Goal: Information Seeking & Learning: Check status

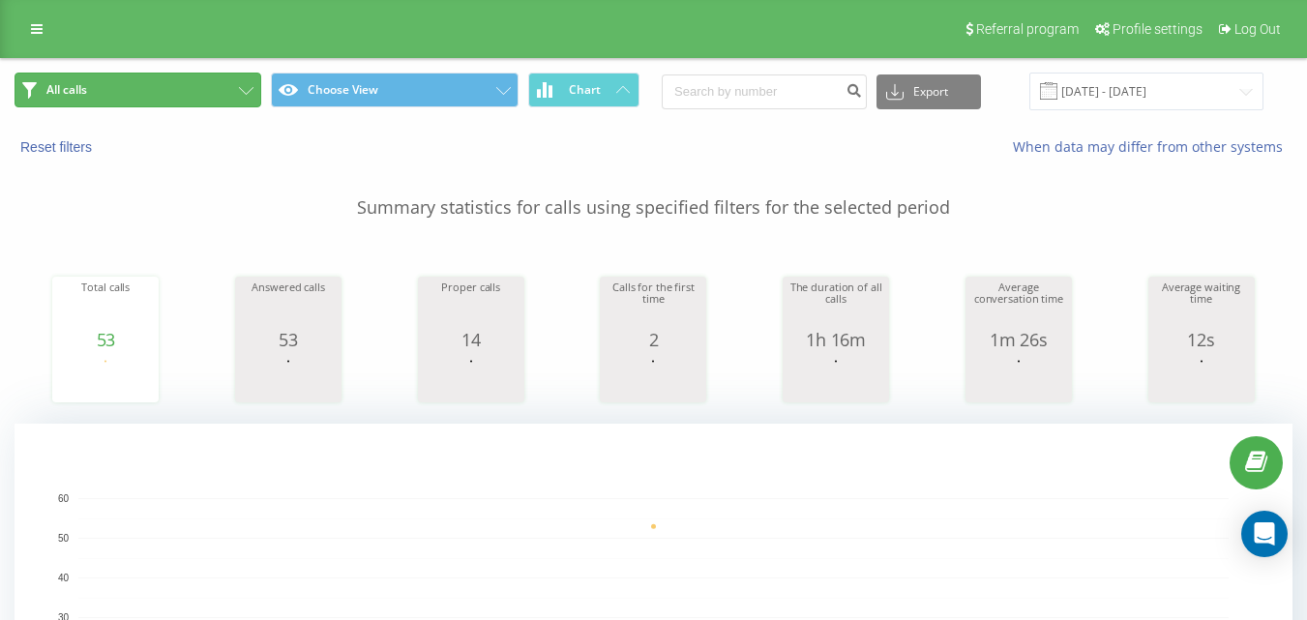
click at [146, 87] on button "All calls" at bounding box center [138, 90] width 247 height 35
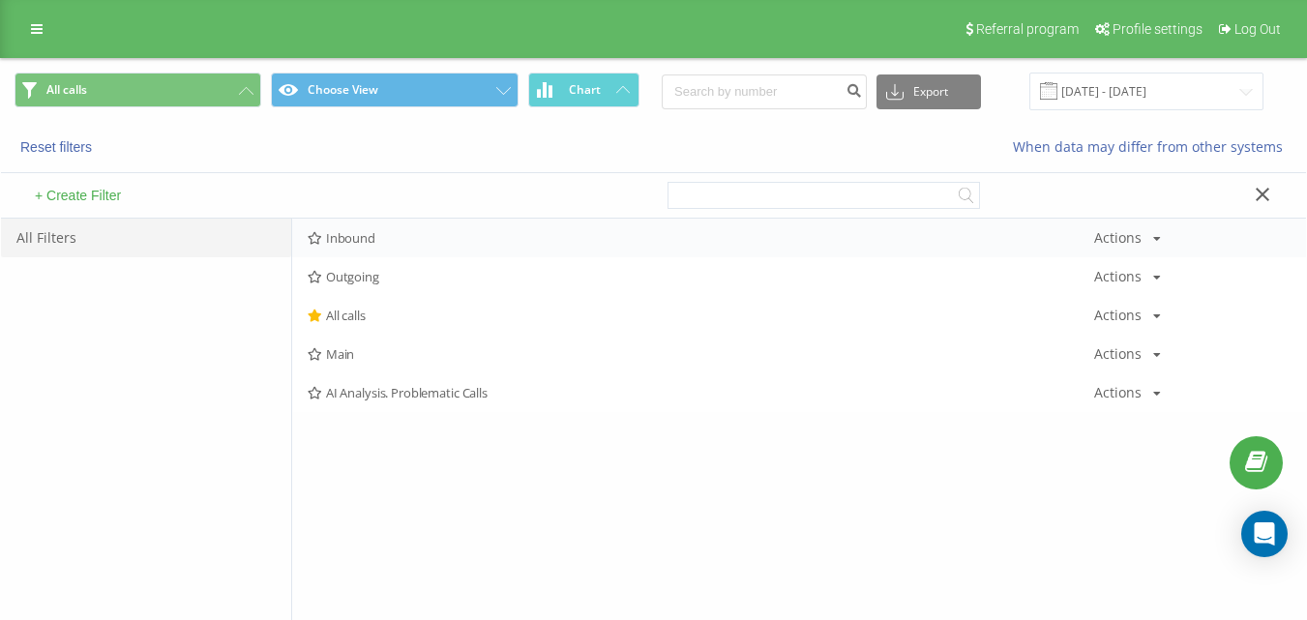
click at [403, 239] on span "Inbound" at bounding box center [701, 238] width 786 height 14
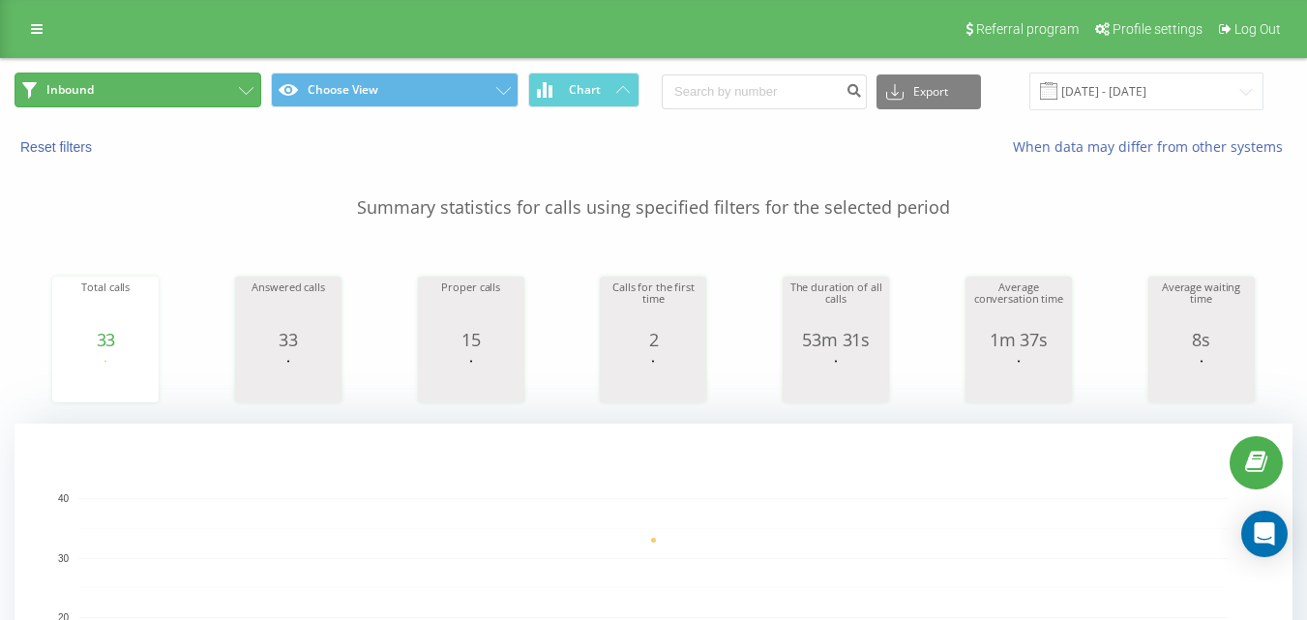
click at [203, 94] on button "Inbound" at bounding box center [138, 90] width 247 height 35
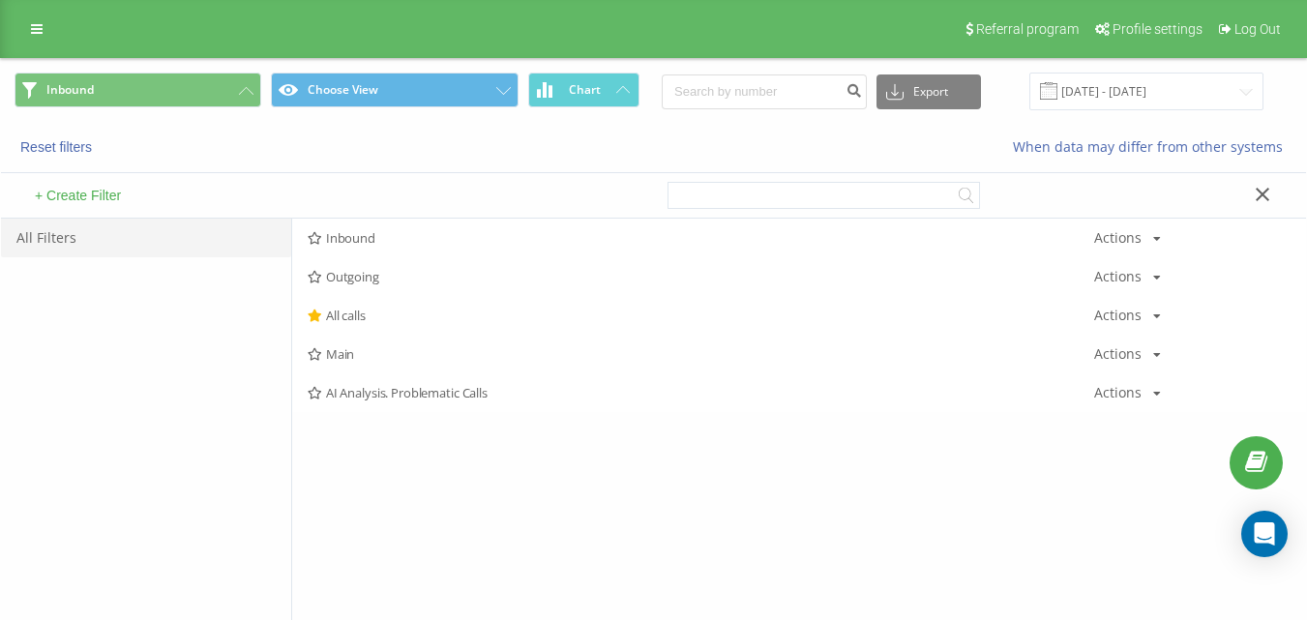
click at [351, 242] on span "Inbound" at bounding box center [701, 238] width 786 height 14
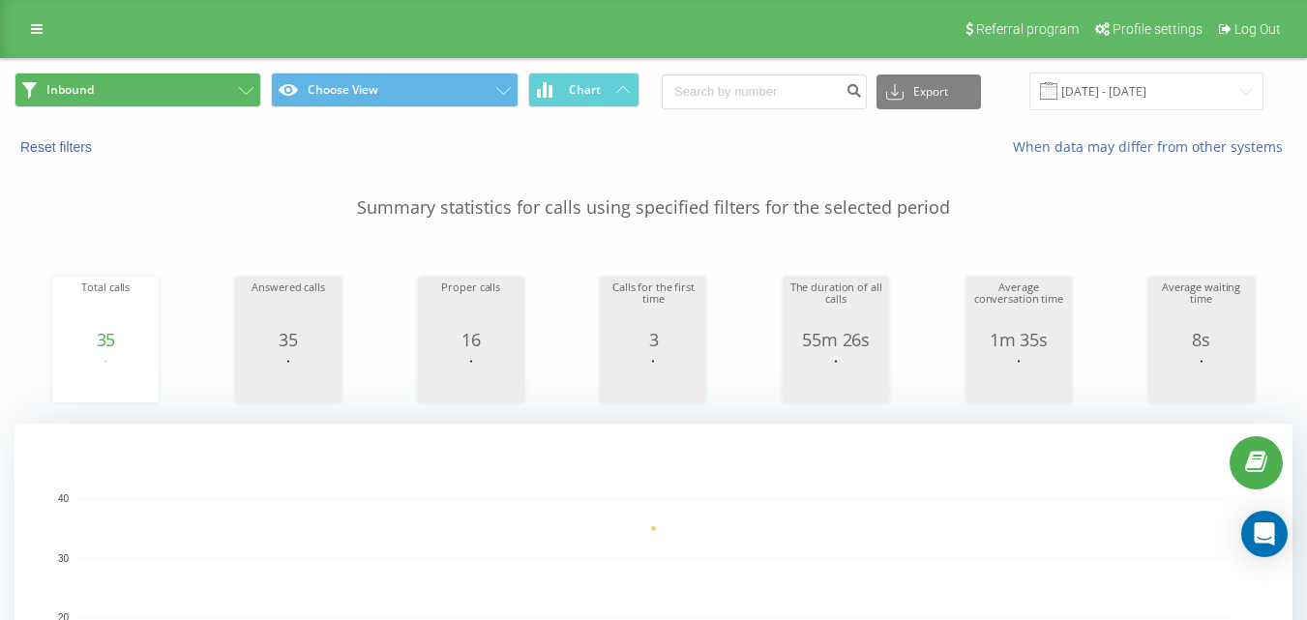
click at [166, 107] on span "Inbound Choose View Chart" at bounding box center [327, 92] width 625 height 38
click at [249, 105] on button "Inbound" at bounding box center [138, 90] width 247 height 35
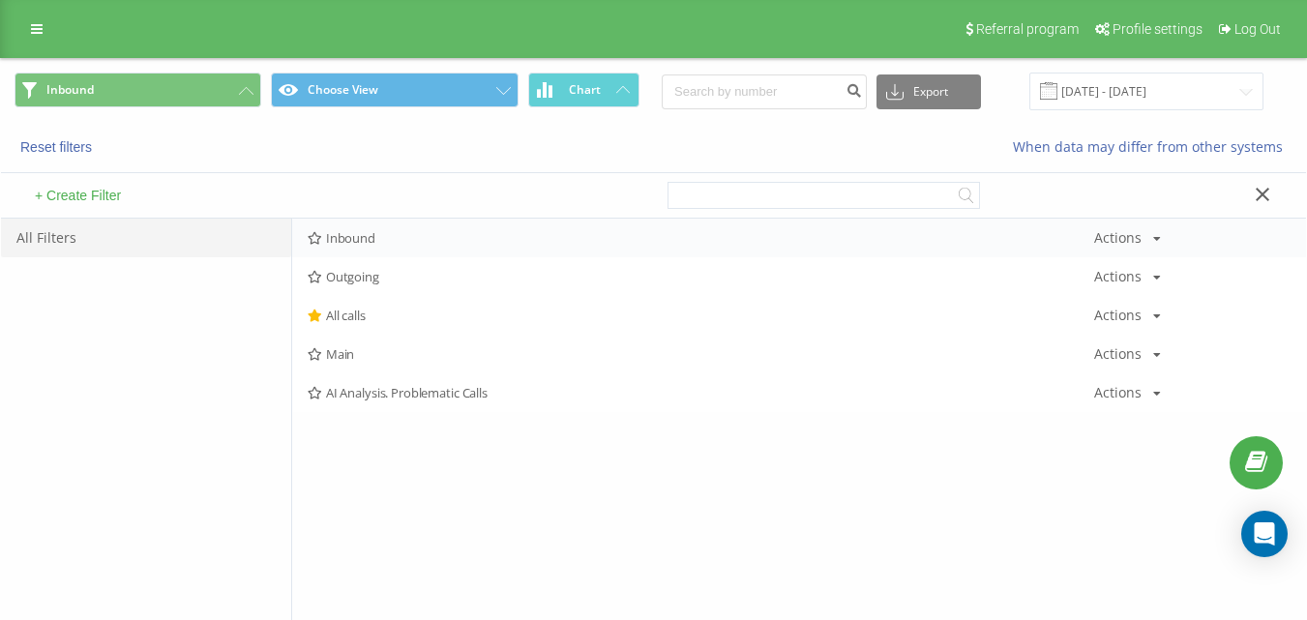
click at [399, 234] on span "Inbound" at bounding box center [701, 238] width 786 height 14
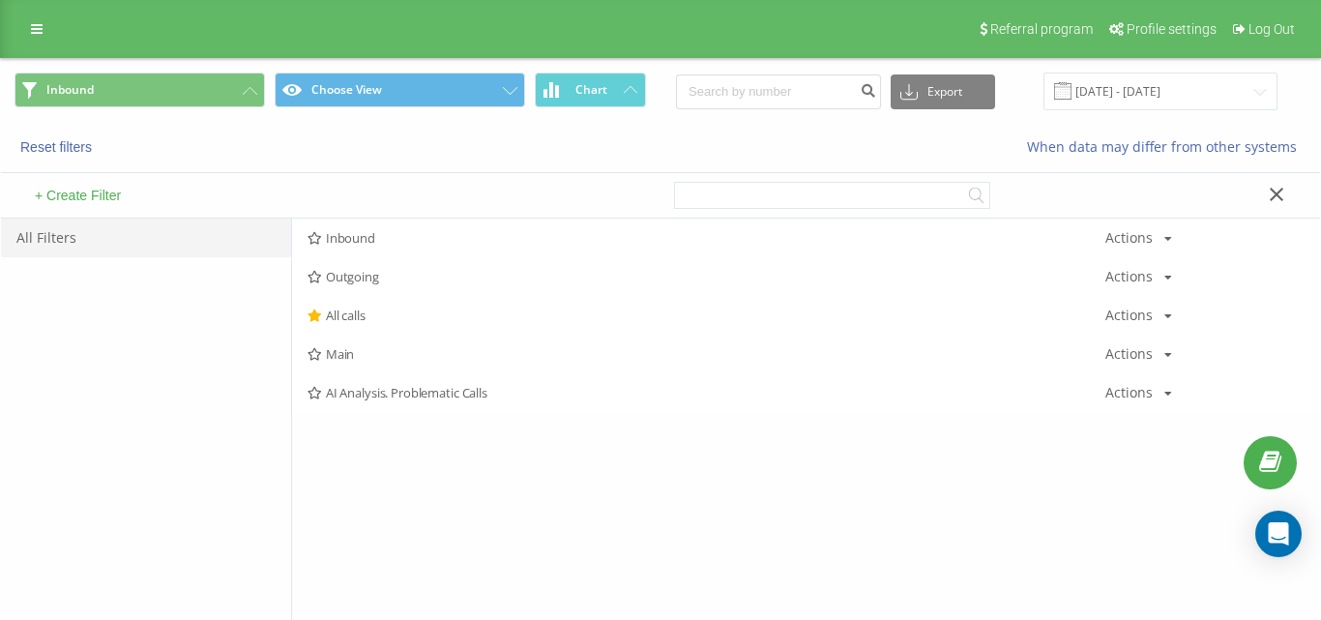
click at [0, 0] on div at bounding box center [0, 0] width 0 height 0
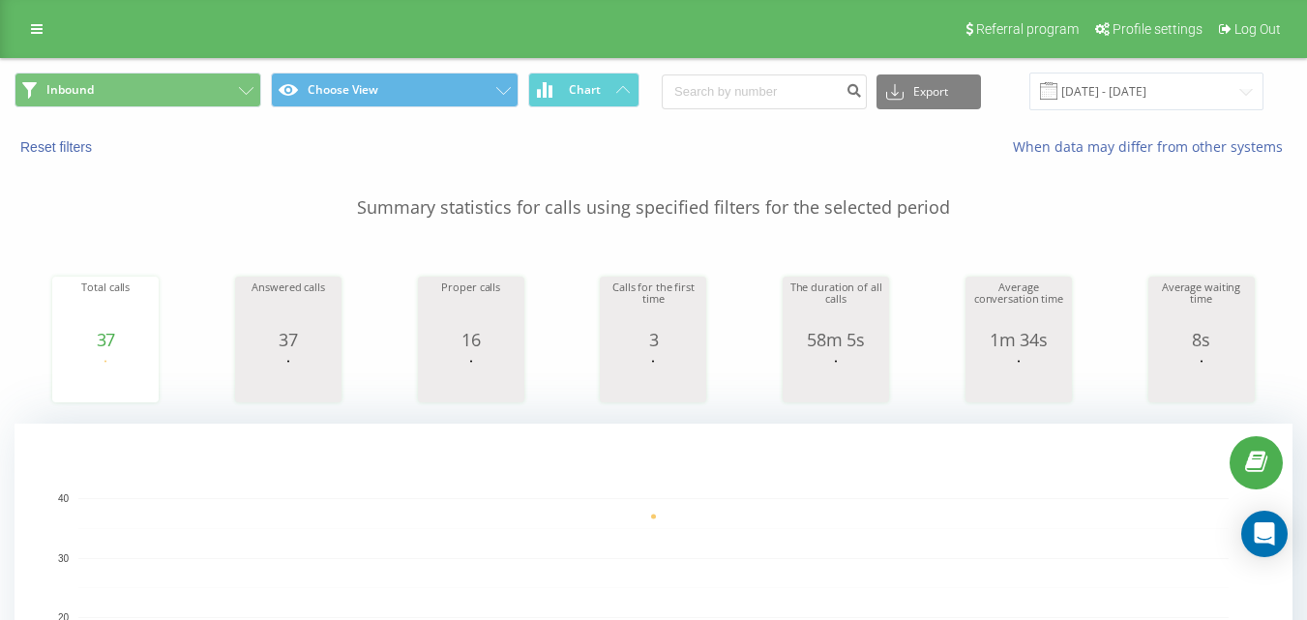
click at [195, 68] on div "Inbound Choose View Chart Export .csv .xls .xlsx [DATE] - [DATE]" at bounding box center [653, 91] width 1305 height 65
click at [202, 85] on button "Inbound" at bounding box center [138, 90] width 247 height 35
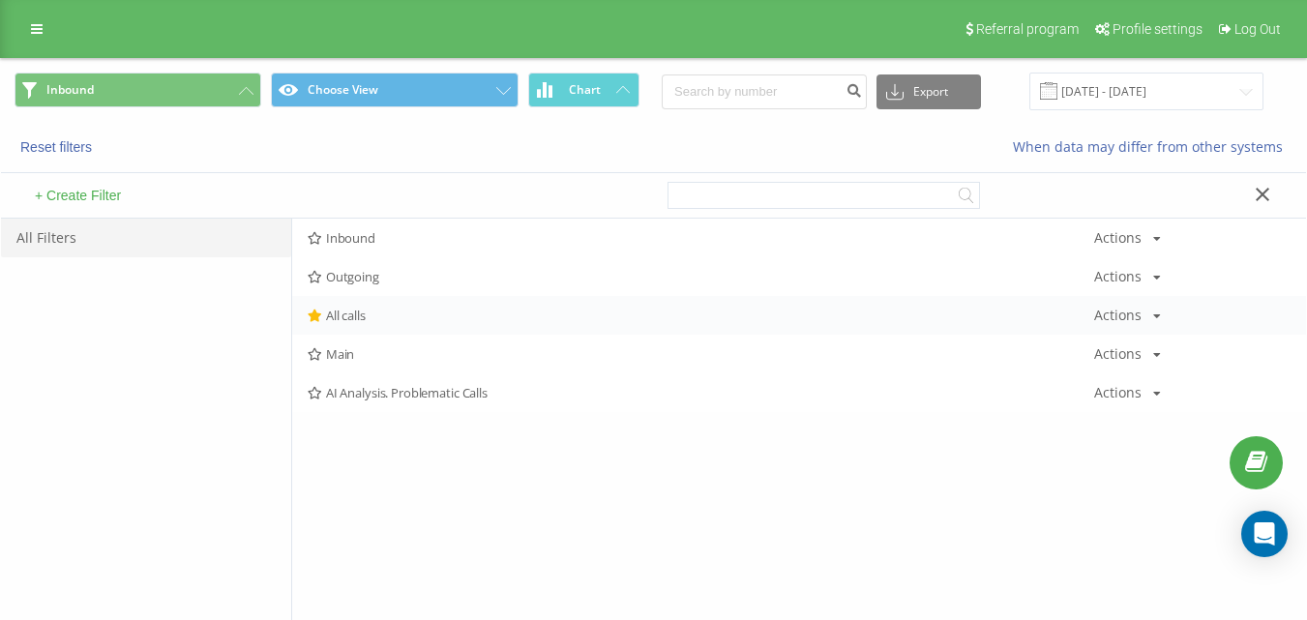
click at [372, 315] on span "All calls" at bounding box center [701, 316] width 786 height 14
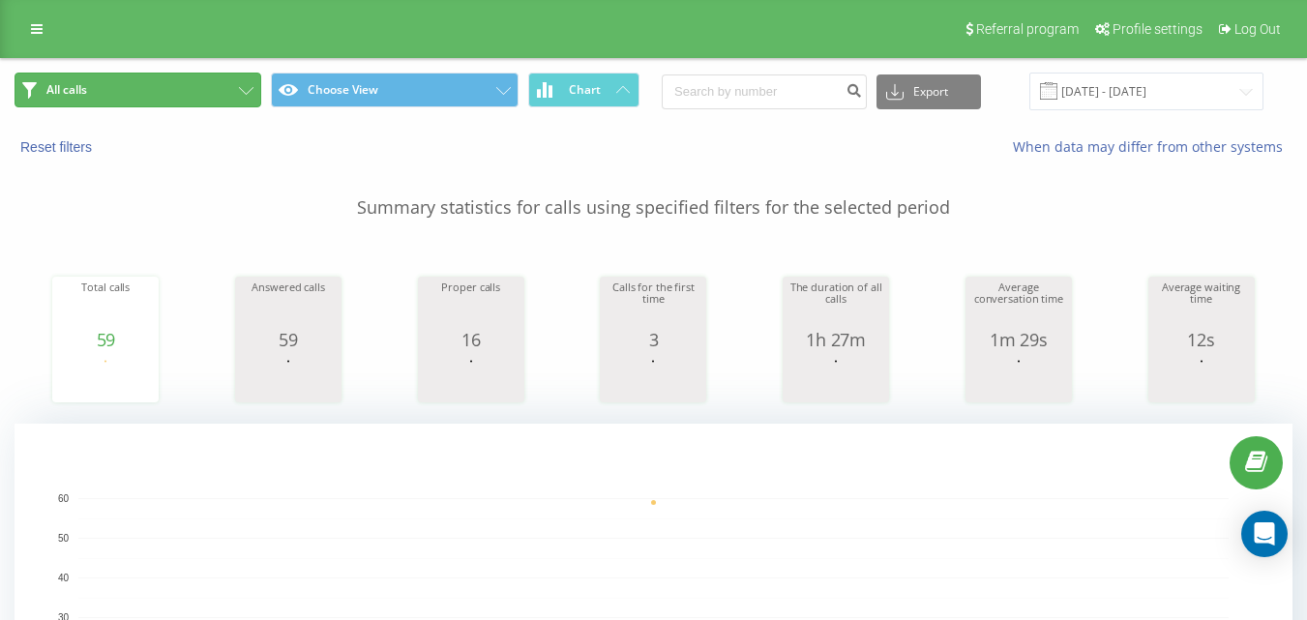
click at [226, 98] on button "All calls" at bounding box center [138, 90] width 247 height 35
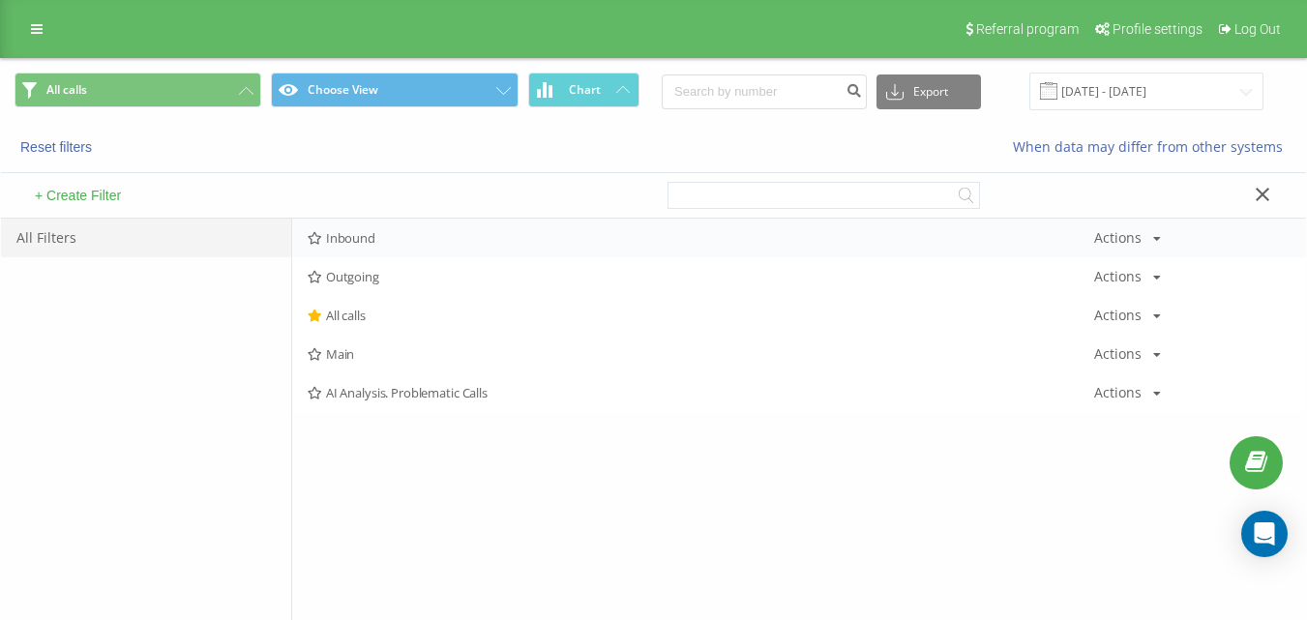
click at [362, 233] on span "Inbound" at bounding box center [701, 238] width 786 height 14
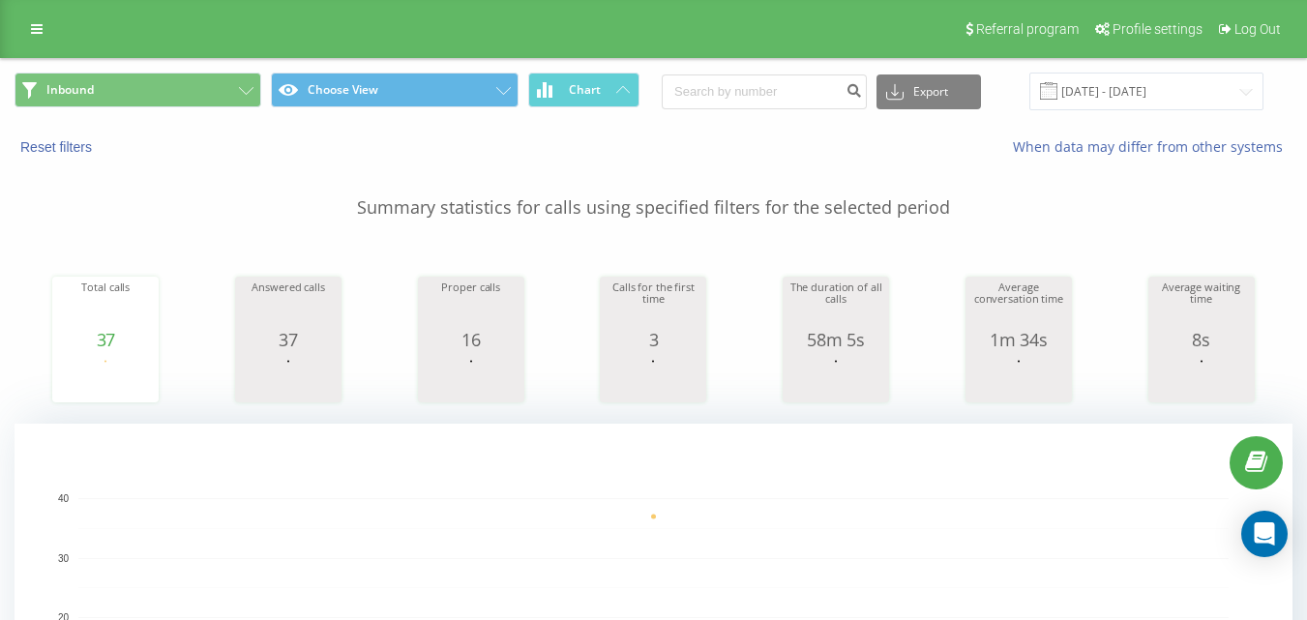
click at [170, 53] on div "Referral program Profile settings Log Out" at bounding box center [653, 29] width 1307 height 58
click at [176, 63] on div "Inbound Choose View Chart Export .csv .xls .xlsx [DATE] - [DATE]" at bounding box center [653, 91] width 1305 height 65
click at [185, 85] on button "Inbound" at bounding box center [138, 90] width 247 height 35
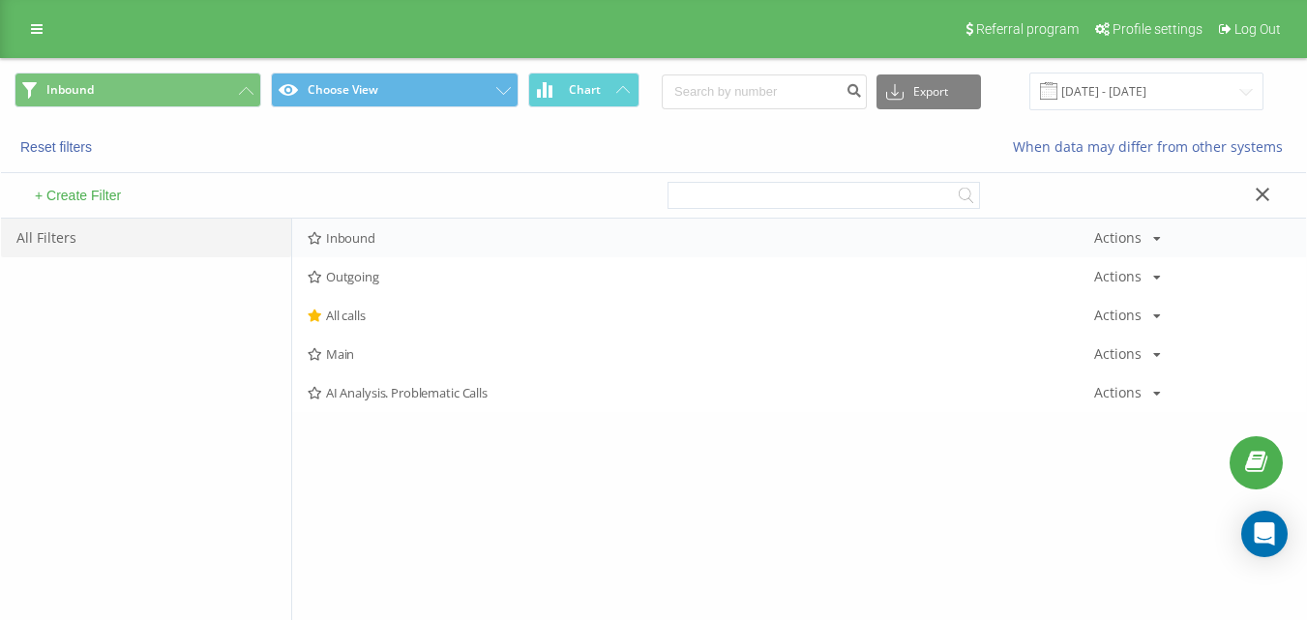
click at [353, 231] on span "Inbound" at bounding box center [701, 238] width 786 height 14
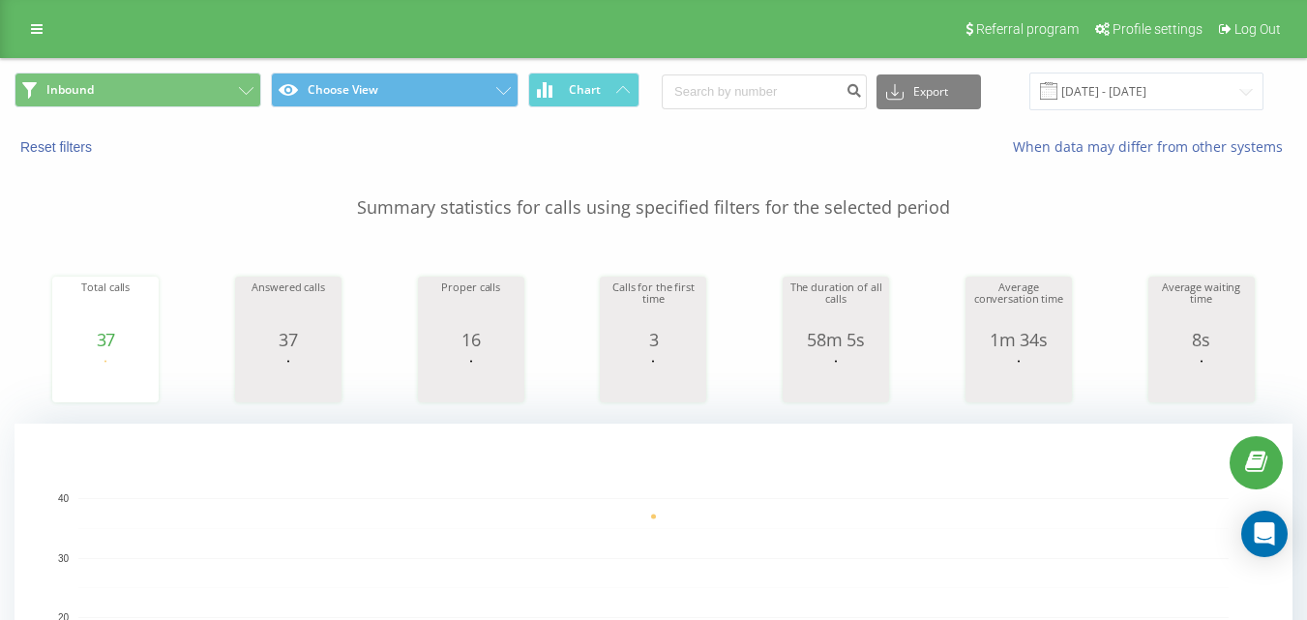
click at [215, 68] on div "Inbound Choose View Chart Export .csv .xls .xlsx [DATE] - [DATE]" at bounding box center [653, 91] width 1305 height 65
click at [220, 75] on button "Inbound" at bounding box center [138, 90] width 247 height 35
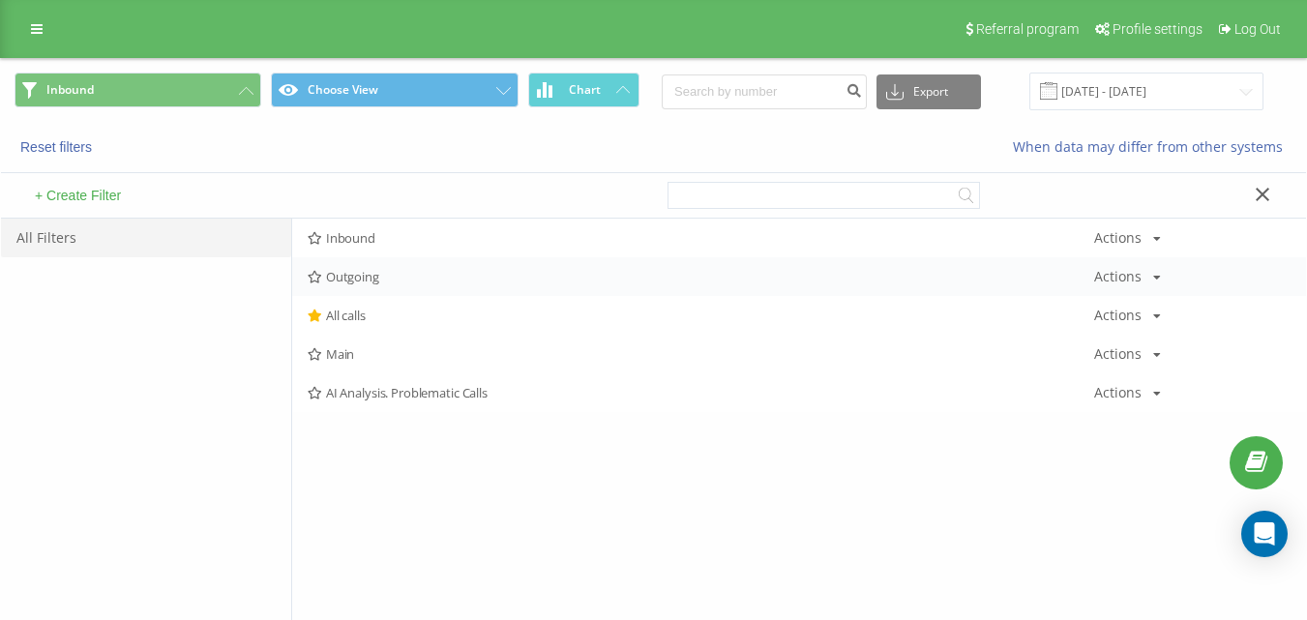
click at [365, 280] on span "Outgoing" at bounding box center [701, 277] width 786 height 14
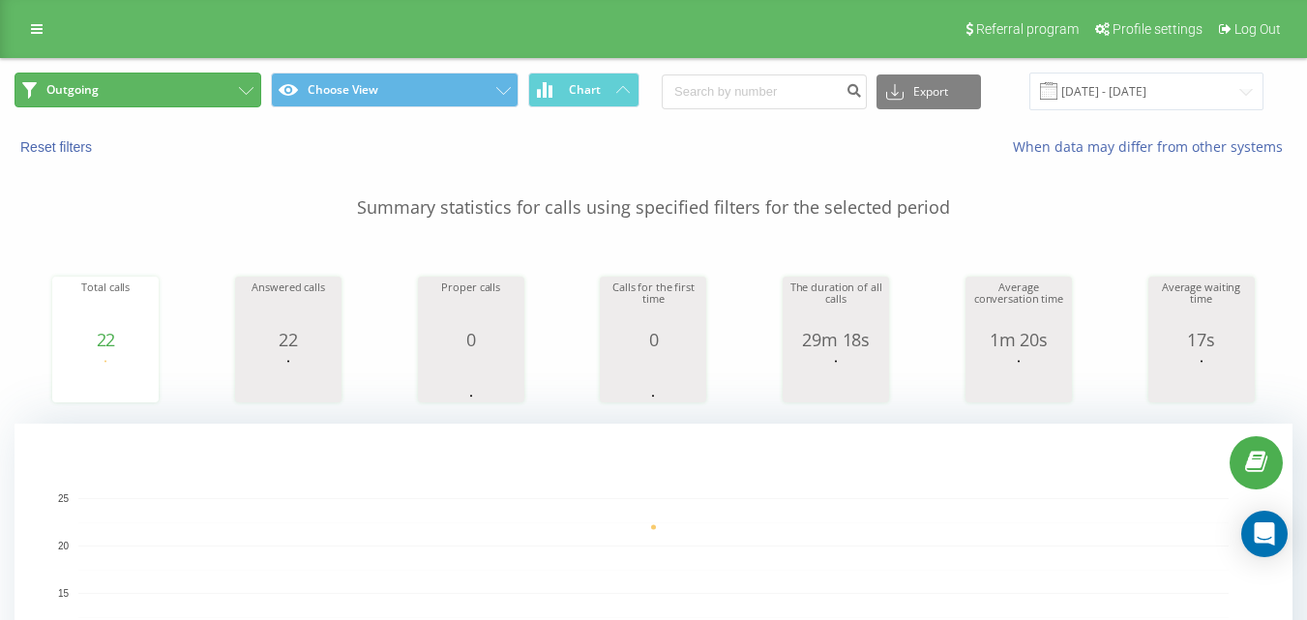
click at [193, 74] on button "Outgoing" at bounding box center [138, 90] width 247 height 35
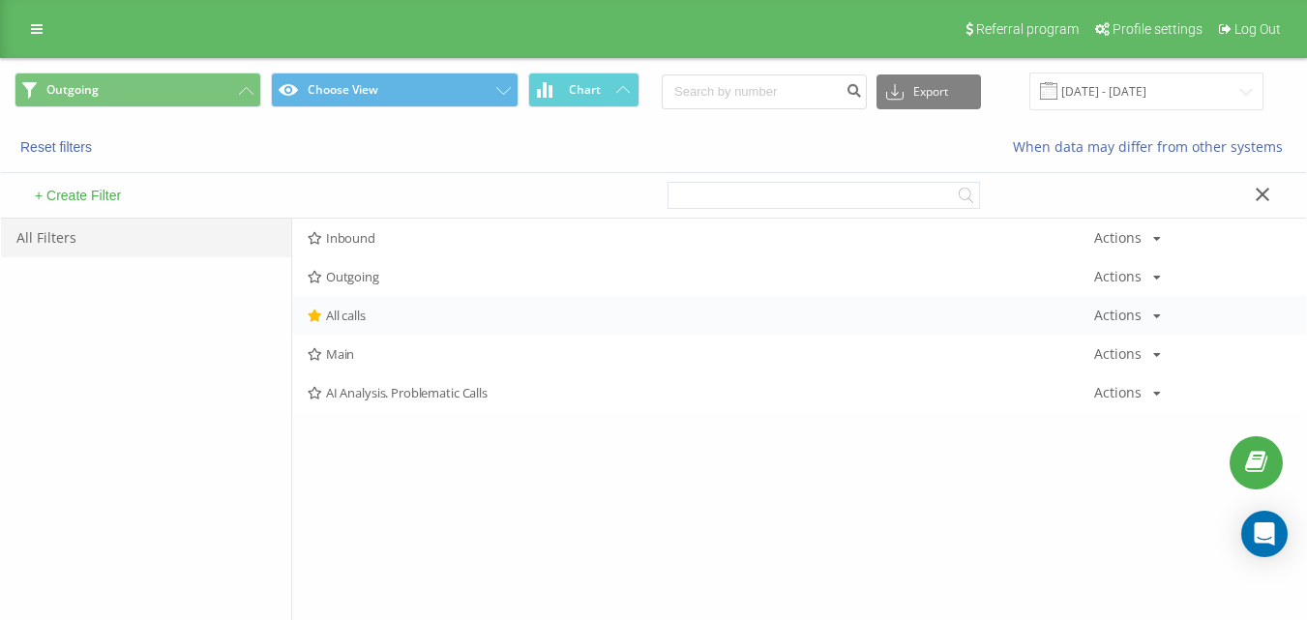
click at [325, 307] on div "All calls Actions Edit Copy Delete Default Share" at bounding box center [799, 315] width 1014 height 39
click at [330, 310] on span "All calls" at bounding box center [701, 316] width 786 height 14
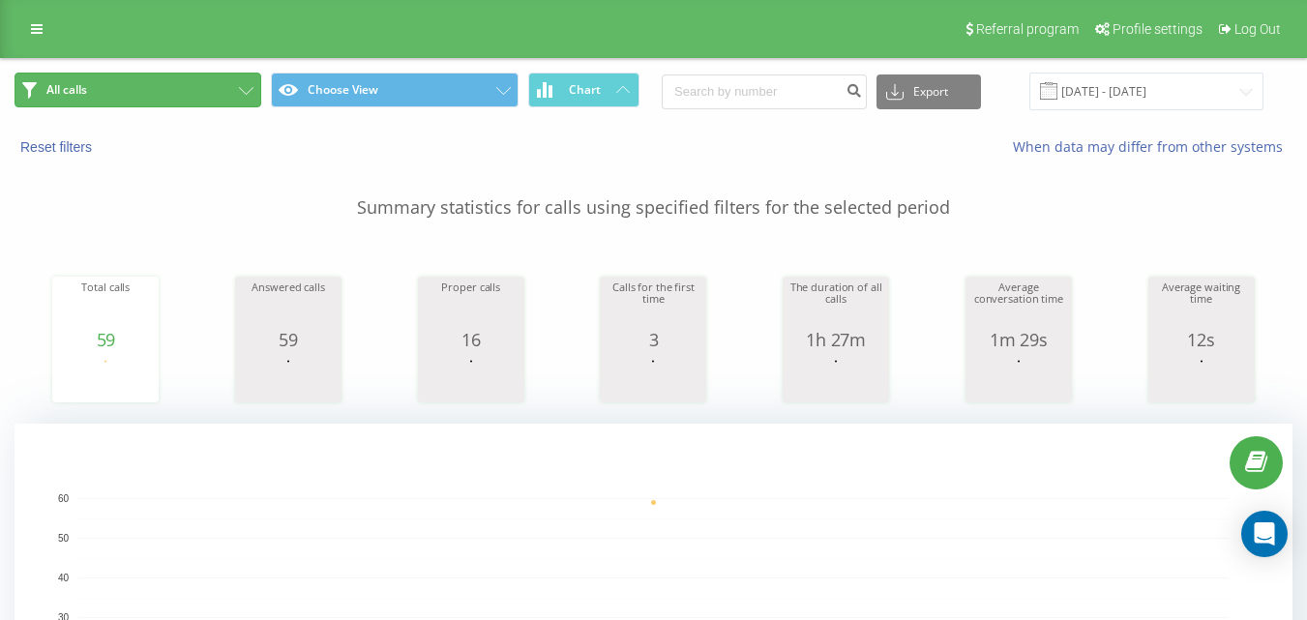
click at [213, 93] on button "All calls" at bounding box center [138, 90] width 247 height 35
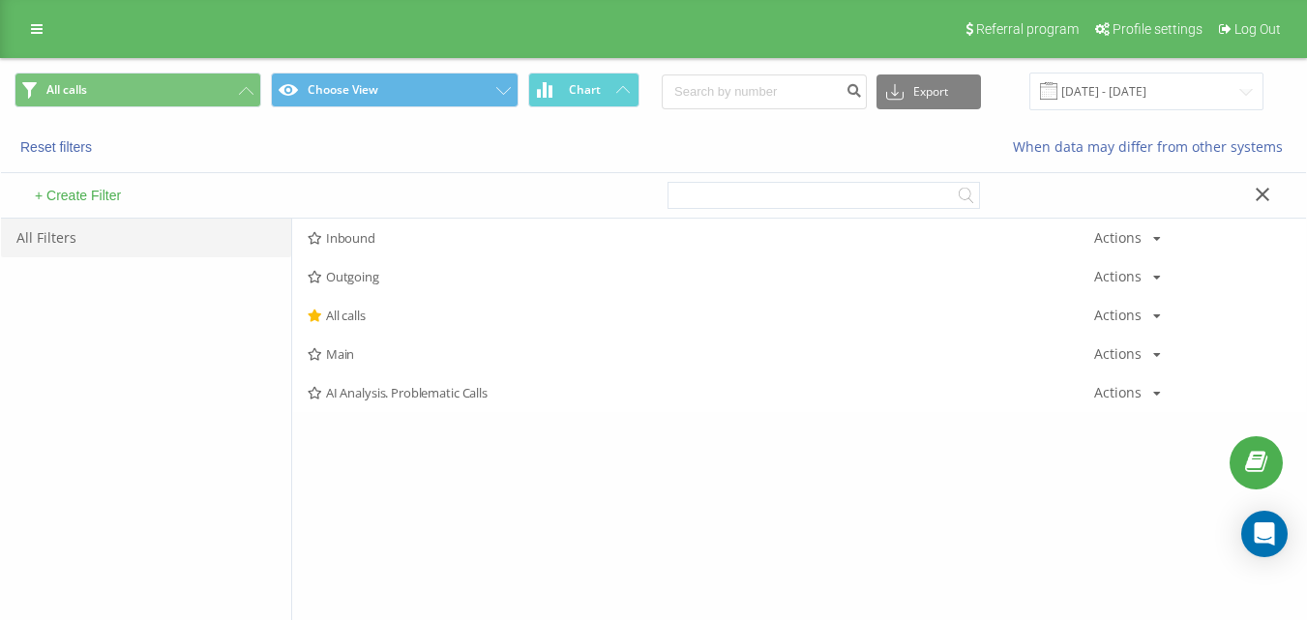
click at [394, 239] on span "Inbound" at bounding box center [701, 238] width 786 height 14
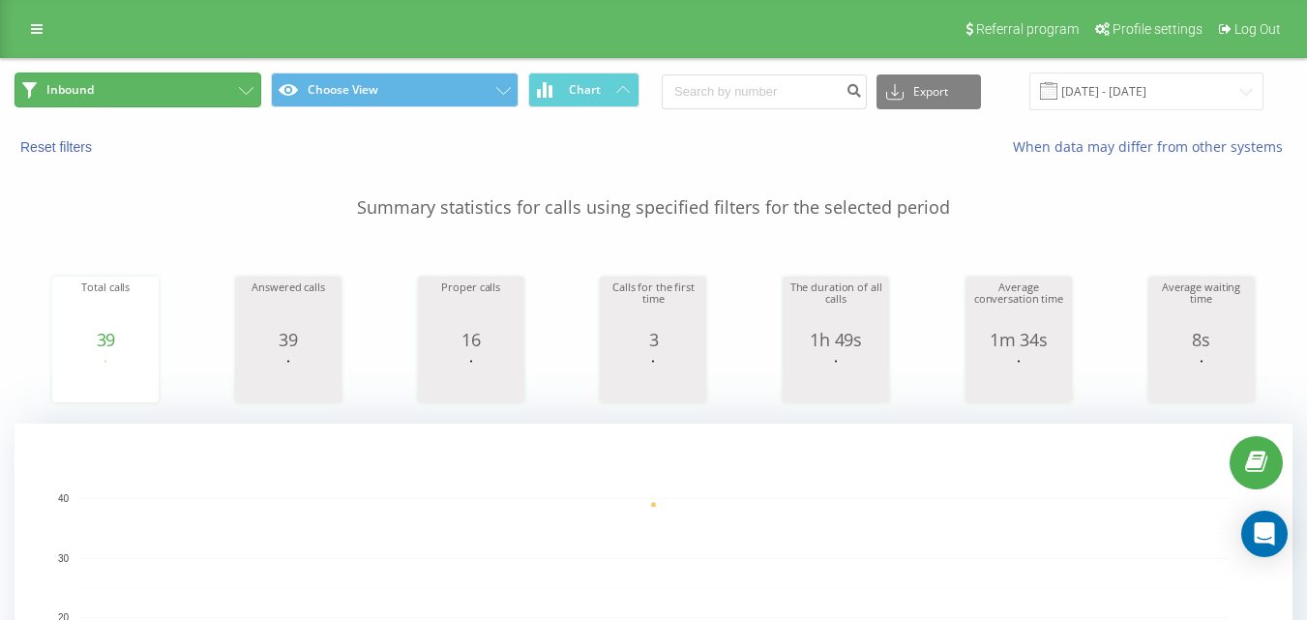
click at [159, 85] on button "Inbound" at bounding box center [138, 90] width 247 height 35
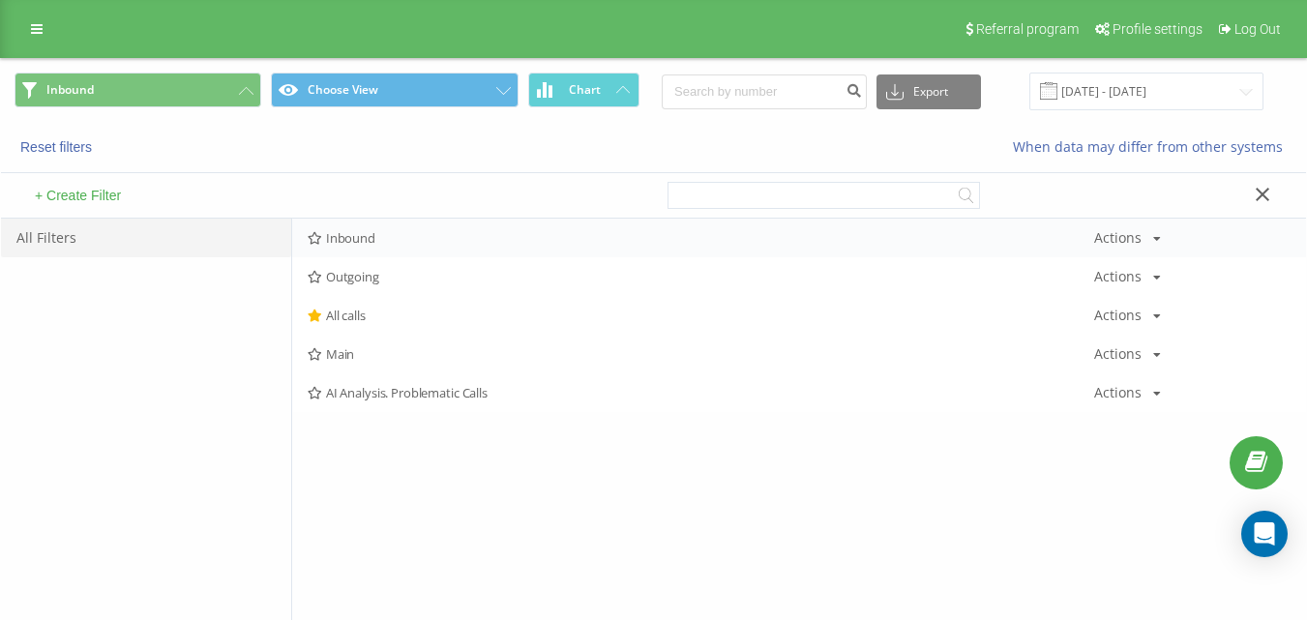
click at [348, 223] on div "Inbound Actions Edit Copy Delete Default Share" at bounding box center [799, 238] width 1014 height 39
click at [352, 226] on div "Inbound Actions Edit Copy Delete Default Share" at bounding box center [799, 238] width 1014 height 39
click at [355, 230] on div "Inbound Actions Edit Copy Delete Default Share" at bounding box center [799, 238] width 1014 height 39
click at [355, 234] on span "Inbound" at bounding box center [701, 238] width 786 height 14
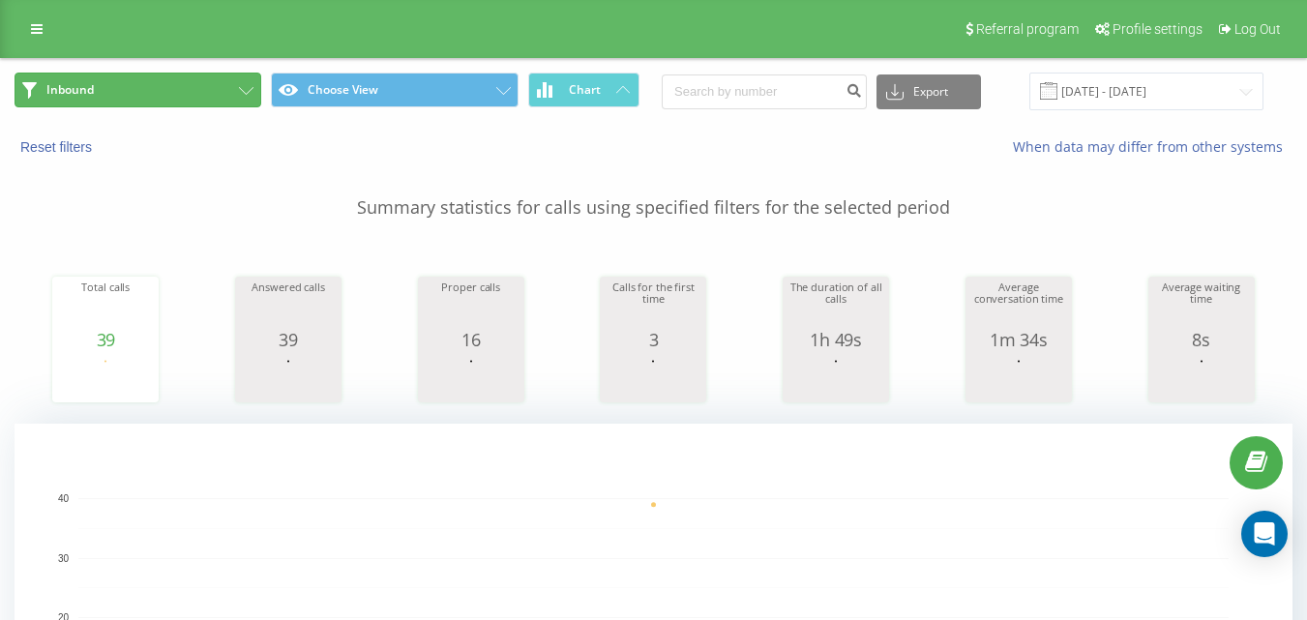
click at [227, 102] on button "Inbound" at bounding box center [138, 90] width 247 height 35
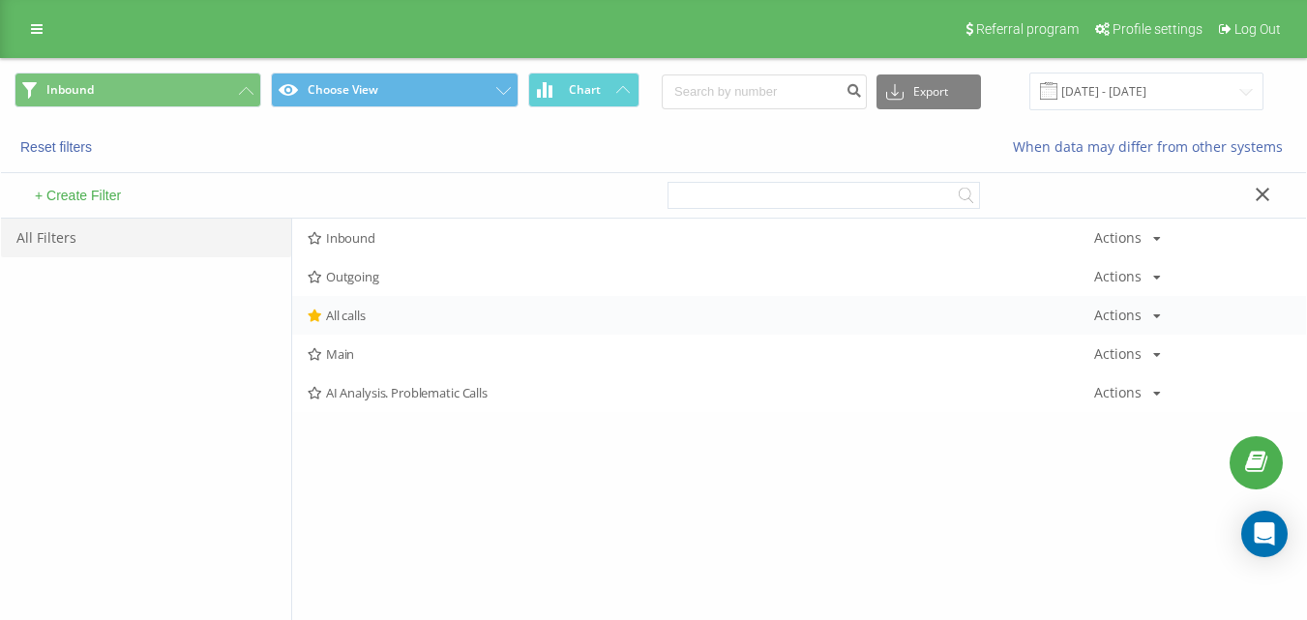
click at [393, 303] on div "All calls Actions Edit Copy Delete Default Share" at bounding box center [799, 315] width 1014 height 39
click at [398, 315] on span "All calls" at bounding box center [701, 316] width 786 height 14
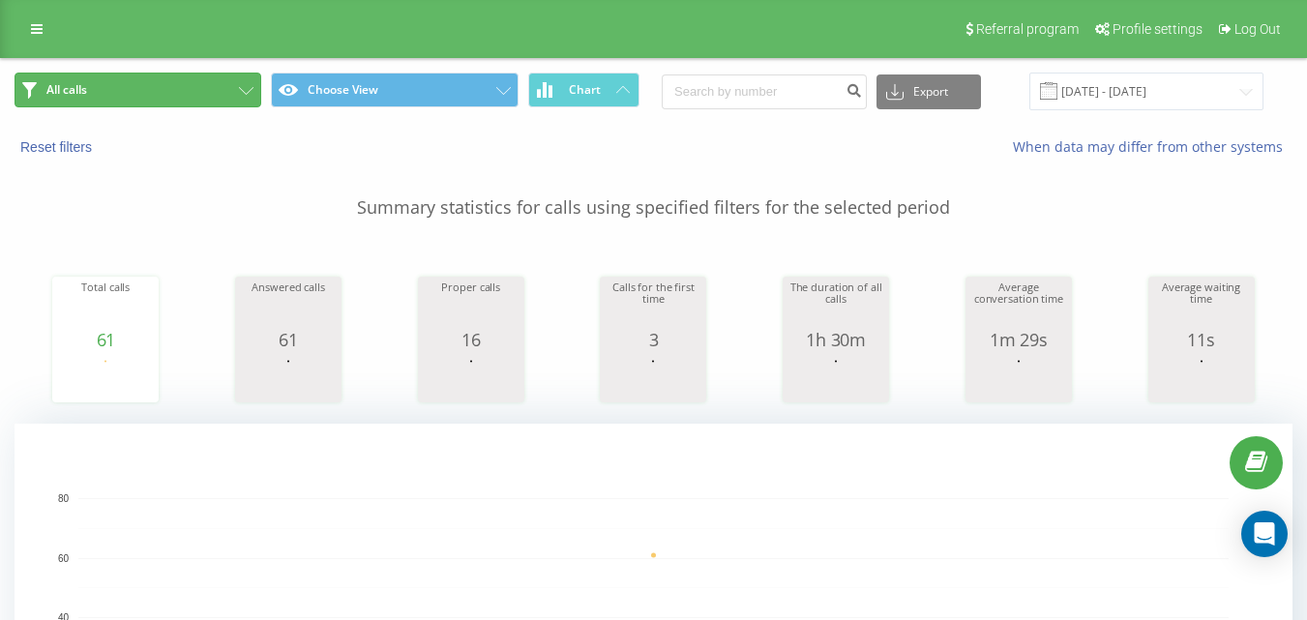
click at [195, 77] on button "All calls" at bounding box center [138, 90] width 247 height 35
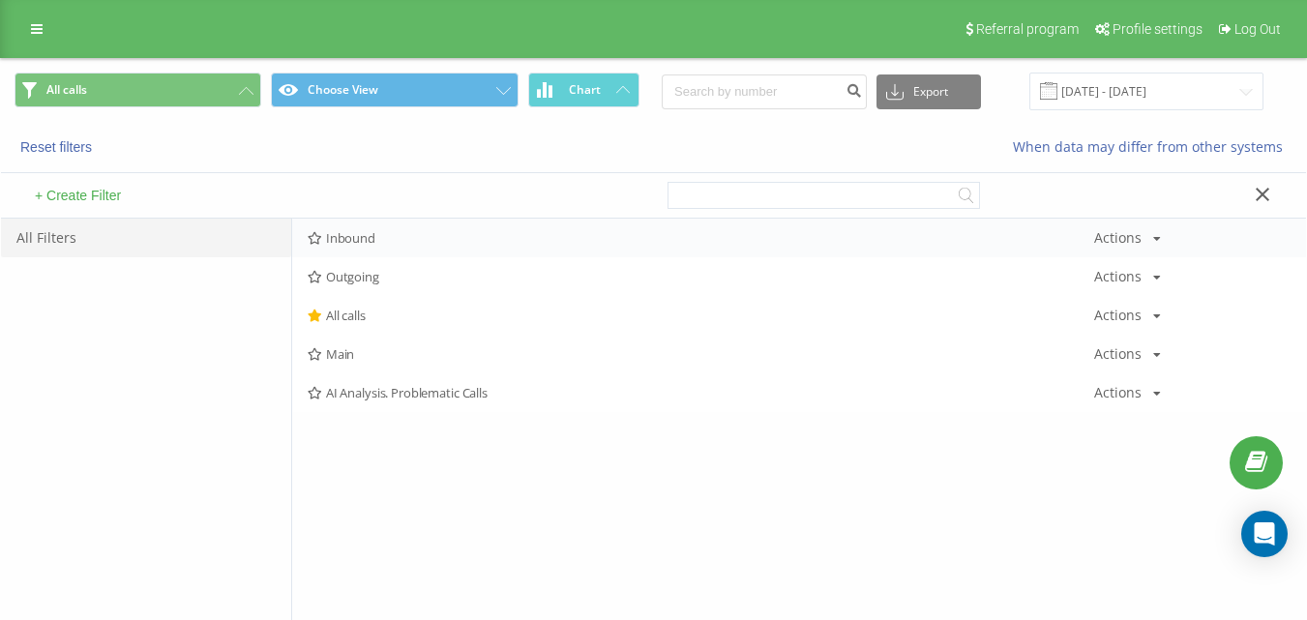
click at [376, 229] on div "Inbound Actions Edit Copy Delete Default Share" at bounding box center [799, 238] width 1014 height 39
click at [391, 238] on span "Inbound" at bounding box center [701, 238] width 786 height 14
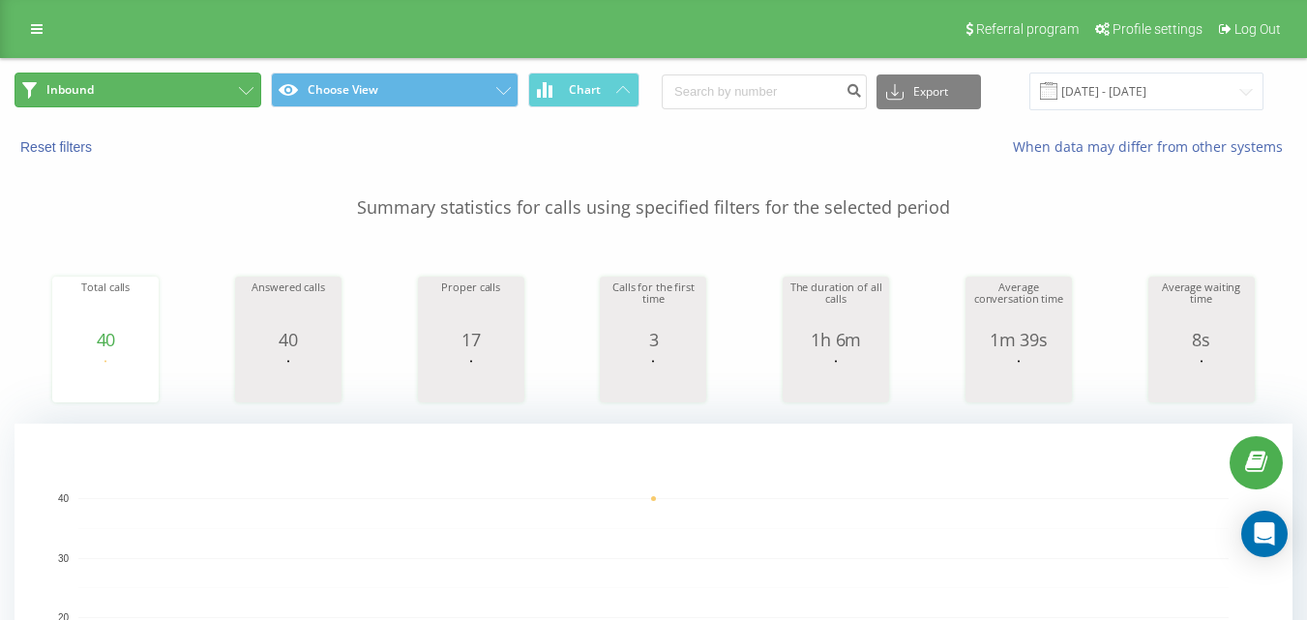
click at [171, 74] on button "Inbound" at bounding box center [138, 90] width 247 height 35
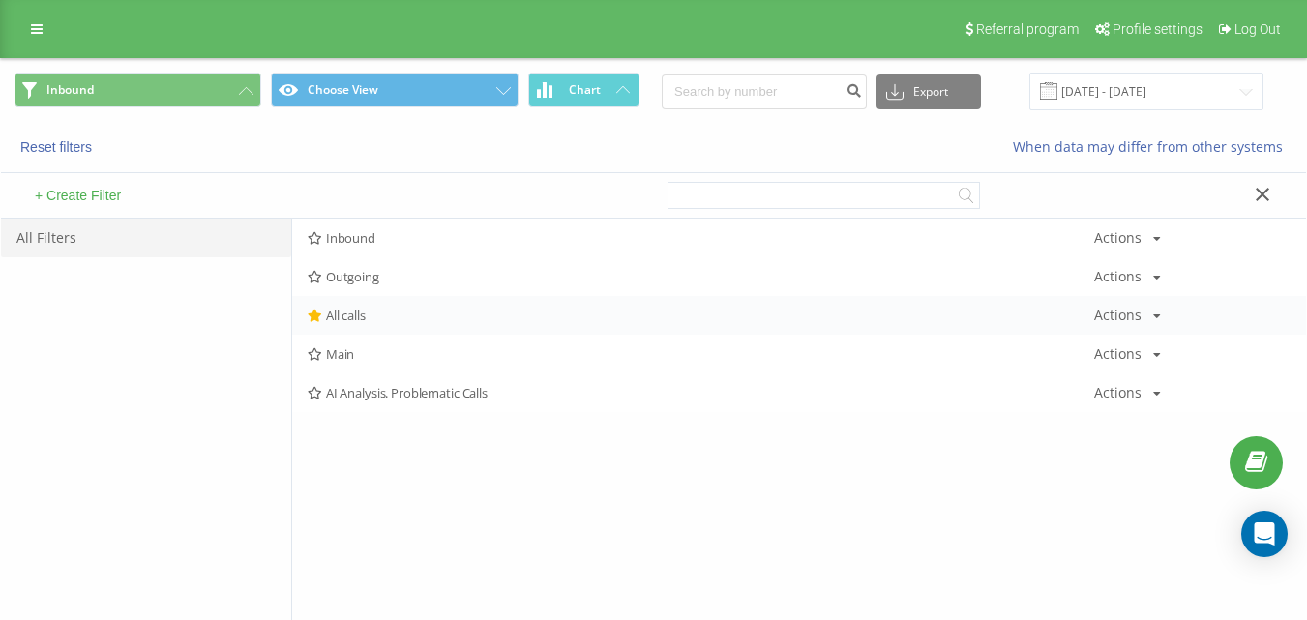
click at [358, 309] on span "All calls" at bounding box center [701, 316] width 786 height 14
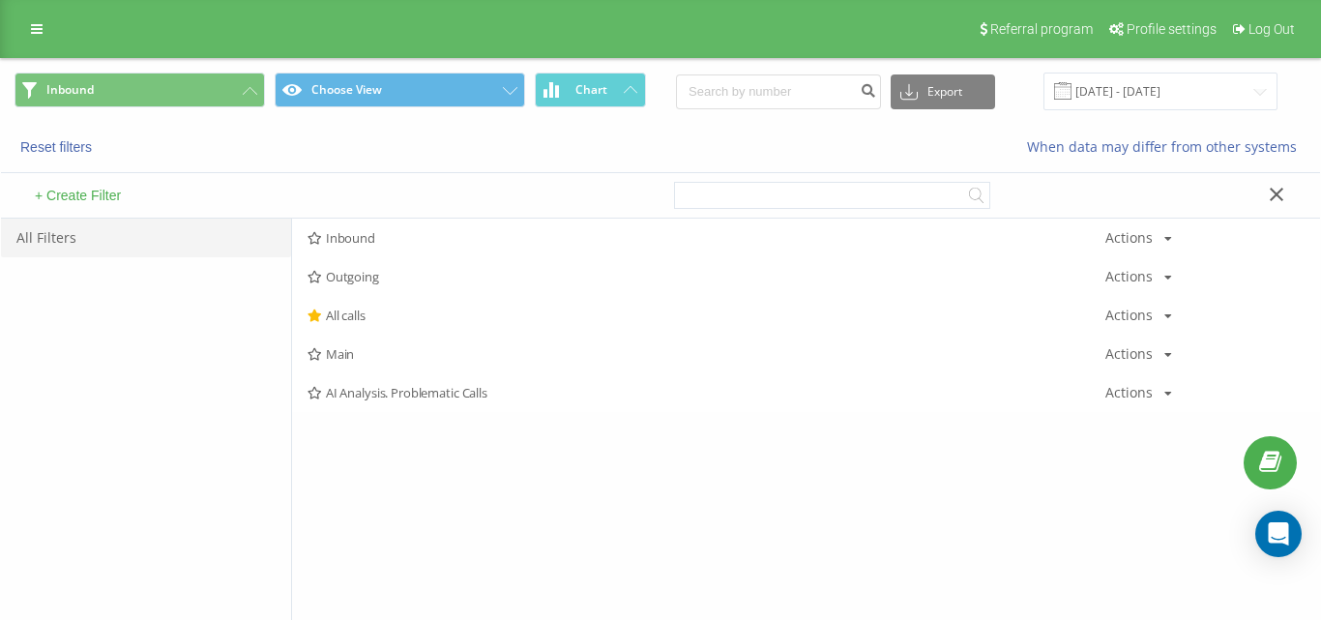
click at [0, 0] on div at bounding box center [0, 0] width 0 height 0
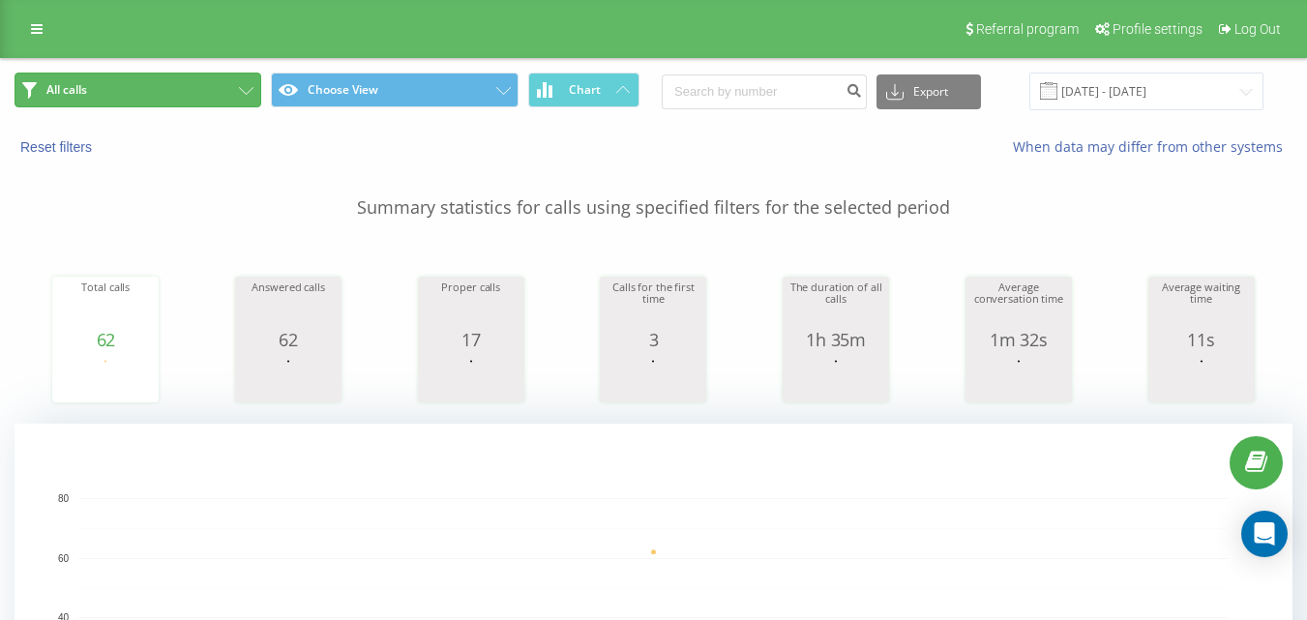
click at [186, 74] on button "All calls" at bounding box center [138, 90] width 247 height 35
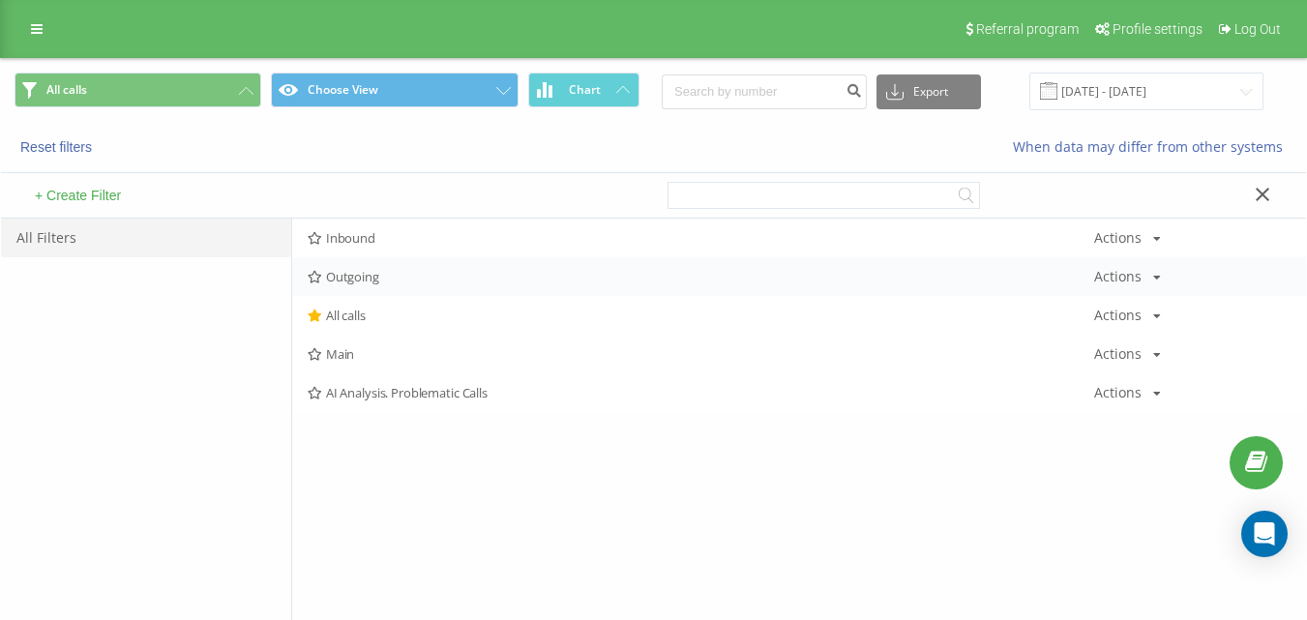
click at [370, 280] on span "Outgoing" at bounding box center [701, 277] width 786 height 14
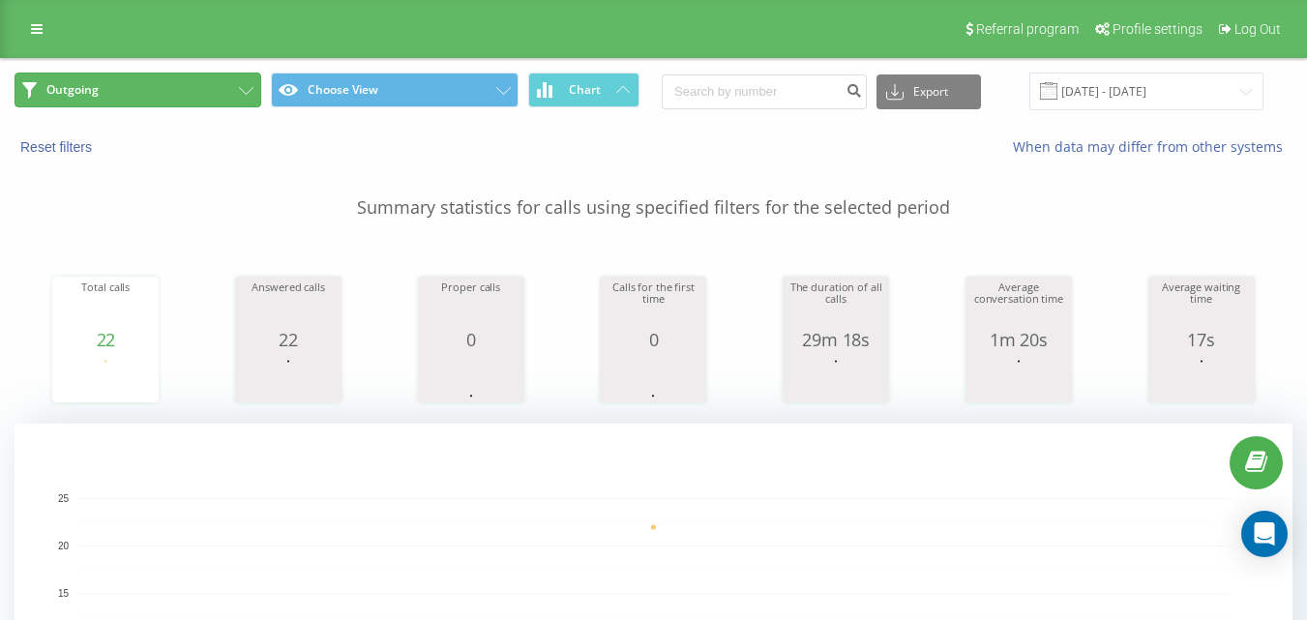
click at [190, 93] on button "Outgoing" at bounding box center [138, 90] width 247 height 35
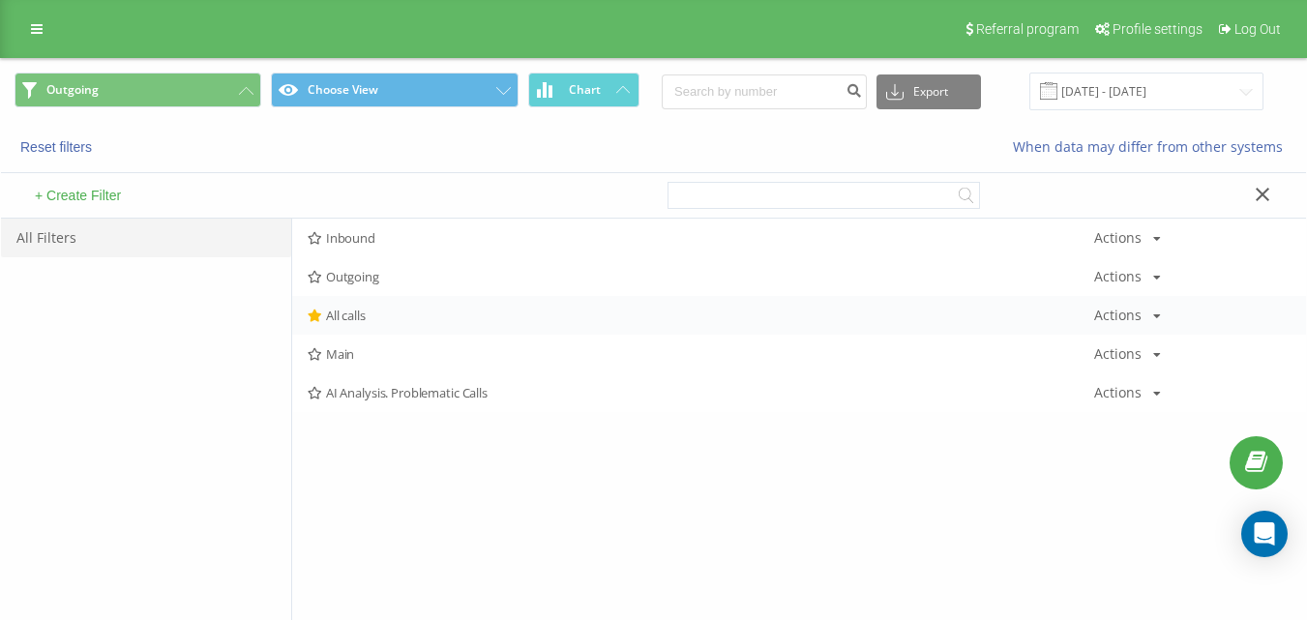
click at [364, 326] on div "All calls Actions Edit Copy Delete Default Share" at bounding box center [799, 315] width 1014 height 39
click at [374, 321] on span "All calls" at bounding box center [701, 316] width 786 height 14
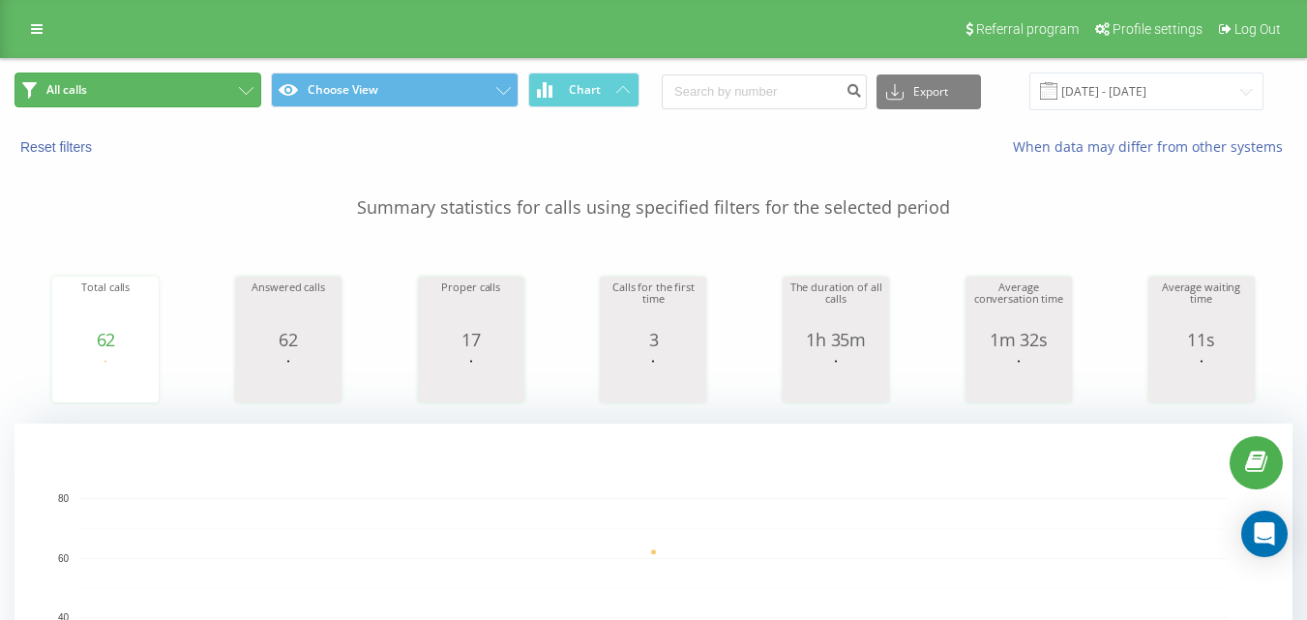
click at [207, 79] on button "All calls" at bounding box center [138, 90] width 247 height 35
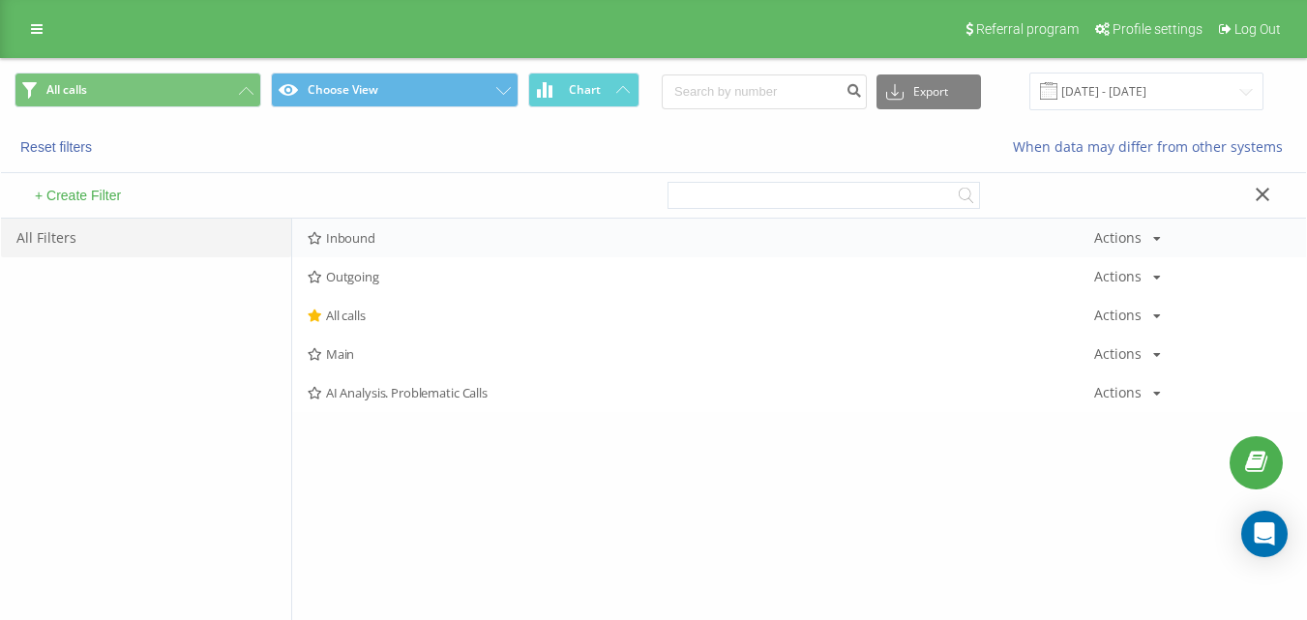
click at [369, 231] on span "Inbound" at bounding box center [701, 238] width 786 height 14
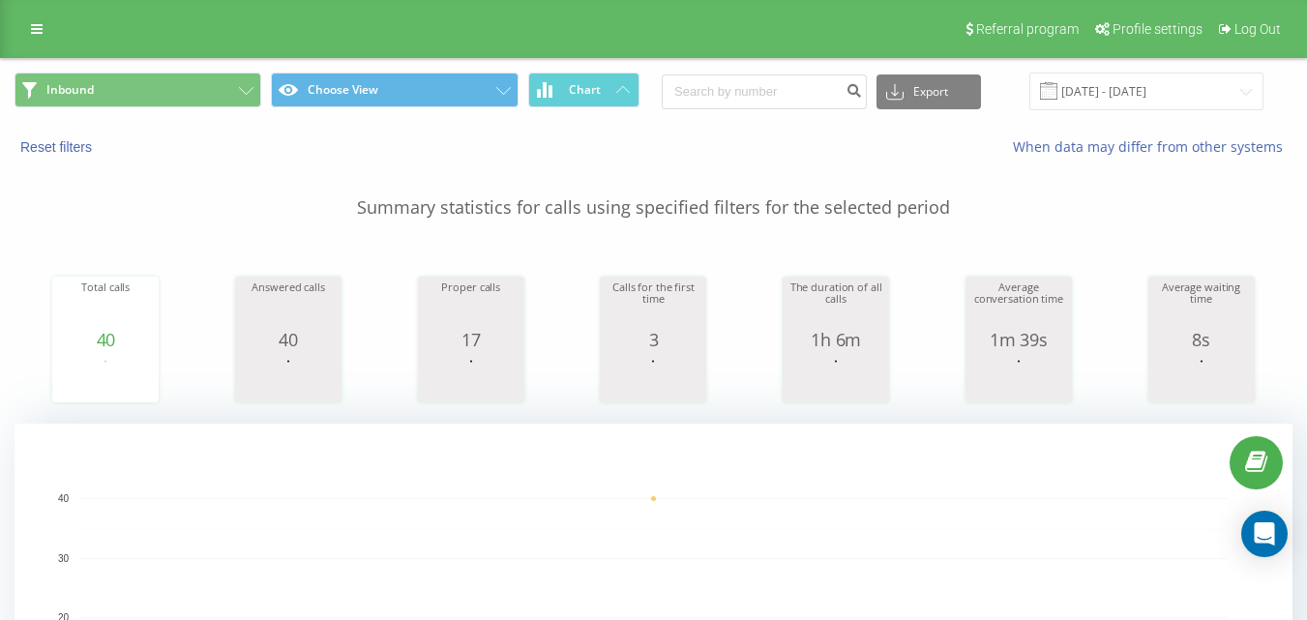
click at [175, 66] on div "Inbound Choose View Chart Export .csv .xls .xlsx [DATE] - [DATE]" at bounding box center [653, 91] width 1305 height 65
drag, startPoint x: 185, startPoint y: 88, endPoint x: 211, endPoint y: 105, distance: 31.4
click at [186, 89] on button "Inbound" at bounding box center [138, 90] width 247 height 35
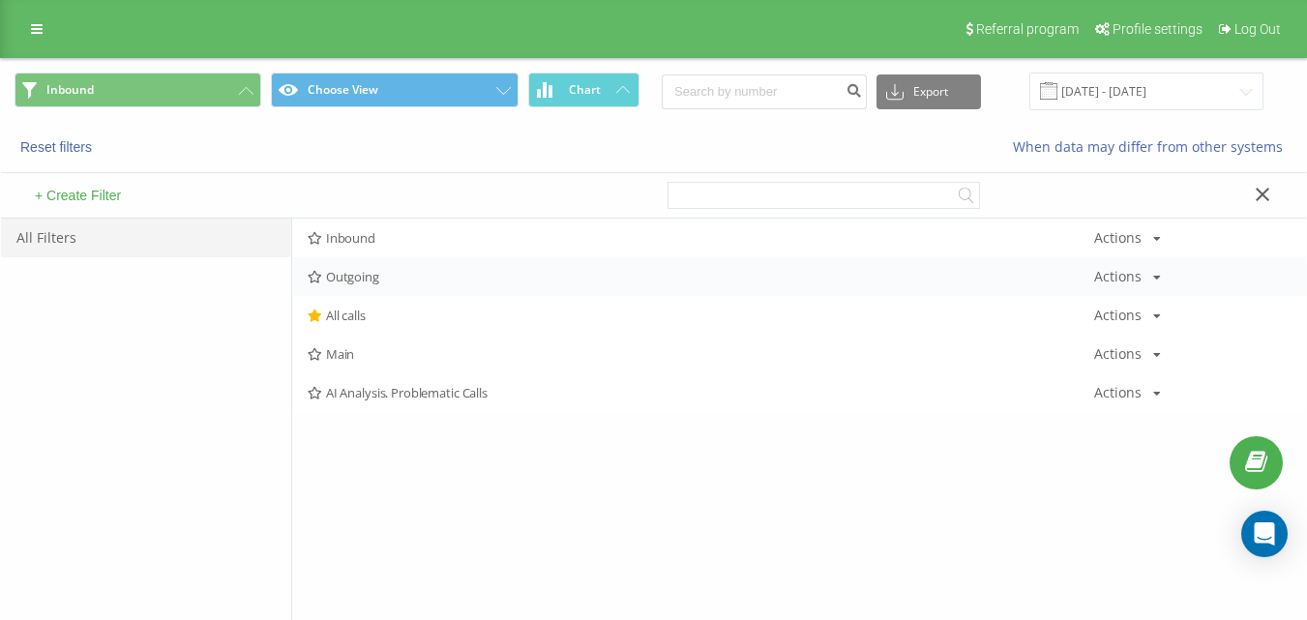
click at [382, 292] on div "Outgoing Actions Edit Copy Delete Default Share" at bounding box center [799, 276] width 1014 height 39
click at [388, 282] on span "Outgoing" at bounding box center [701, 277] width 786 height 14
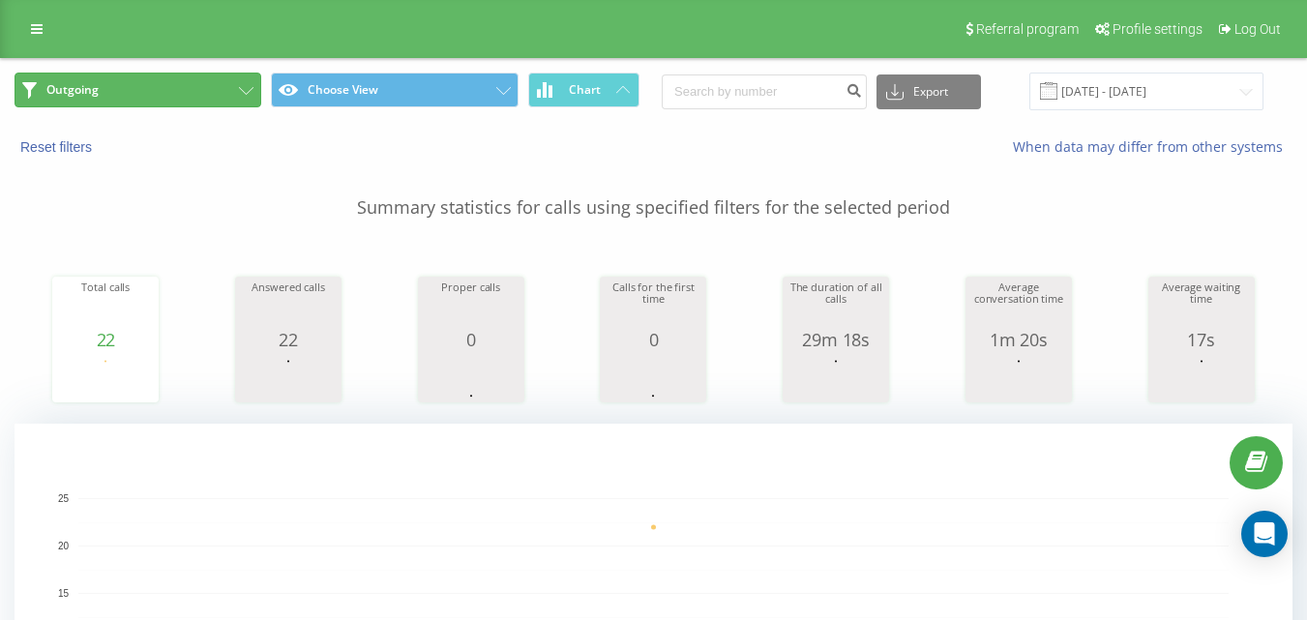
click at [170, 91] on button "Outgoing" at bounding box center [138, 90] width 247 height 35
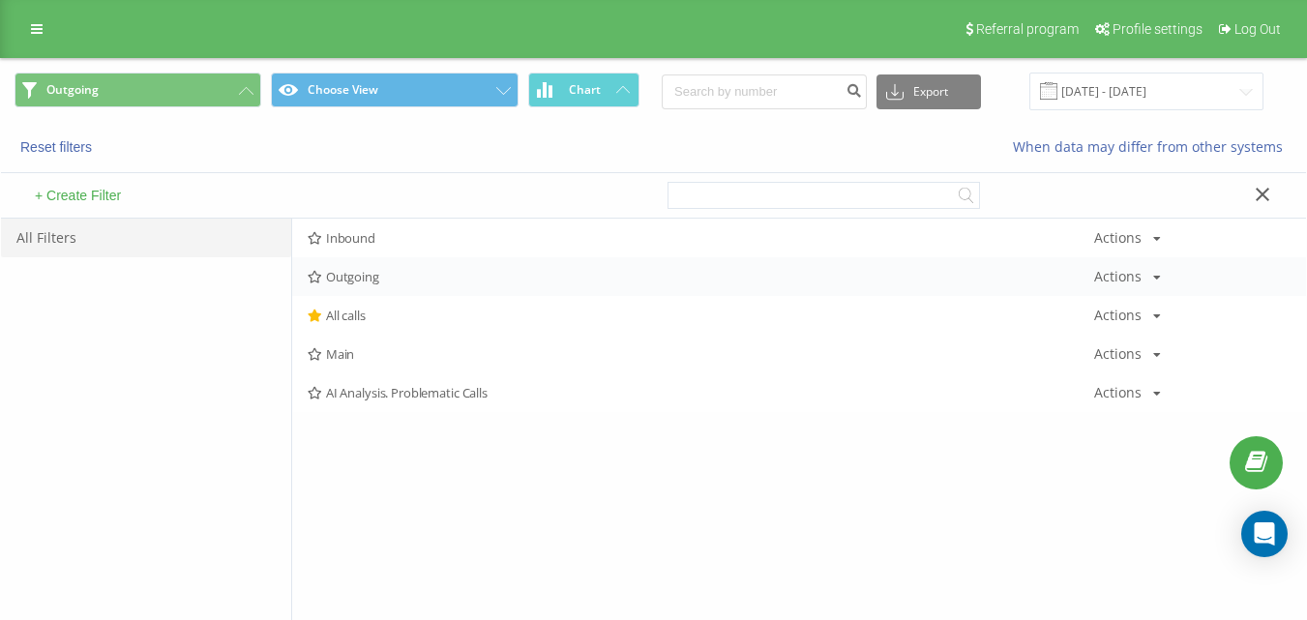
click at [365, 277] on span "Outgoing" at bounding box center [701, 277] width 786 height 14
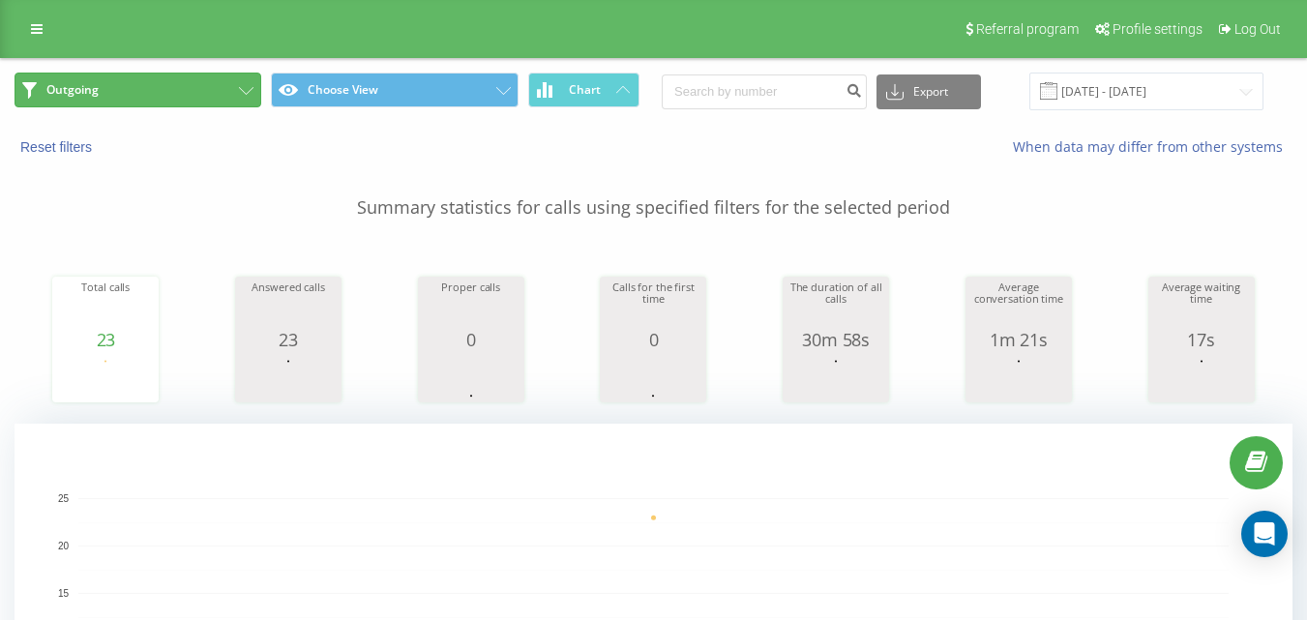
click at [235, 85] on button "Outgoing" at bounding box center [138, 90] width 247 height 35
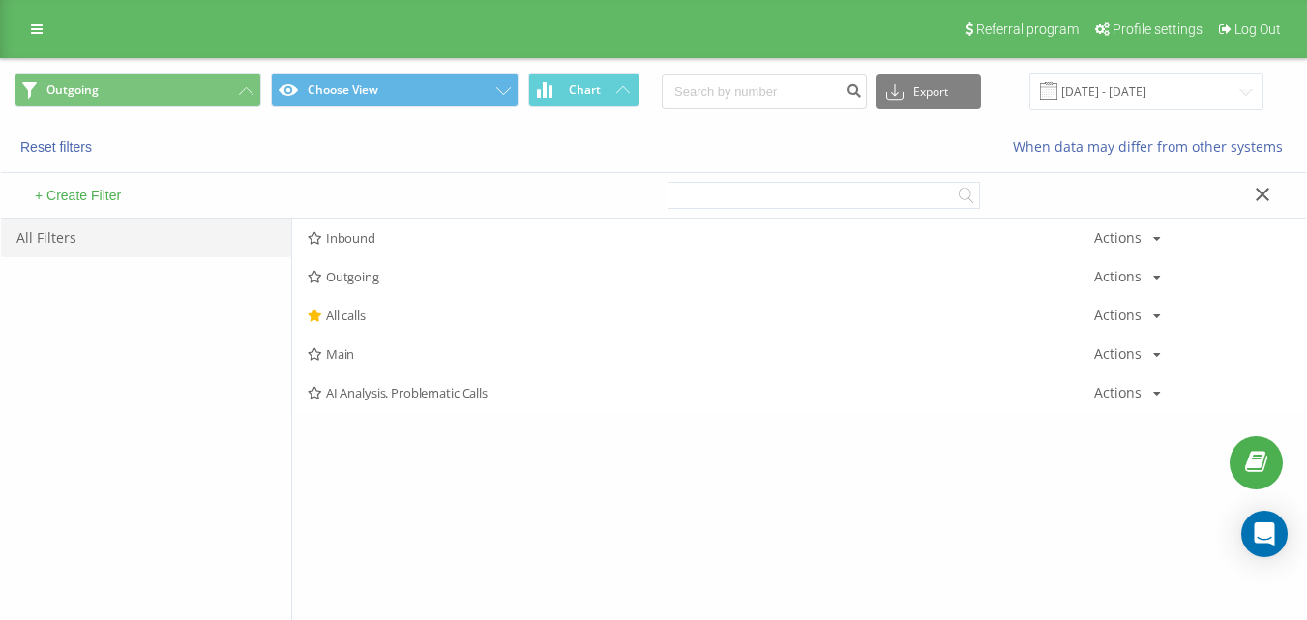
click at [334, 283] on span "Outgoing" at bounding box center [701, 277] width 786 height 14
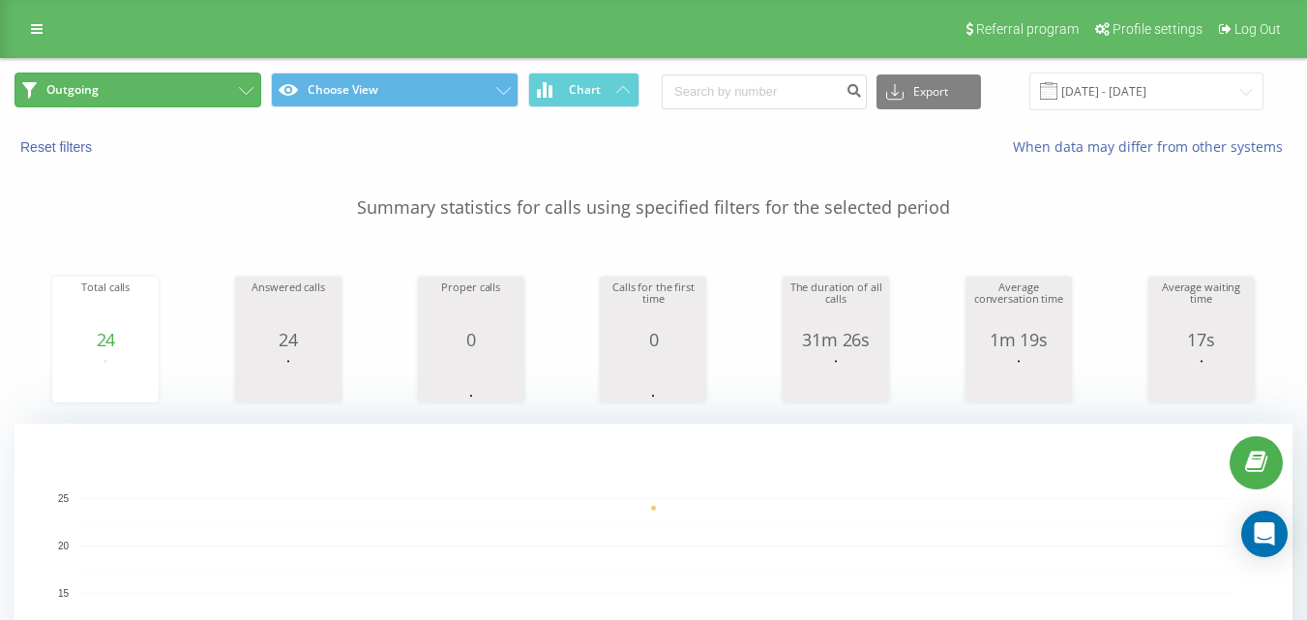
click at [217, 84] on button "Outgoing" at bounding box center [138, 90] width 247 height 35
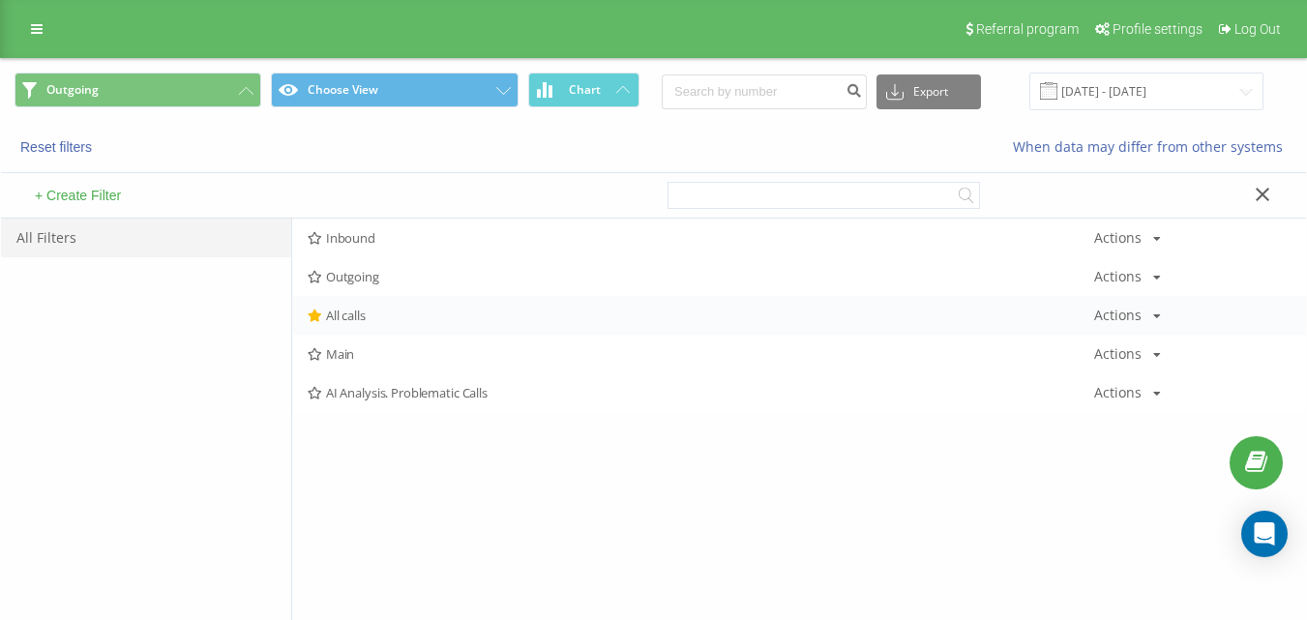
click at [369, 320] on span "All calls" at bounding box center [701, 316] width 786 height 14
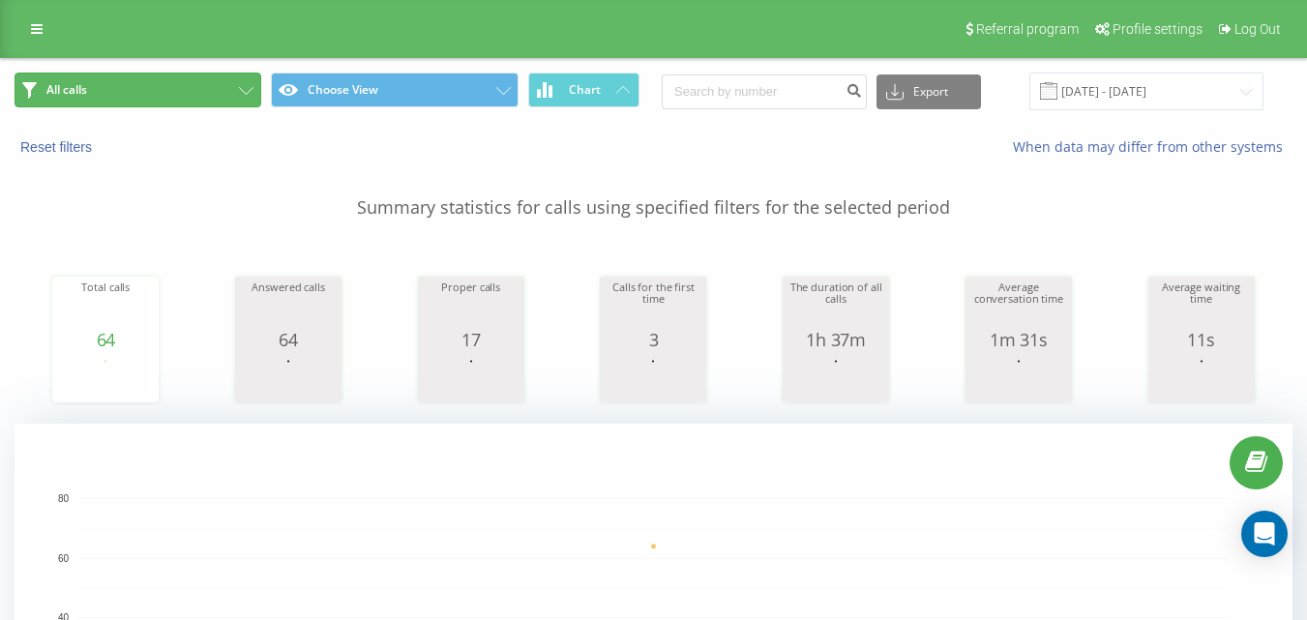
click at [187, 82] on button "All calls" at bounding box center [138, 90] width 247 height 35
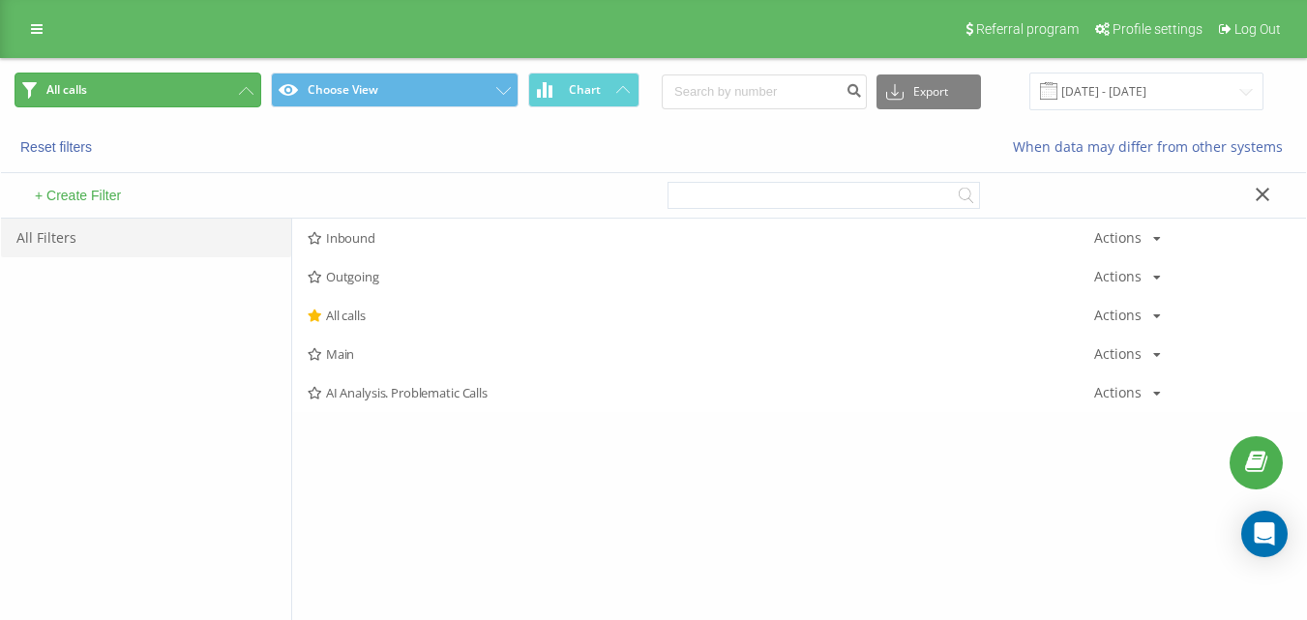
click at [203, 102] on button "All calls" at bounding box center [138, 90] width 247 height 35
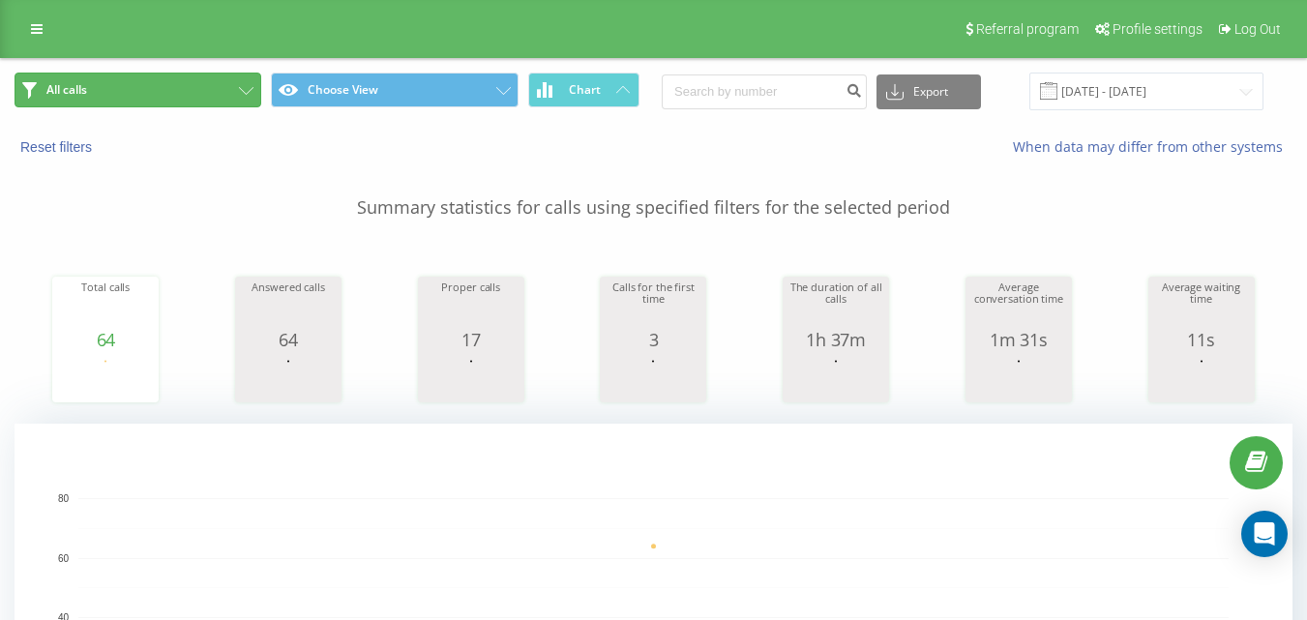
click at [160, 79] on button "All calls" at bounding box center [138, 90] width 247 height 35
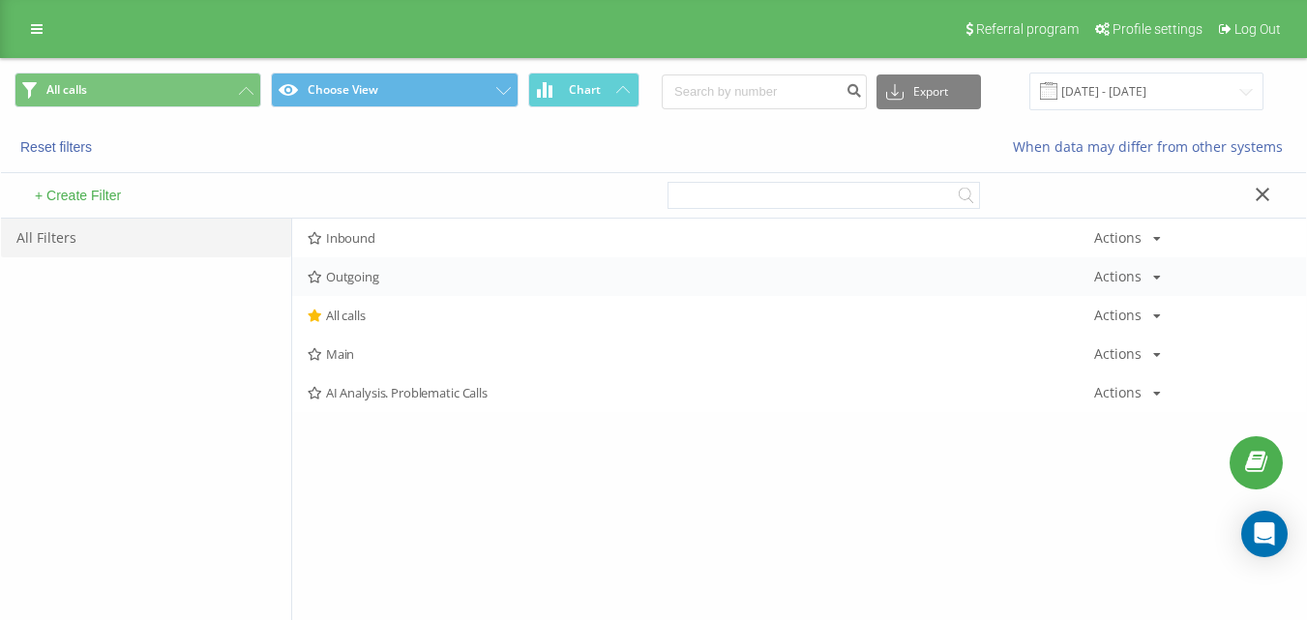
click at [371, 263] on div "Outgoing Actions Edit Copy Delete Default Share" at bounding box center [799, 276] width 1014 height 39
click at [375, 267] on div "Outgoing Actions Edit Copy Delete Default Share" at bounding box center [799, 276] width 1014 height 39
click at [393, 251] on div "Inbound Actions Edit Copy Delete Default Share" at bounding box center [799, 238] width 1014 height 39
click at [401, 264] on div "Outgoing Actions Edit Copy Delete Default Share" at bounding box center [799, 276] width 1014 height 39
click at [405, 272] on span "Outgoing" at bounding box center [701, 277] width 786 height 14
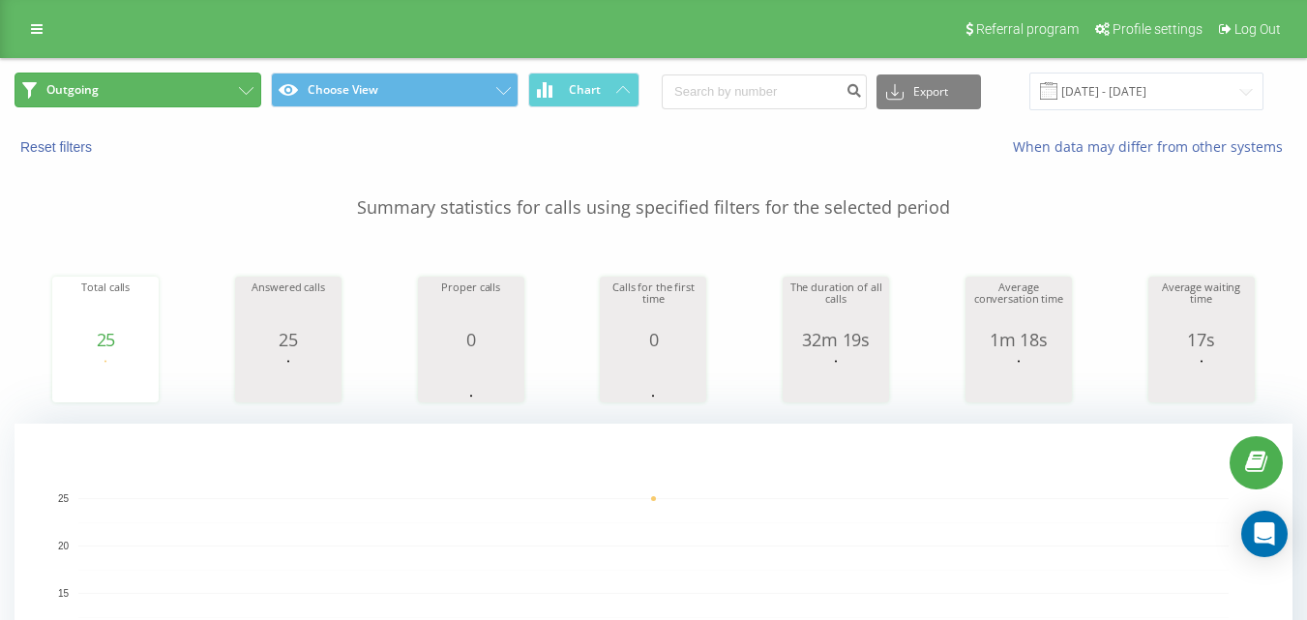
click at [208, 93] on button "Outgoing" at bounding box center [138, 90] width 247 height 35
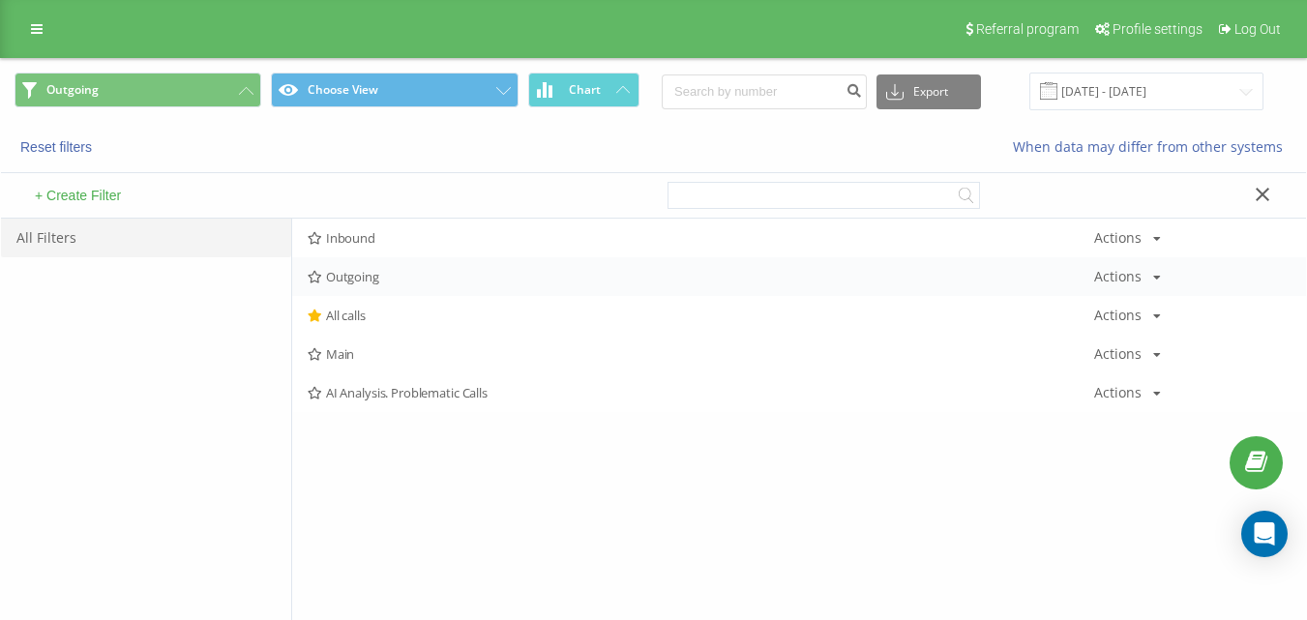
click at [354, 272] on span "Outgoing" at bounding box center [701, 277] width 786 height 14
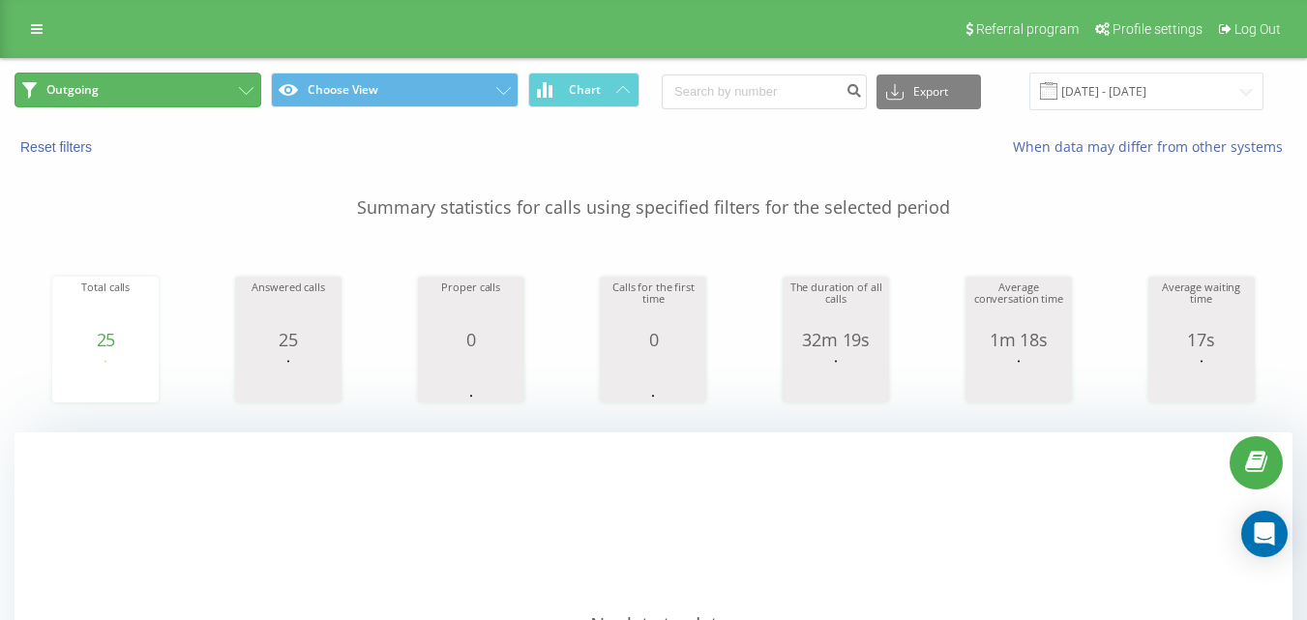
click at [210, 98] on button "Outgoing" at bounding box center [138, 90] width 247 height 35
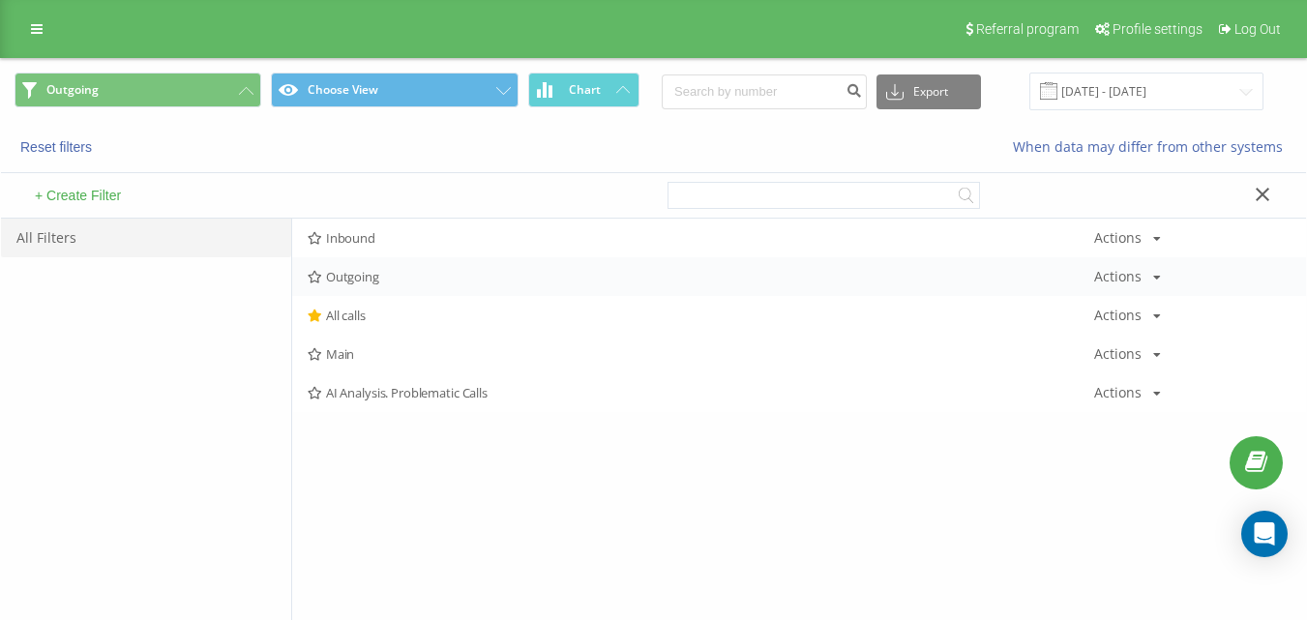
click at [393, 280] on span "Outgoing" at bounding box center [701, 277] width 786 height 14
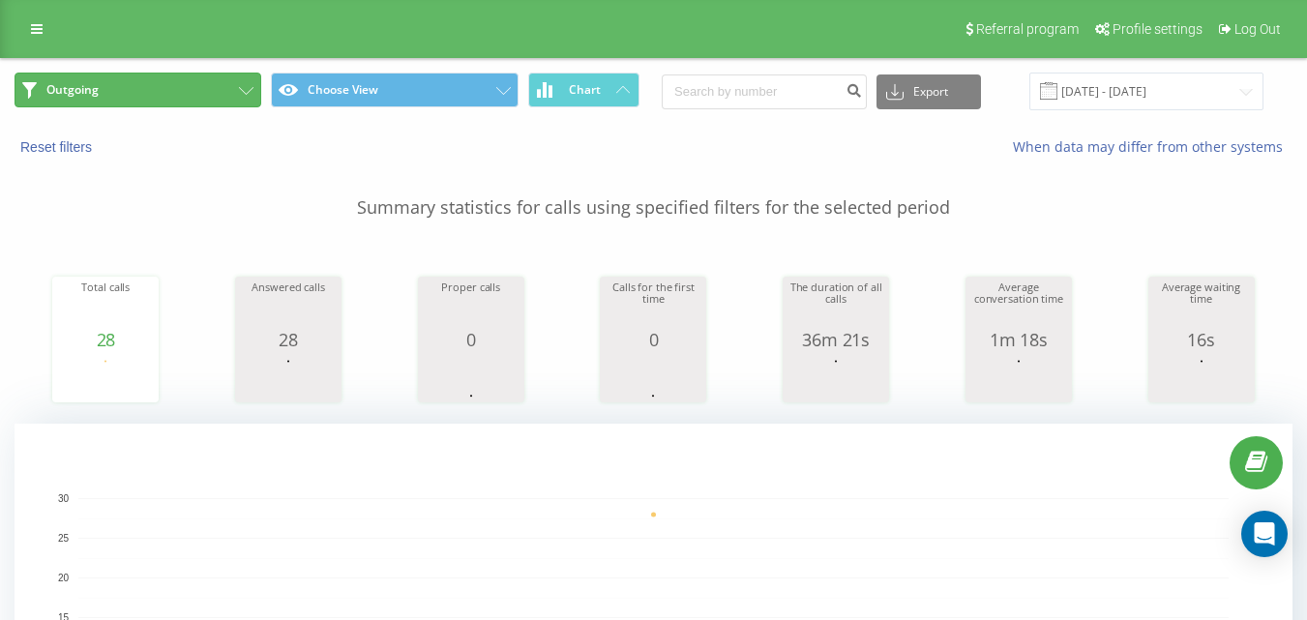
click at [164, 81] on button "Outgoing" at bounding box center [138, 90] width 247 height 35
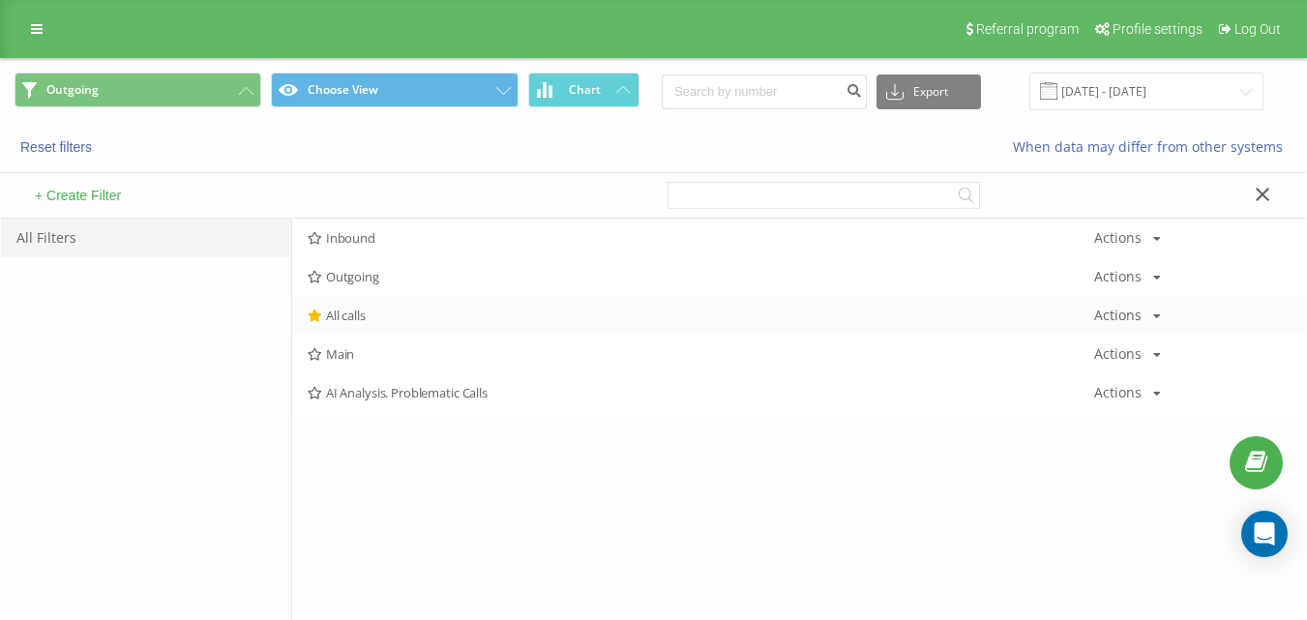
click at [387, 328] on div "All calls Actions Edit Copy Delete Default Share" at bounding box center [799, 315] width 1014 height 39
click at [398, 319] on span "All calls" at bounding box center [701, 316] width 786 height 14
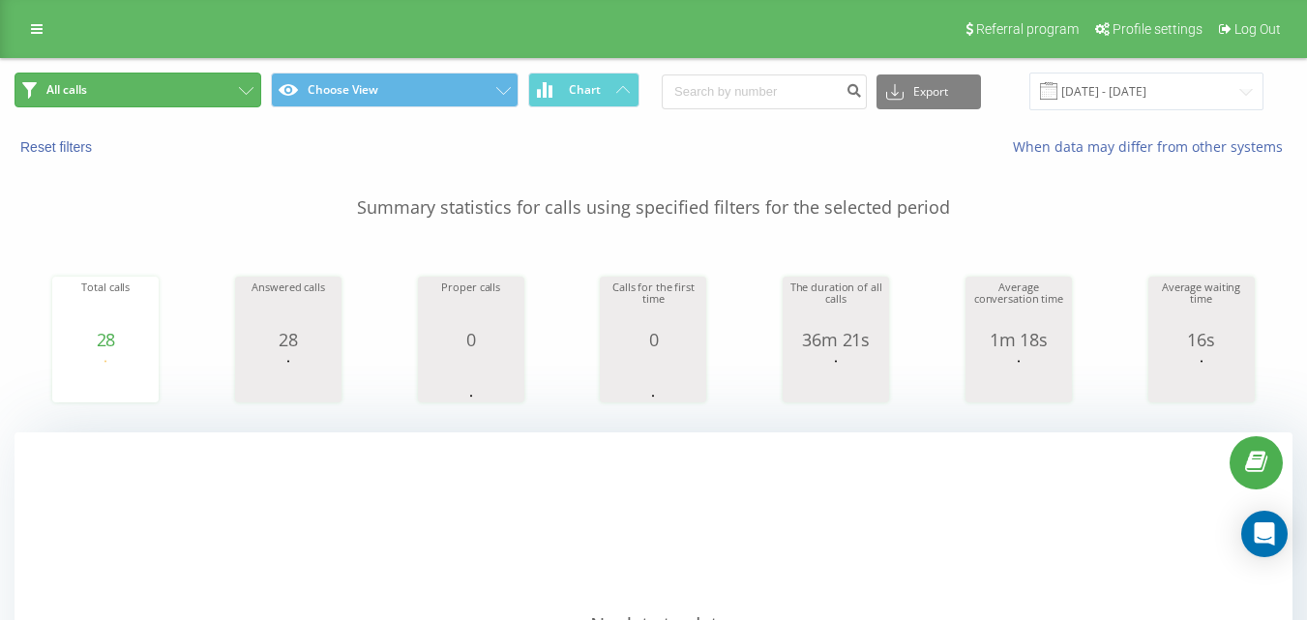
click at [191, 95] on button "All calls" at bounding box center [138, 90] width 247 height 35
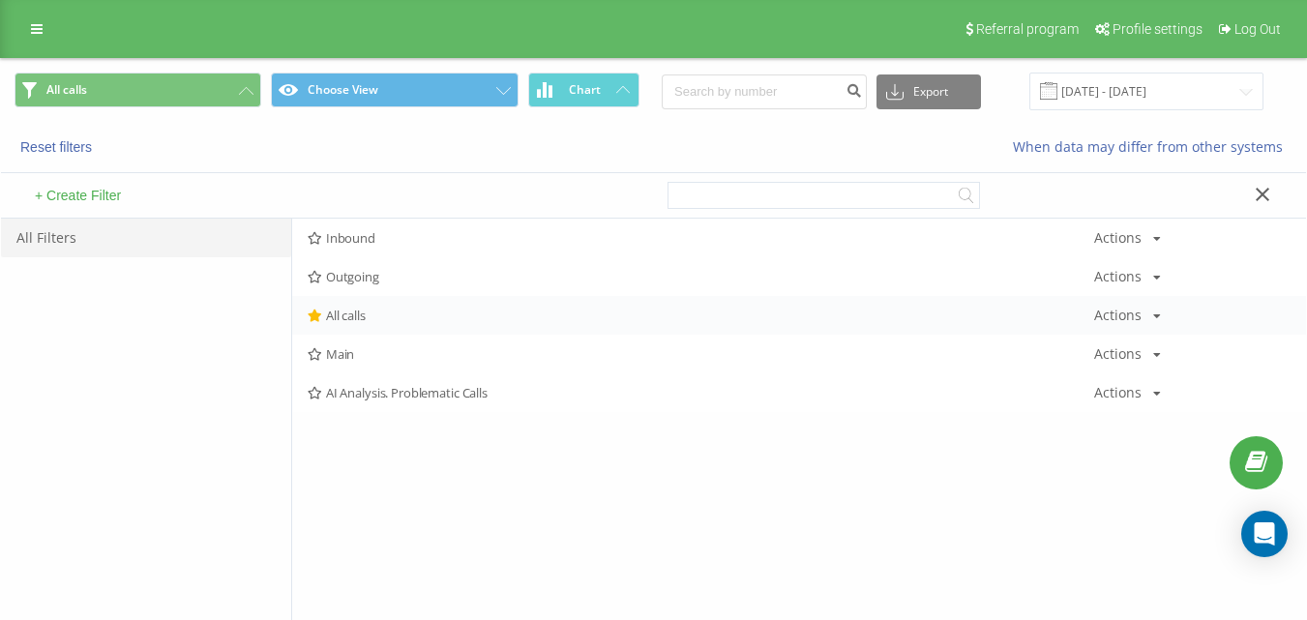
click at [355, 321] on span "All calls" at bounding box center [701, 316] width 786 height 14
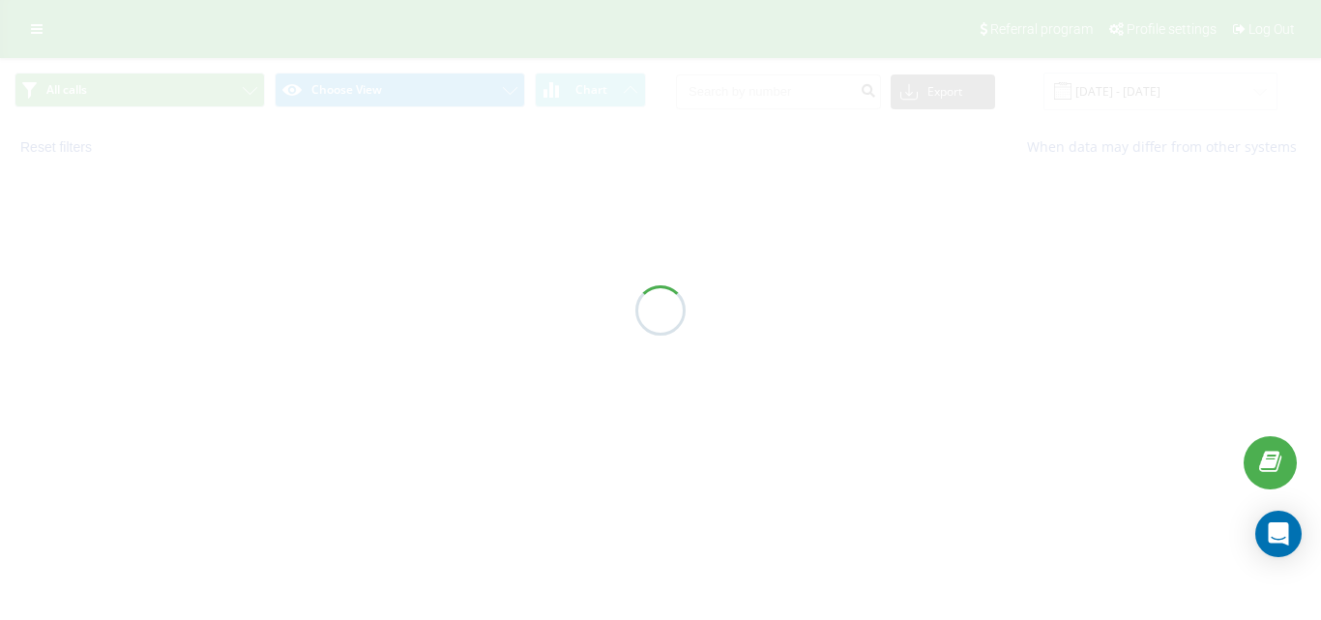
click at [355, 320] on div at bounding box center [660, 310] width 1321 height 620
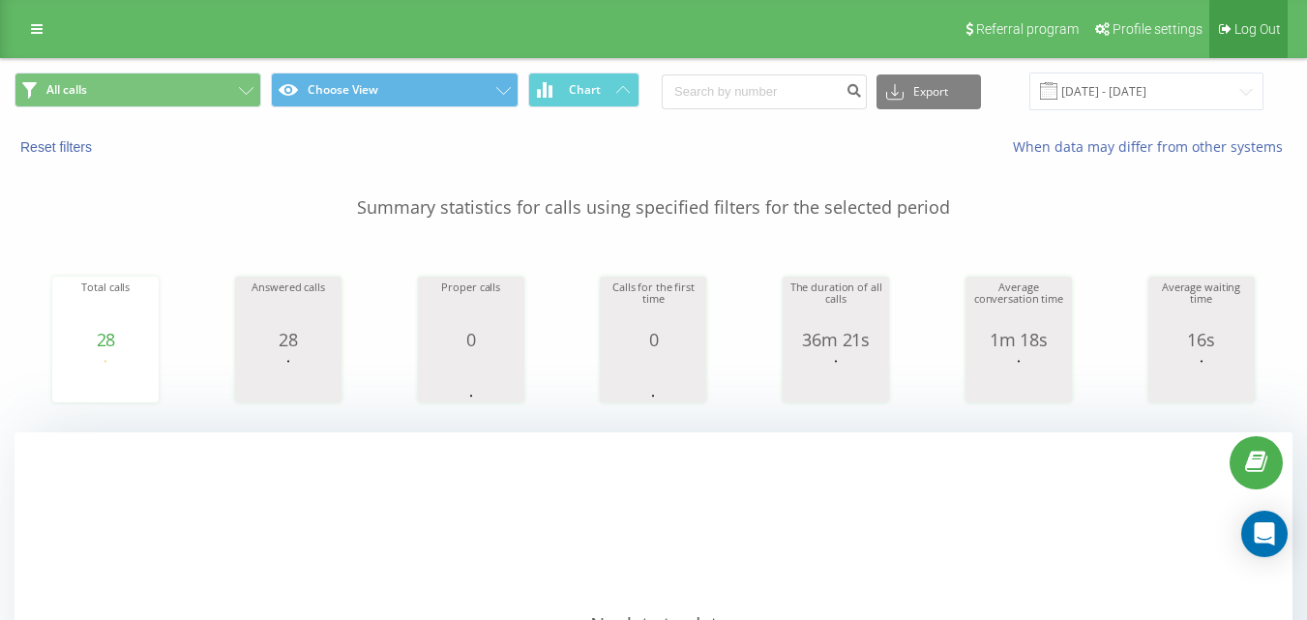
click at [1221, 36] on link "Log Out" at bounding box center [1248, 29] width 78 height 58
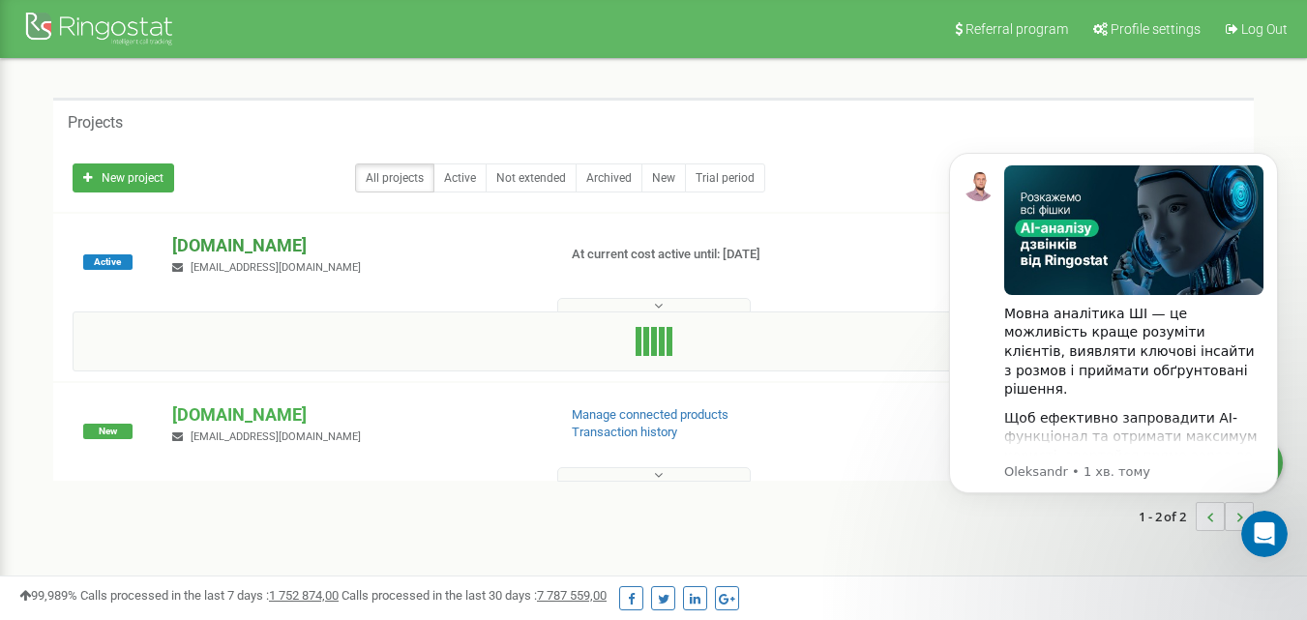
click at [288, 238] on p "[DOMAIN_NAME]" at bounding box center [356, 245] width 368 height 25
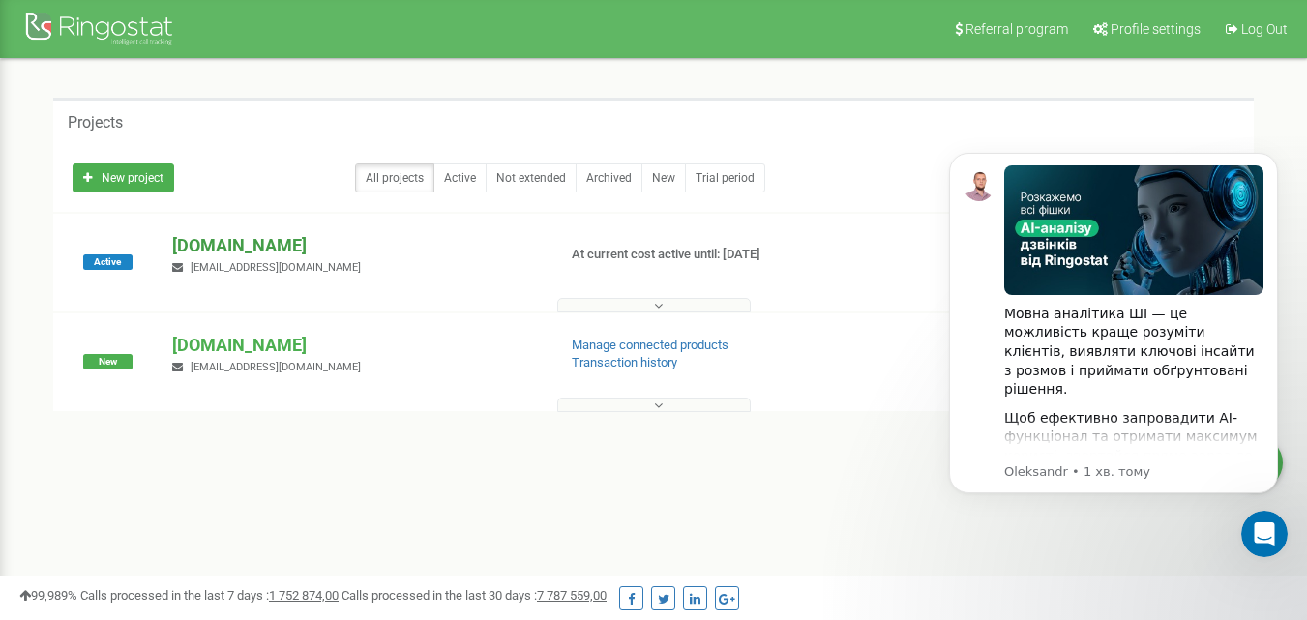
click at [287, 238] on p "[DOMAIN_NAME]" at bounding box center [356, 245] width 368 height 25
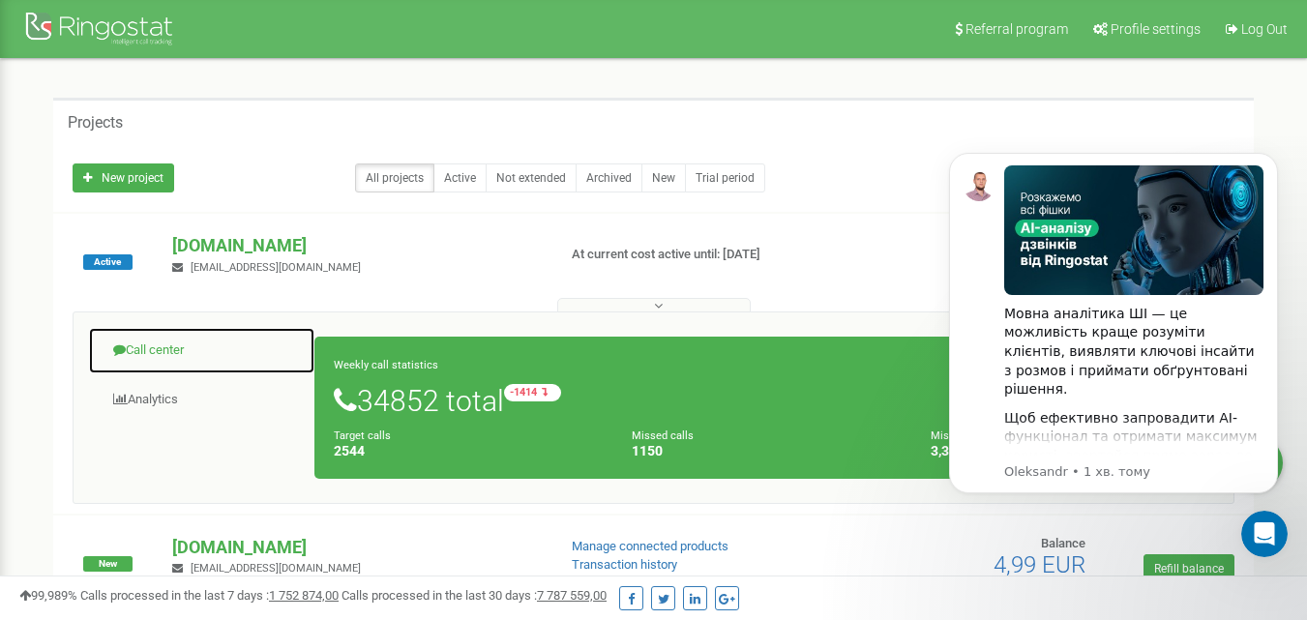
click at [150, 354] on link "Call center" at bounding box center [201, 350] width 227 height 47
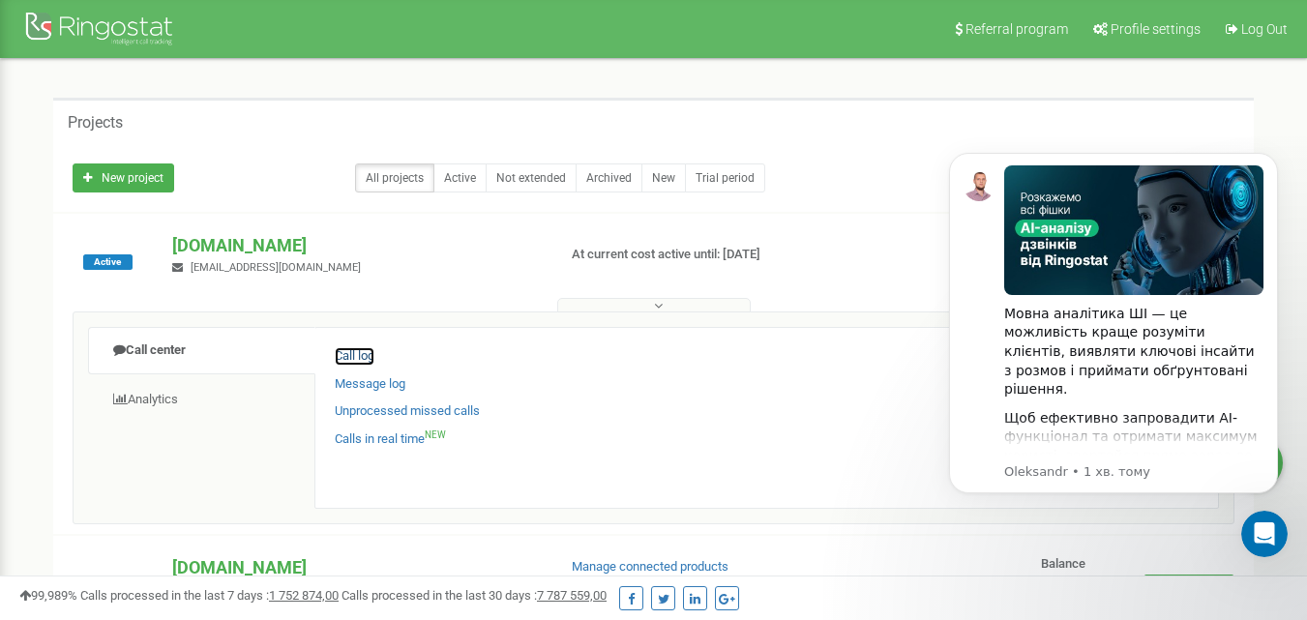
click at [339, 359] on link "Call log" at bounding box center [355, 356] width 40 height 18
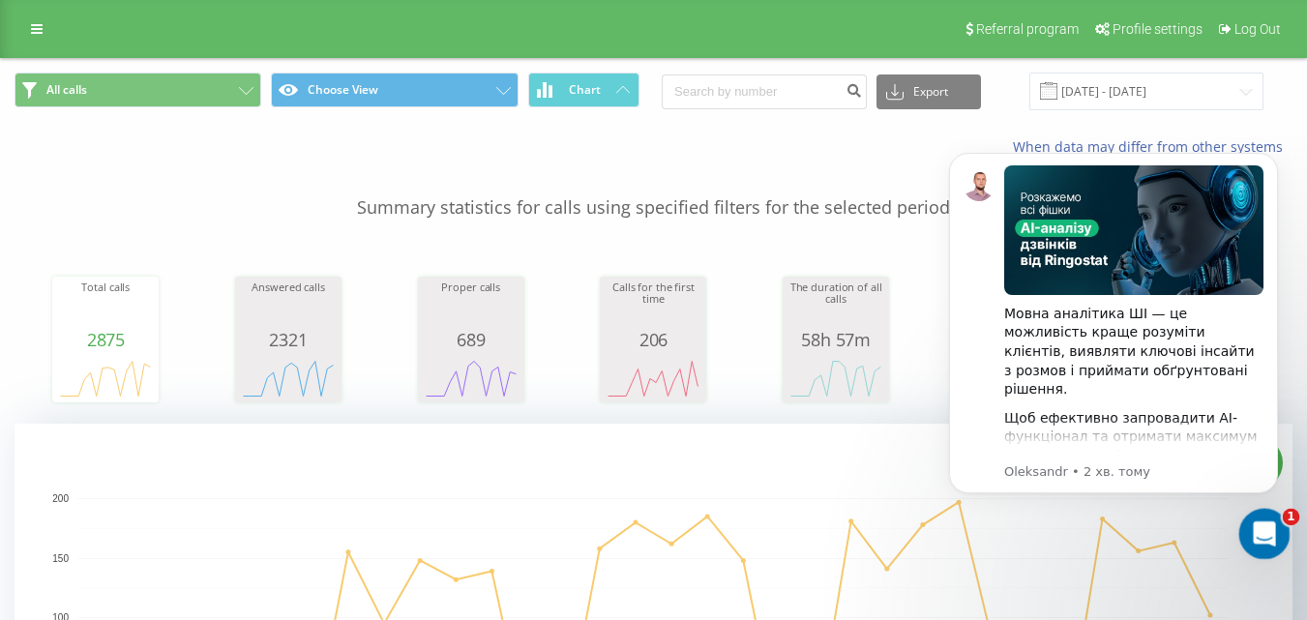
click at [1267, 535] on icon "Відкрити програму для спілкування Intercom" at bounding box center [1262, 532] width 32 height 32
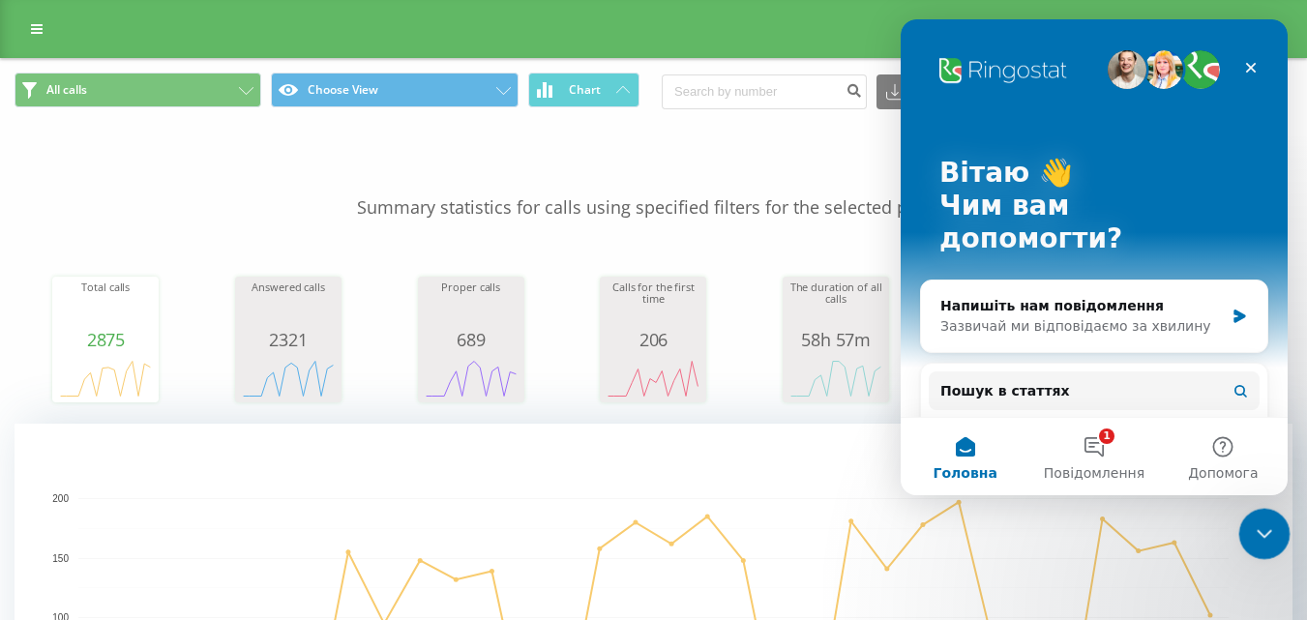
click at [1269, 535] on icon "Закрити програму для спілкування Intercom" at bounding box center [1261, 530] width 23 height 23
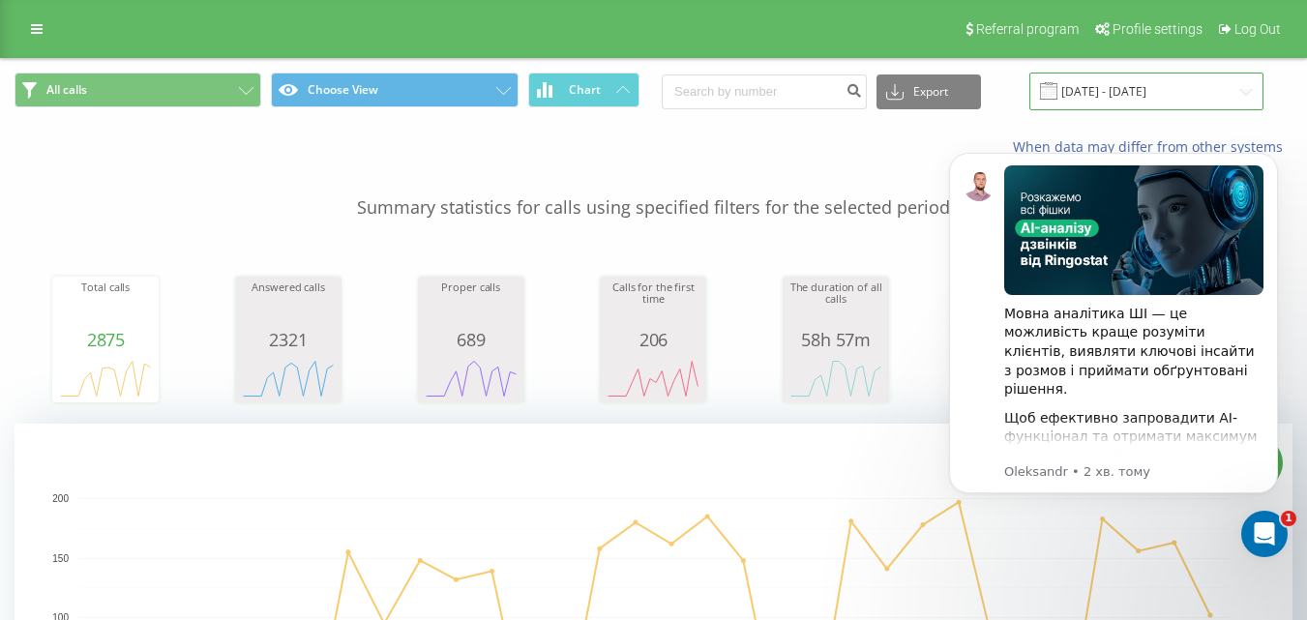
click at [1221, 88] on input "21.07.2025 - 21.08.2025" at bounding box center [1146, 92] width 234 height 38
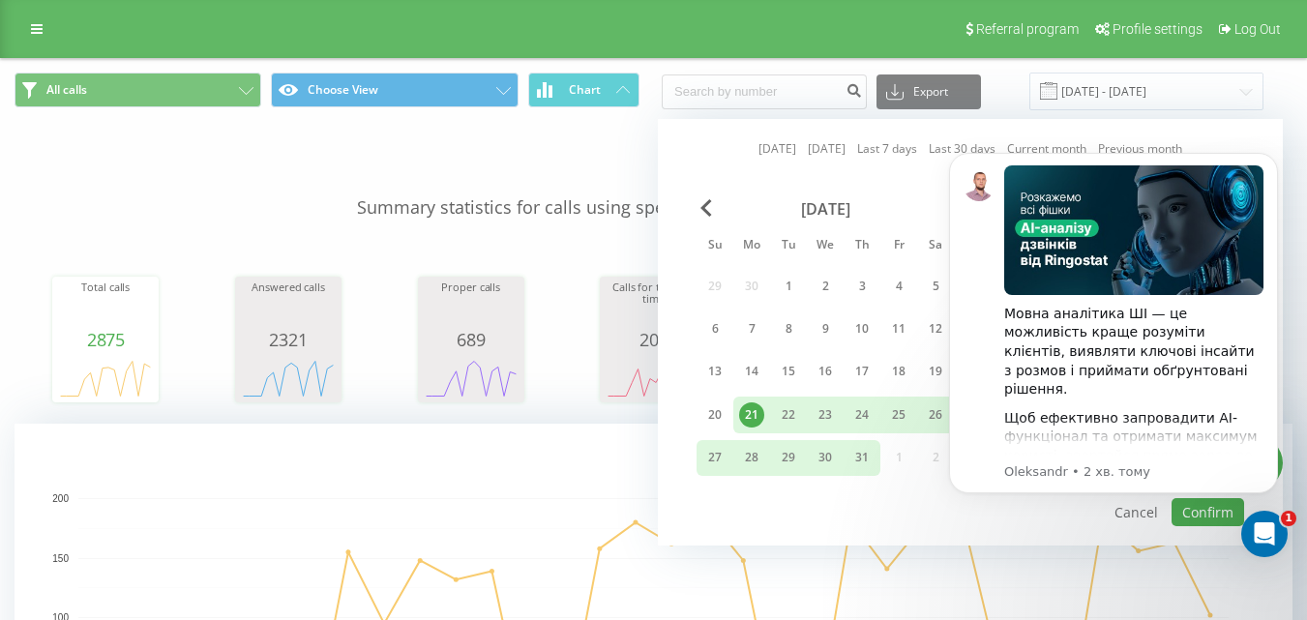
click at [761, 416] on div "21" at bounding box center [751, 414] width 25 height 25
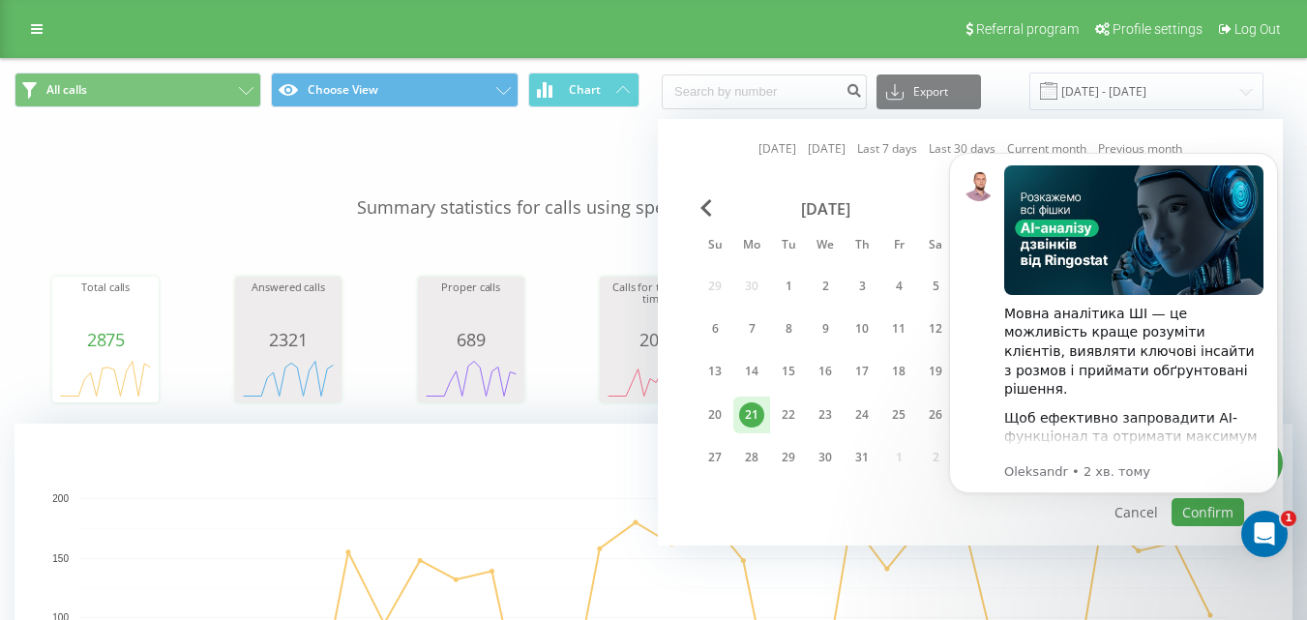
click at [1111, 517] on body "Мовна аналітика ШІ — це можливість краще розуміти клієнтів, виявляти ключові ін…" at bounding box center [1113, 346] width 371 height 428
click at [1221, 514] on body "Мовна аналітика ШІ — це можливість краще розуміти клієнтів, виявляти ключові ін…" at bounding box center [1113, 346] width 371 height 428
click at [1277, 526] on icon "Відкрити програму для спілкування Intercom" at bounding box center [1262, 532] width 32 height 32
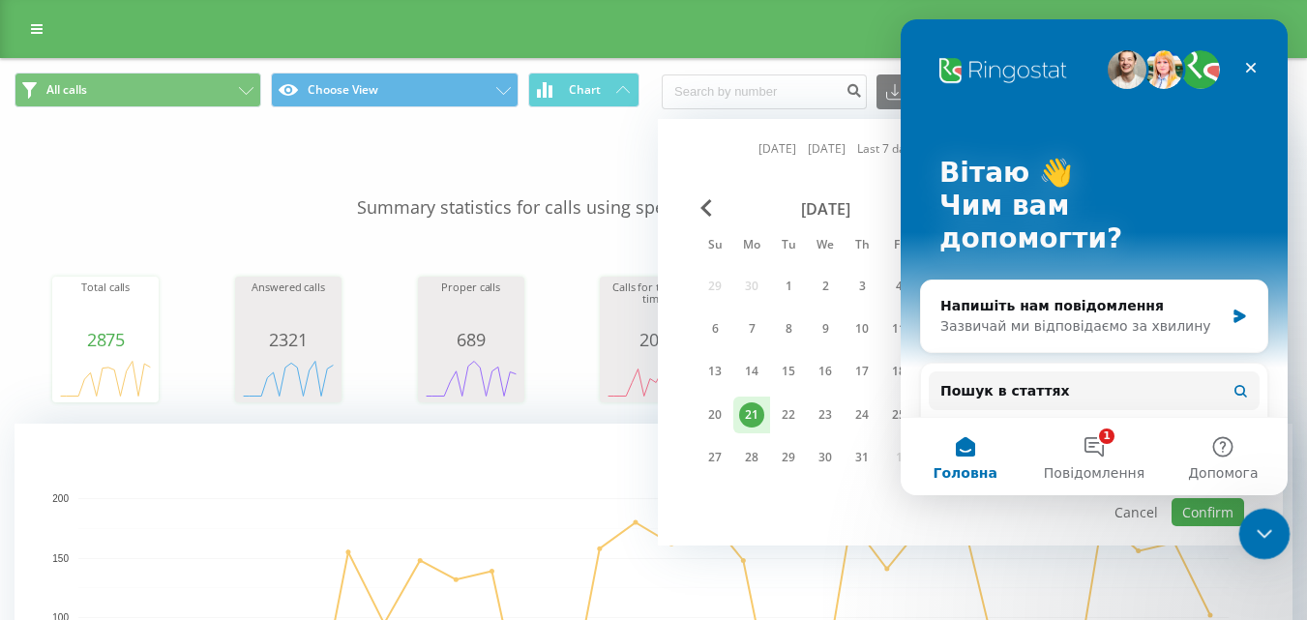
click at [1258, 525] on icon "Закрити програму для спілкування Intercom" at bounding box center [1261, 530] width 23 height 23
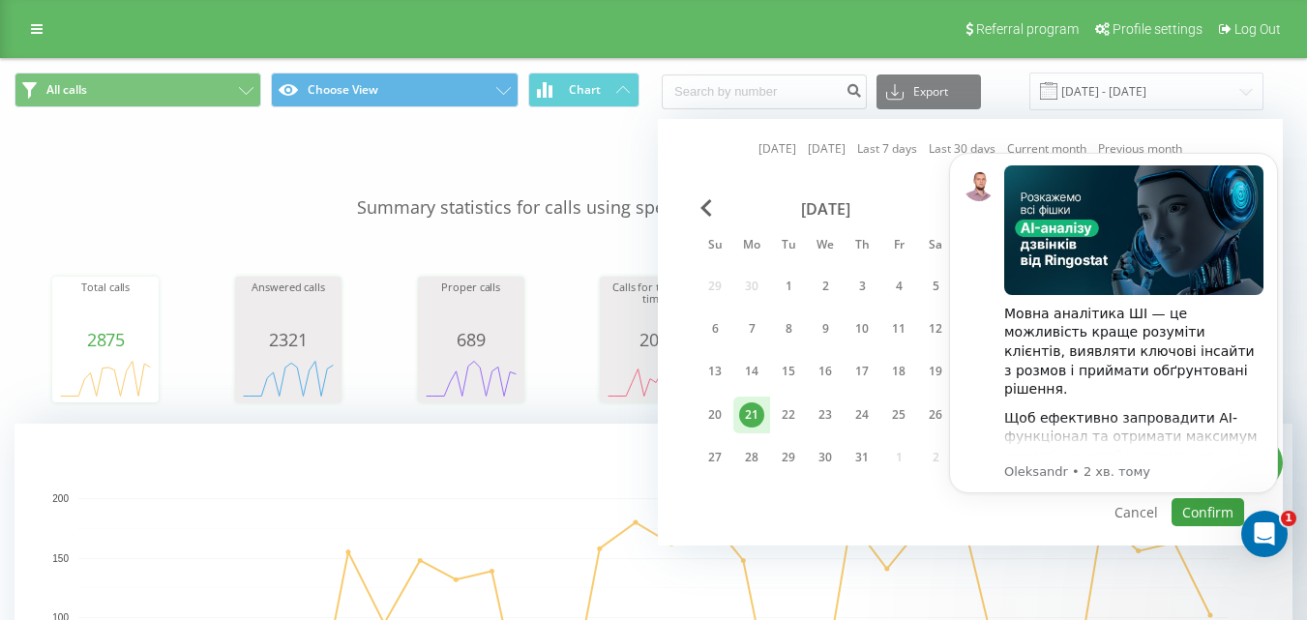
click at [1189, 517] on body "Мовна аналітика ШІ — це можливість краще розуміти клієнтів, виявляти ключові ін…" at bounding box center [1113, 346] width 371 height 428
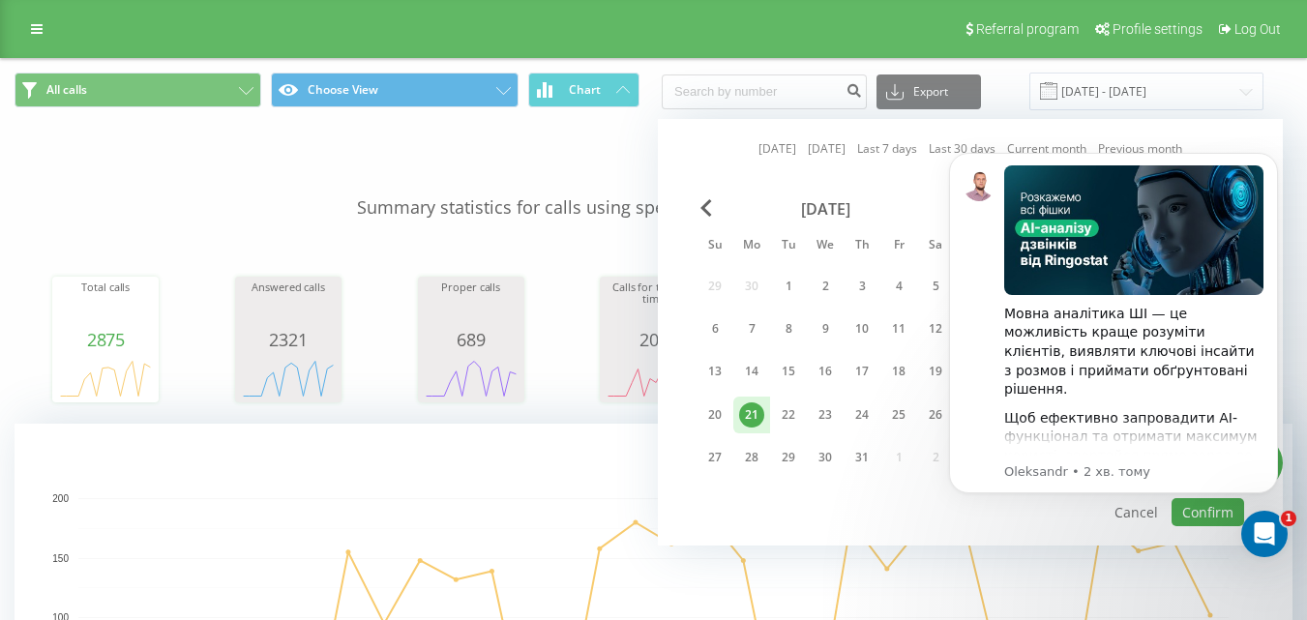
click at [832, 588] on rect "A chart." at bounding box center [653, 587] width 1150 height 1
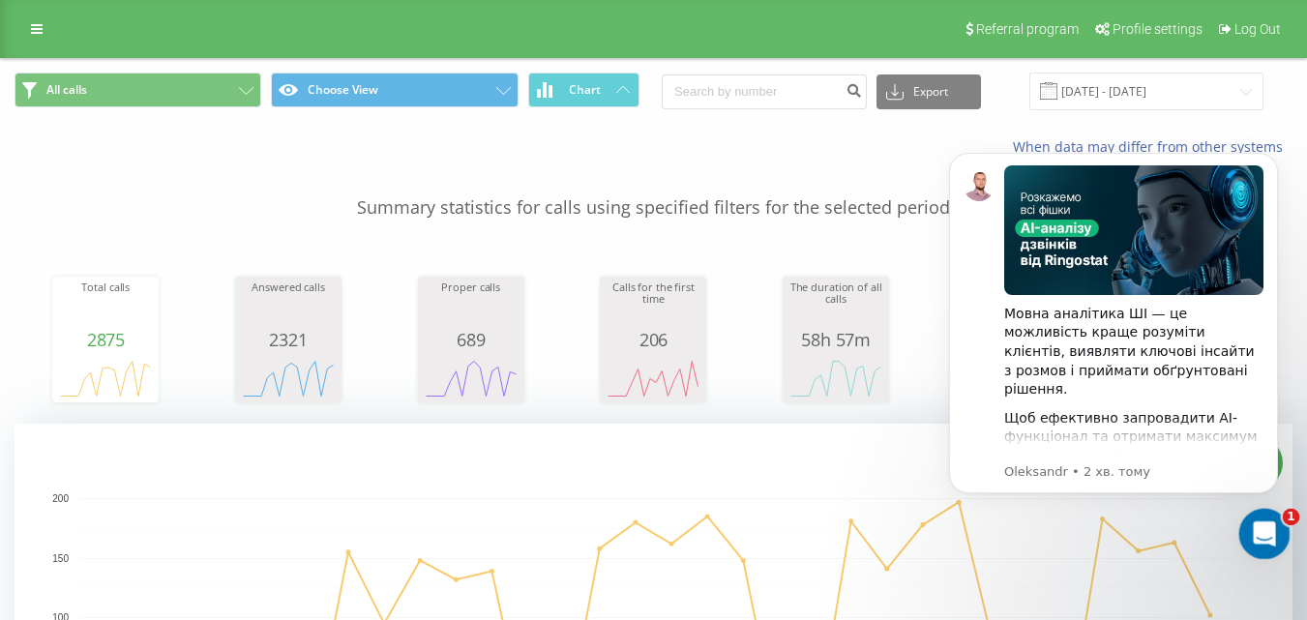
drag, startPoint x: 1265, startPoint y: 526, endPoint x: 1548, endPoint y: 928, distance: 490.8
click at [1266, 525] on icon "Відкрити програму для спілкування Intercom" at bounding box center [1262, 532] width 32 height 32
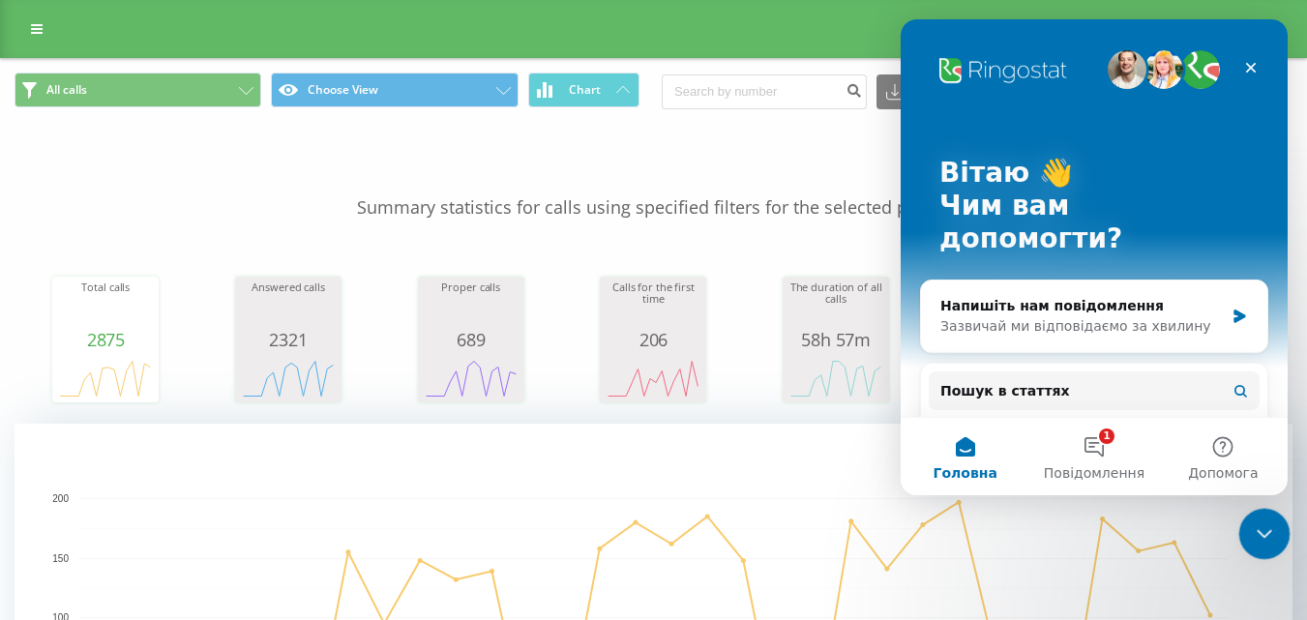
click at [1266, 522] on icon "Закрити програму для спілкування Intercom" at bounding box center [1261, 530] width 23 height 23
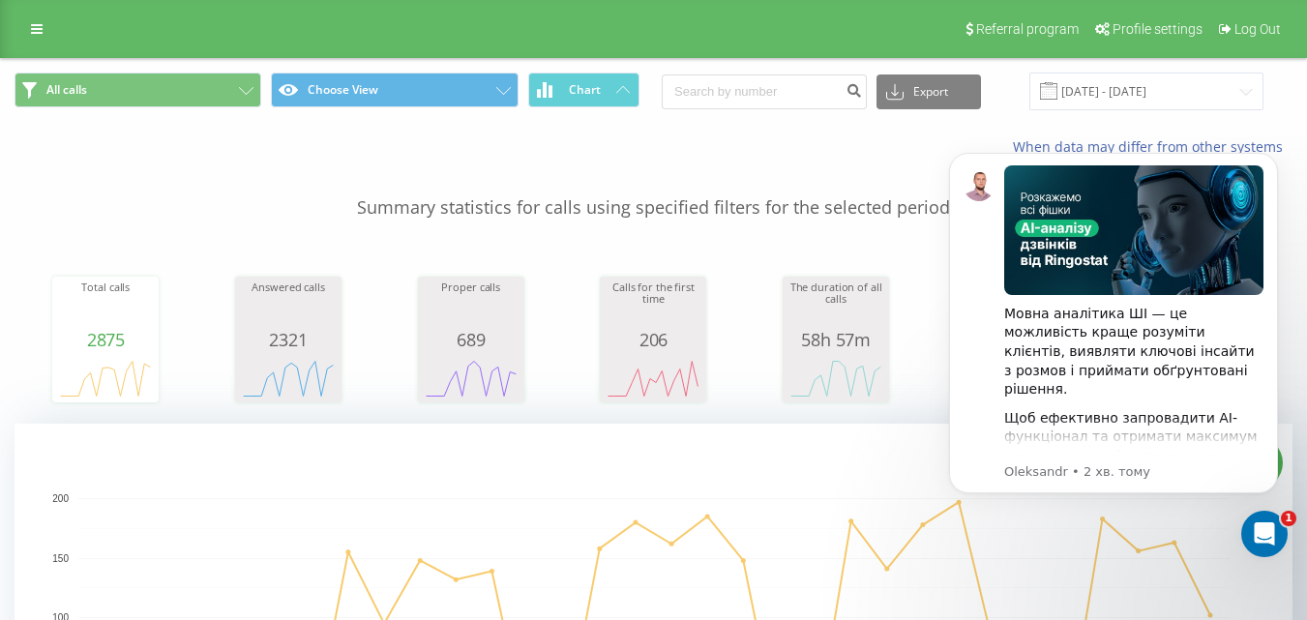
click at [707, 484] on rect "A chart." at bounding box center [654, 617] width 1278 height 387
click at [1264, 535] on icon "Відкрити програму для спілкування Intercom" at bounding box center [1262, 532] width 32 height 32
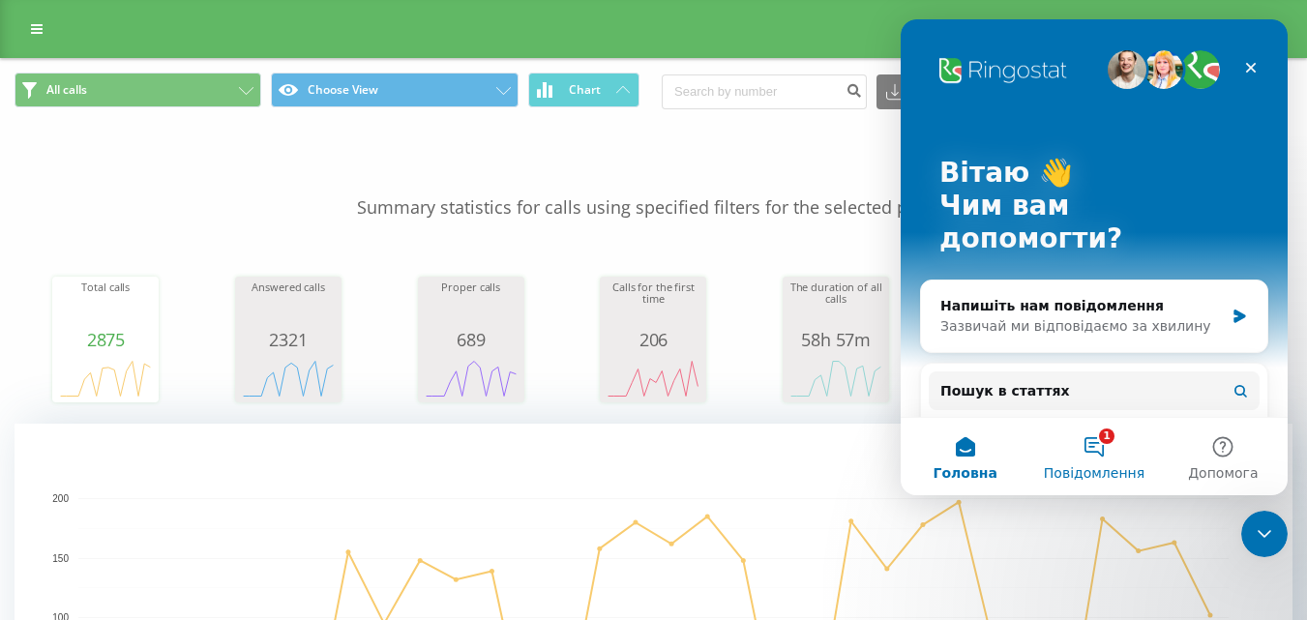
click at [1124, 466] on span "Повідомлення" at bounding box center [1094, 473] width 101 height 14
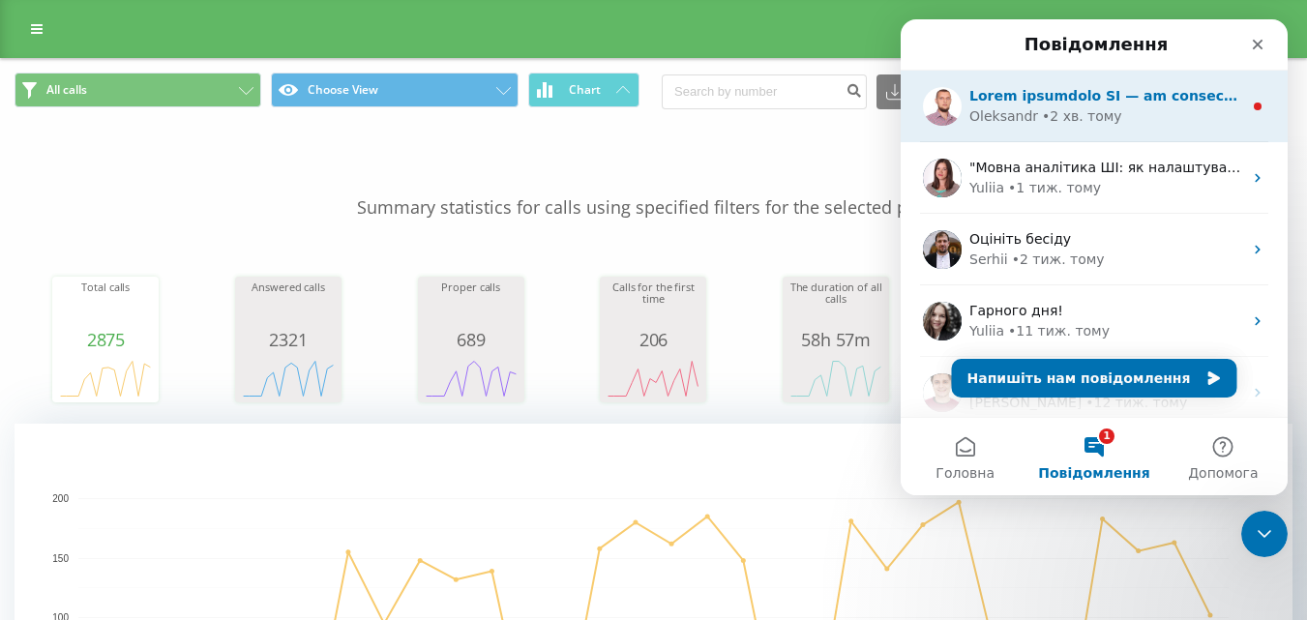
click at [1052, 110] on div "• 2 хв. тому" at bounding box center [1082, 116] width 80 height 20
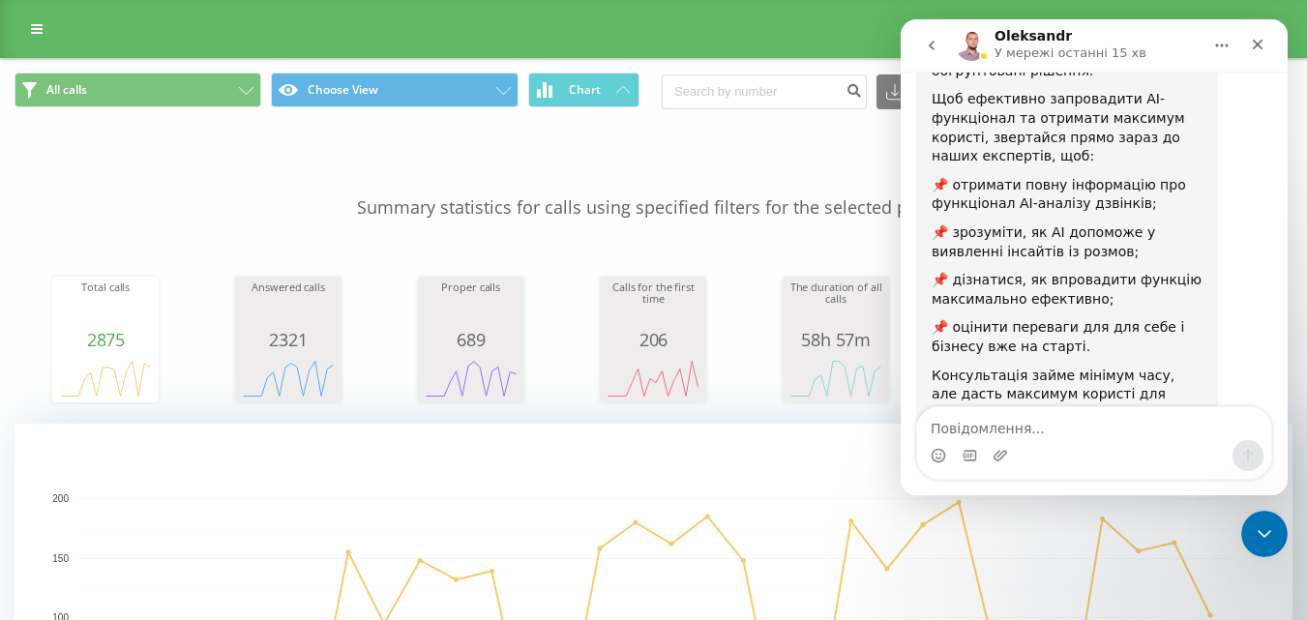
scroll to position [395, 0]
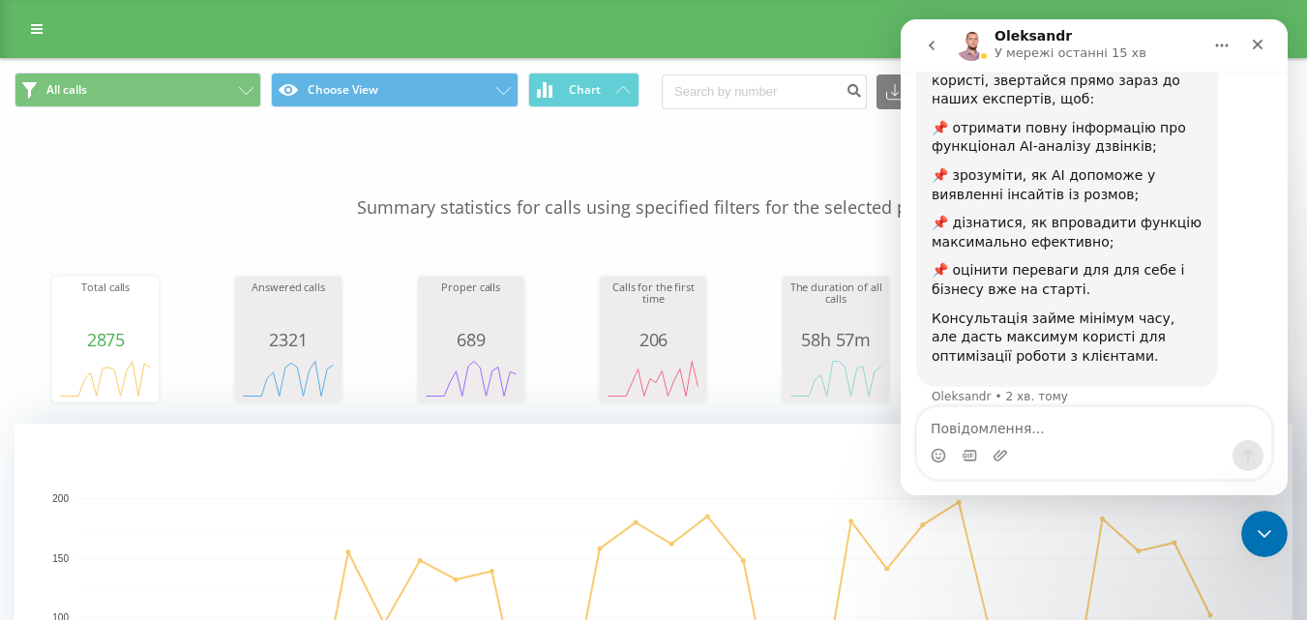
click at [932, 50] on icon "go back" at bounding box center [931, 45] width 15 height 15
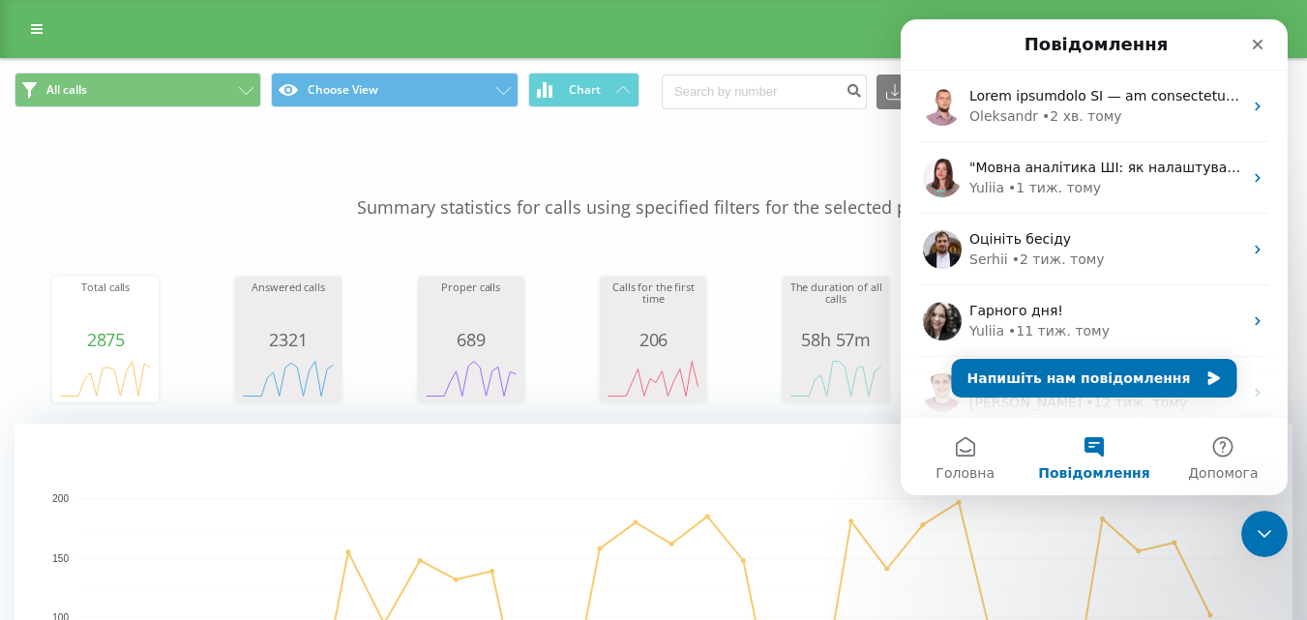
scroll to position [0, 0]
click at [932, 50] on div "Повідомлення" at bounding box center [1094, 44] width 362 height 35
drag, startPoint x: 1273, startPoint y: 506, endPoint x: 372, endPoint y: 475, distance: 901.0
click at [1273, 506] on rect "A chart." at bounding box center [654, 617] width 1278 height 387
click at [1268, 517] on div "Закрити програму для спілкування Intercom" at bounding box center [1261, 531] width 46 height 46
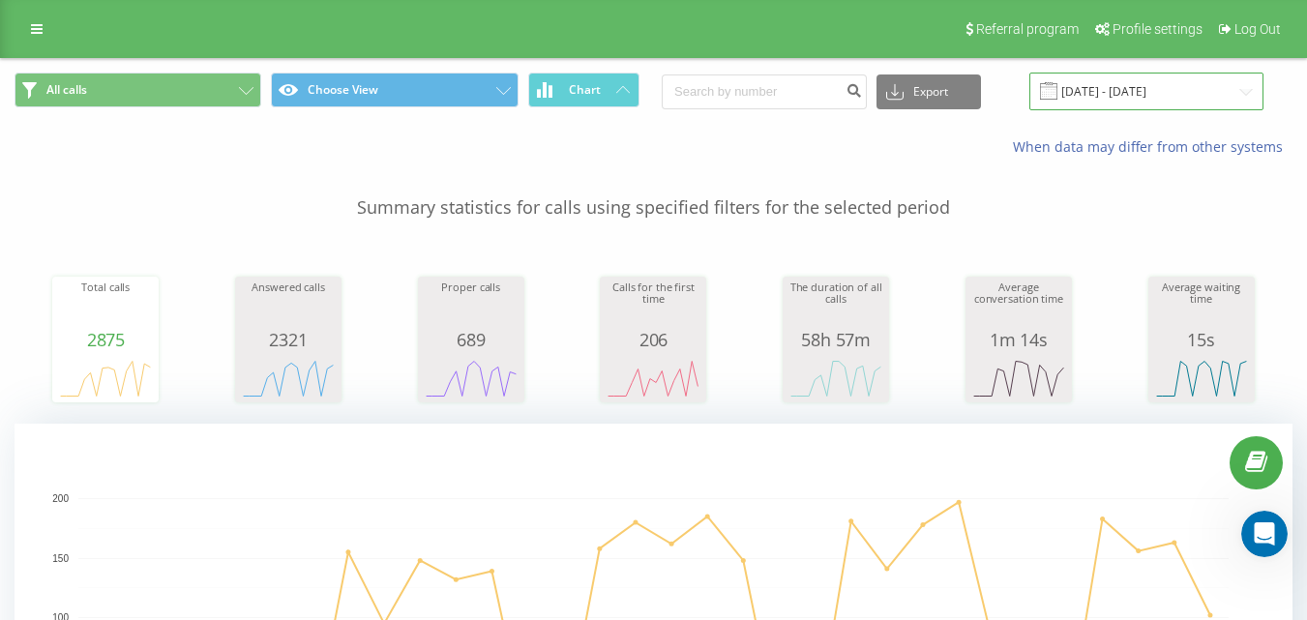
click at [1223, 90] on input "21.07.2025 - 21.08.2025" at bounding box center [1146, 92] width 234 height 38
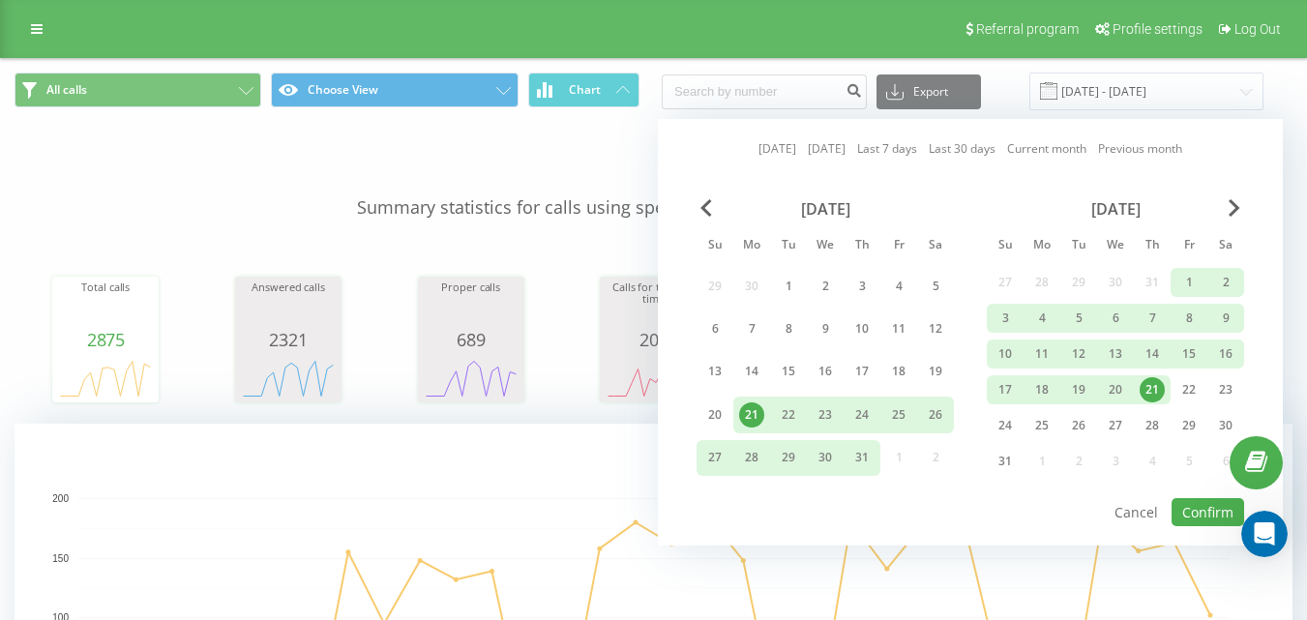
click at [1152, 393] on div "21" at bounding box center [1151, 389] width 25 height 25
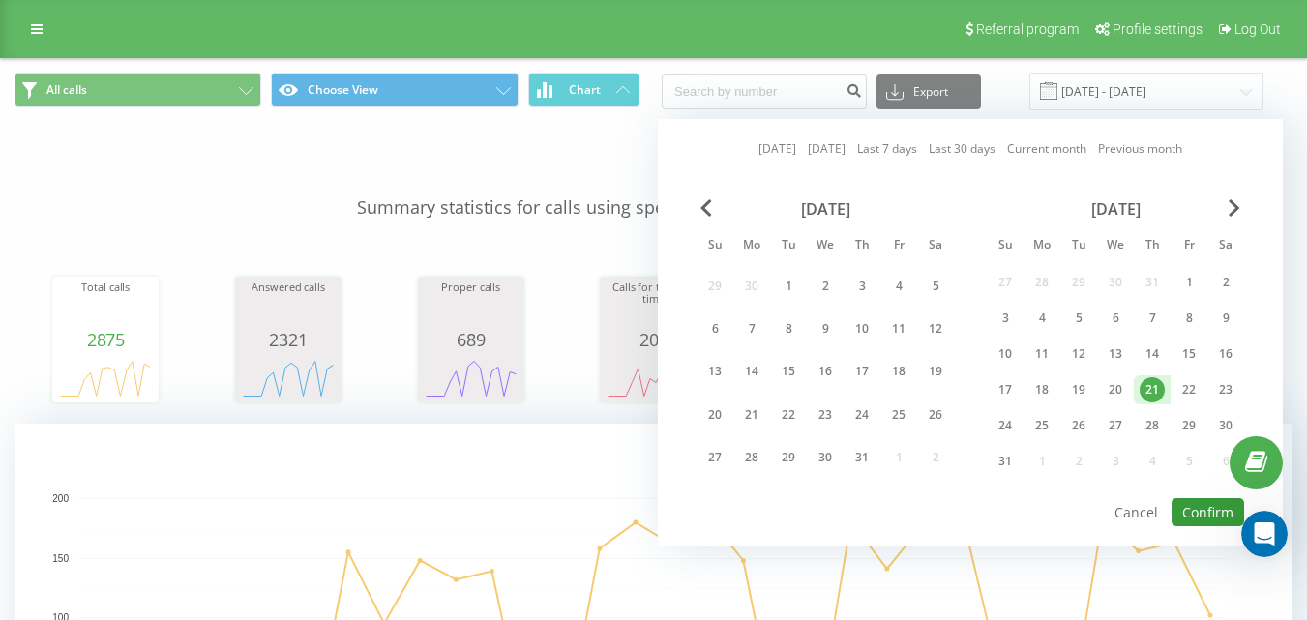
drag, startPoint x: 1201, startPoint y: 517, endPoint x: 1185, endPoint y: 483, distance: 37.6
click at [1200, 516] on button "Confirm" at bounding box center [1207, 512] width 73 height 28
type input "[DATE] - [DATE]"
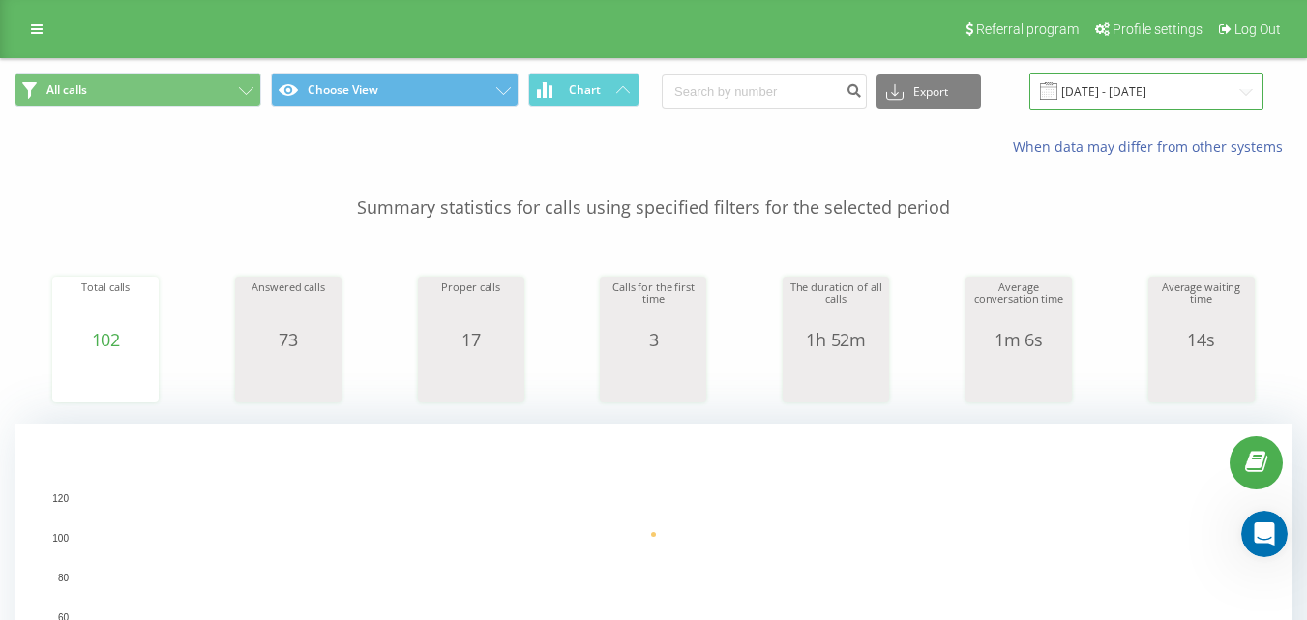
click at [1176, 93] on input "[DATE] - [DATE]" at bounding box center [1146, 92] width 234 height 38
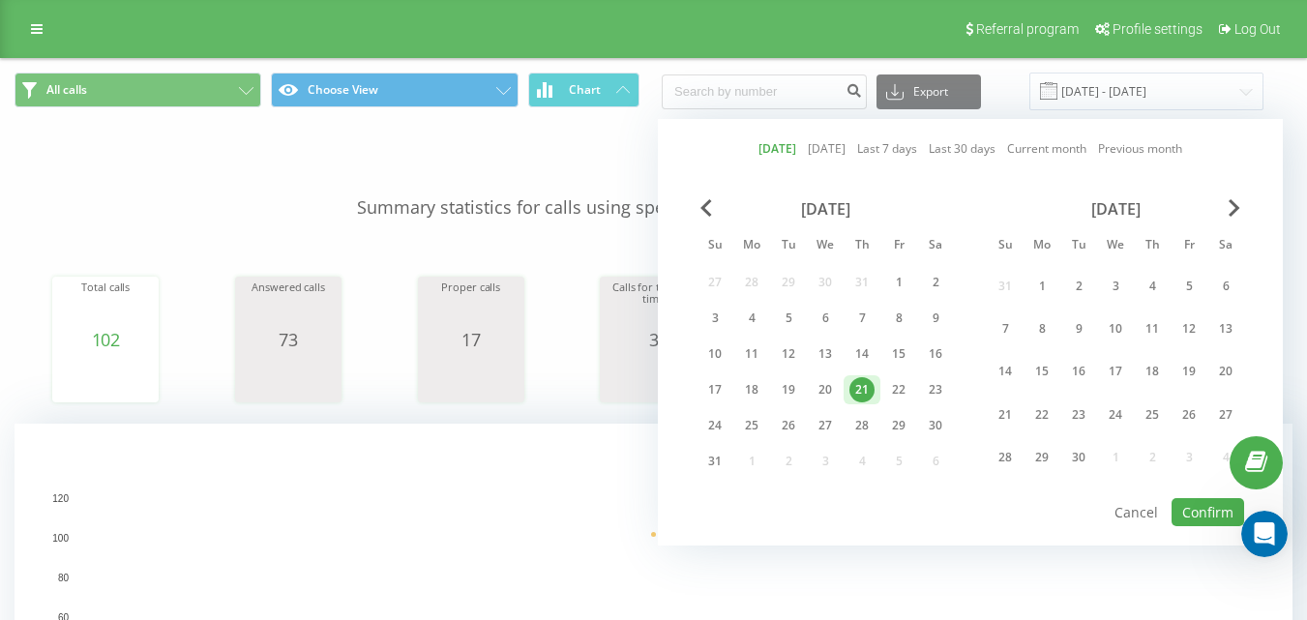
click at [476, 470] on rect "A chart." at bounding box center [654, 617] width 1278 height 387
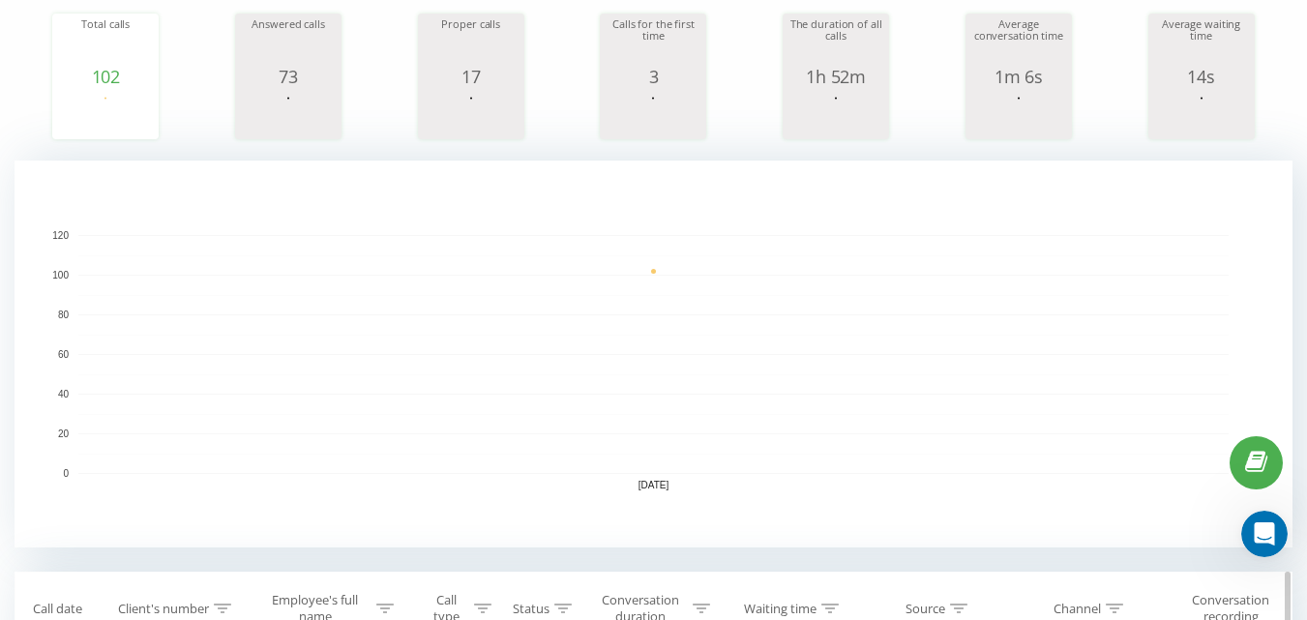
scroll to position [484, 0]
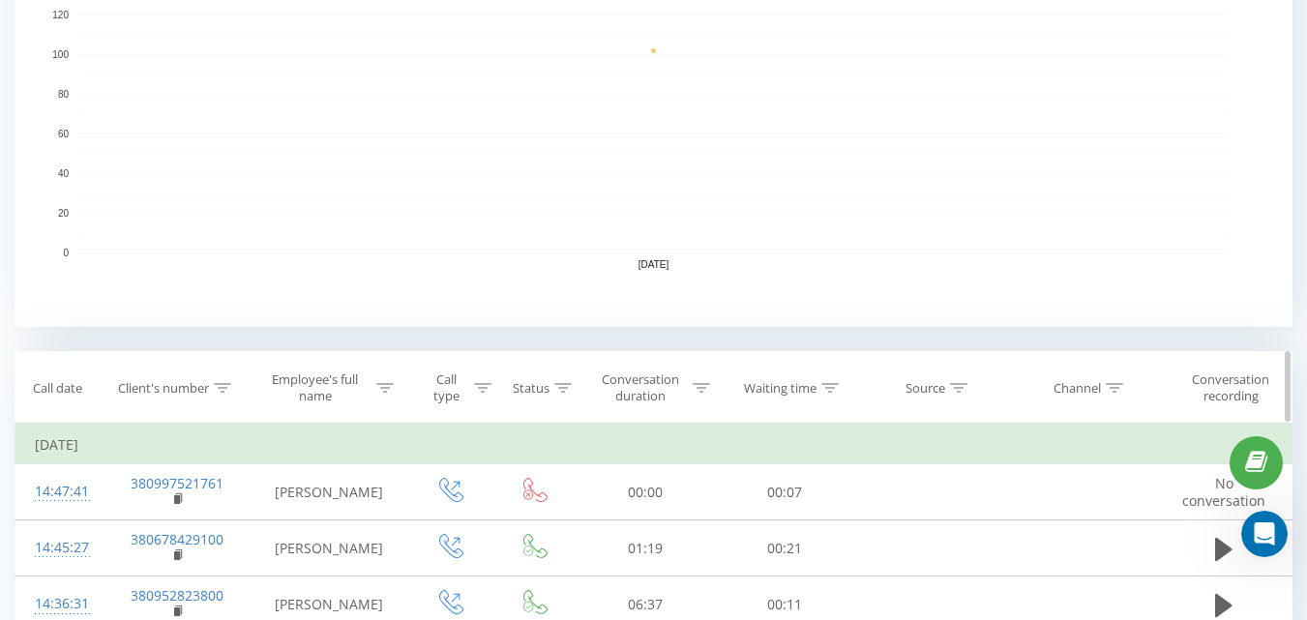
click at [705, 390] on icon at bounding box center [701, 388] width 17 height 10
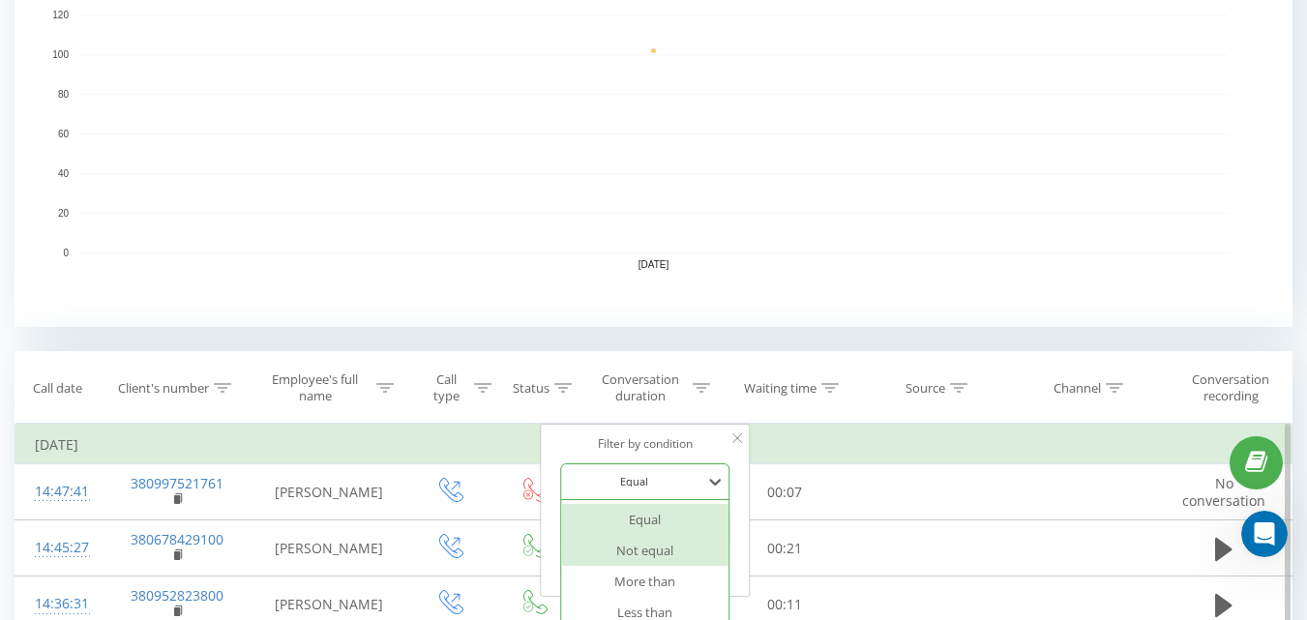
click at [686, 472] on div "6 results available. Use Up and Down to choose options, press Enter to select t…" at bounding box center [645, 481] width 170 height 37
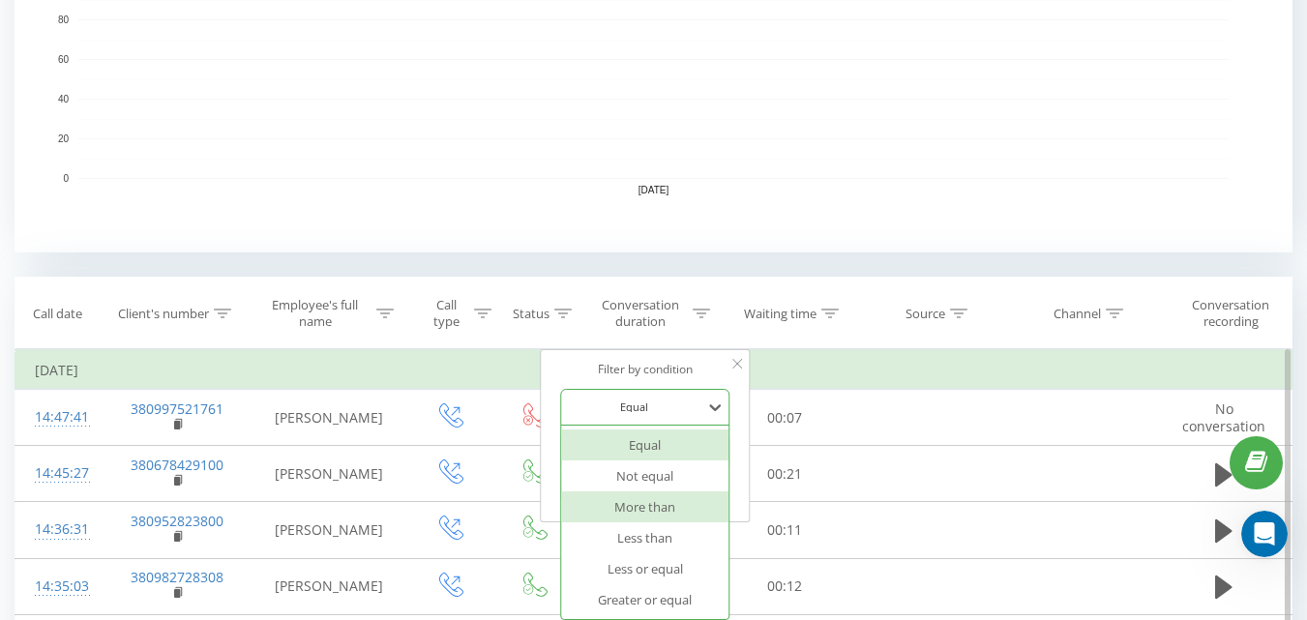
click at [654, 502] on div "More than" at bounding box center [645, 506] width 168 height 31
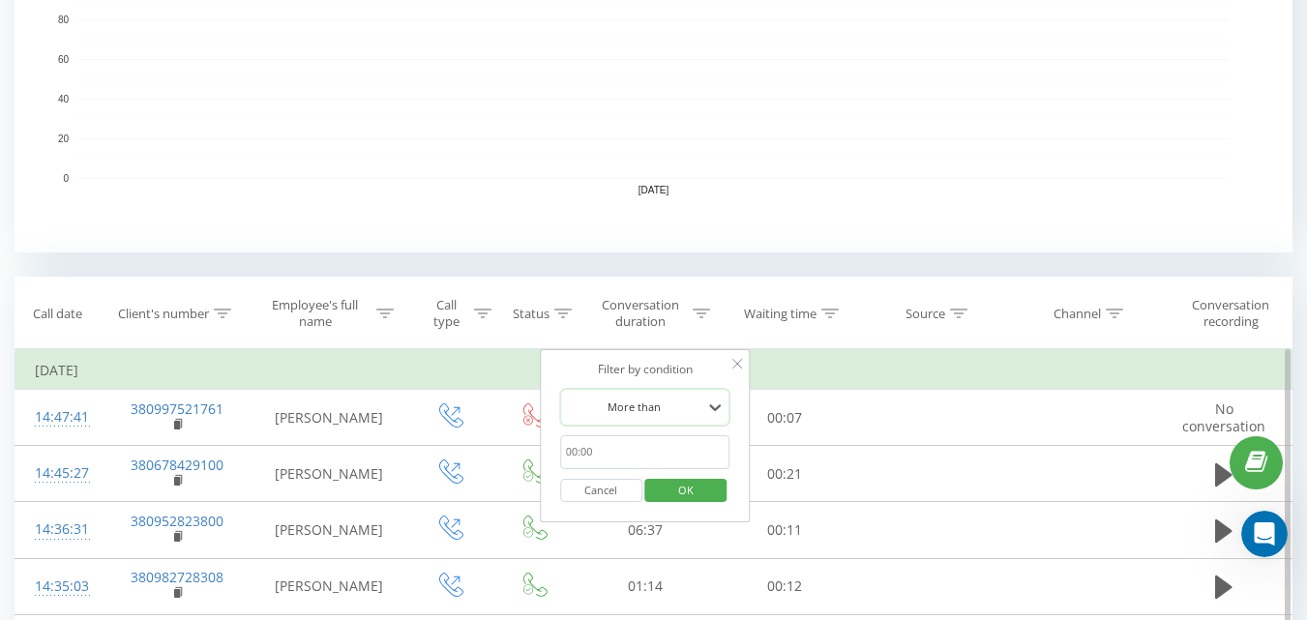
click at [640, 431] on form "option More than, selected. More than Cancel OK" at bounding box center [645, 451] width 170 height 124
click at [640, 447] on input "text" at bounding box center [645, 452] width 170 height 34
type input "20"
click at [701, 492] on span "OK" at bounding box center [686, 490] width 54 height 30
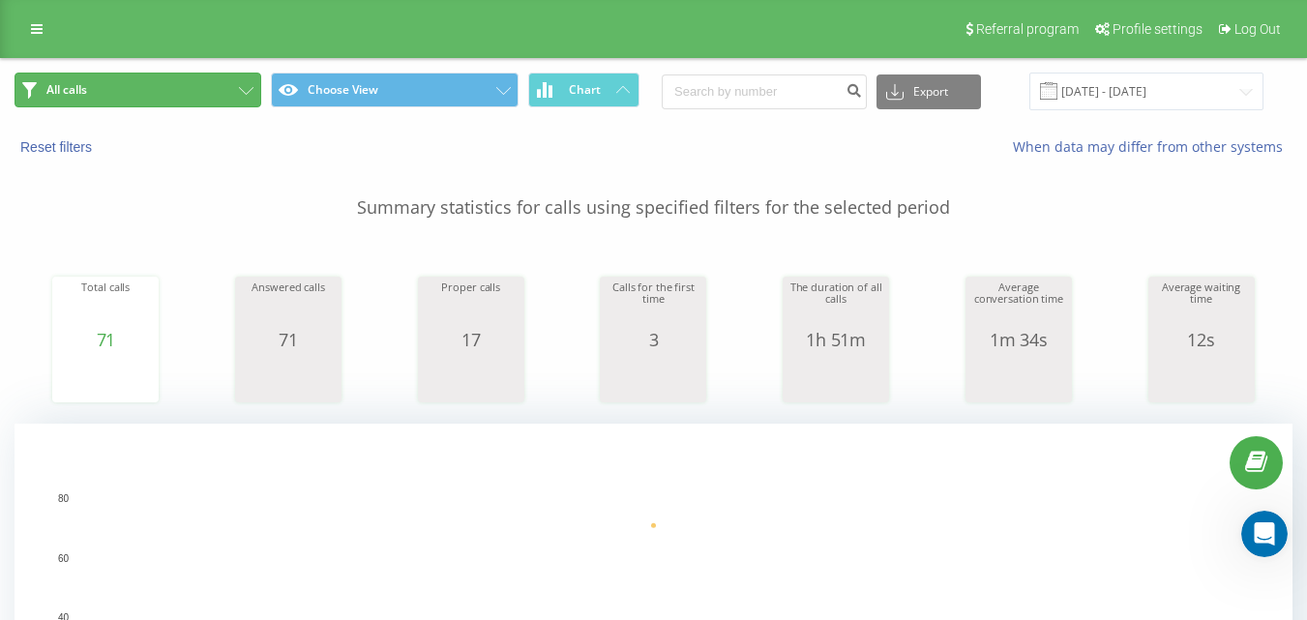
click at [208, 94] on button "All calls" at bounding box center [138, 90] width 247 height 35
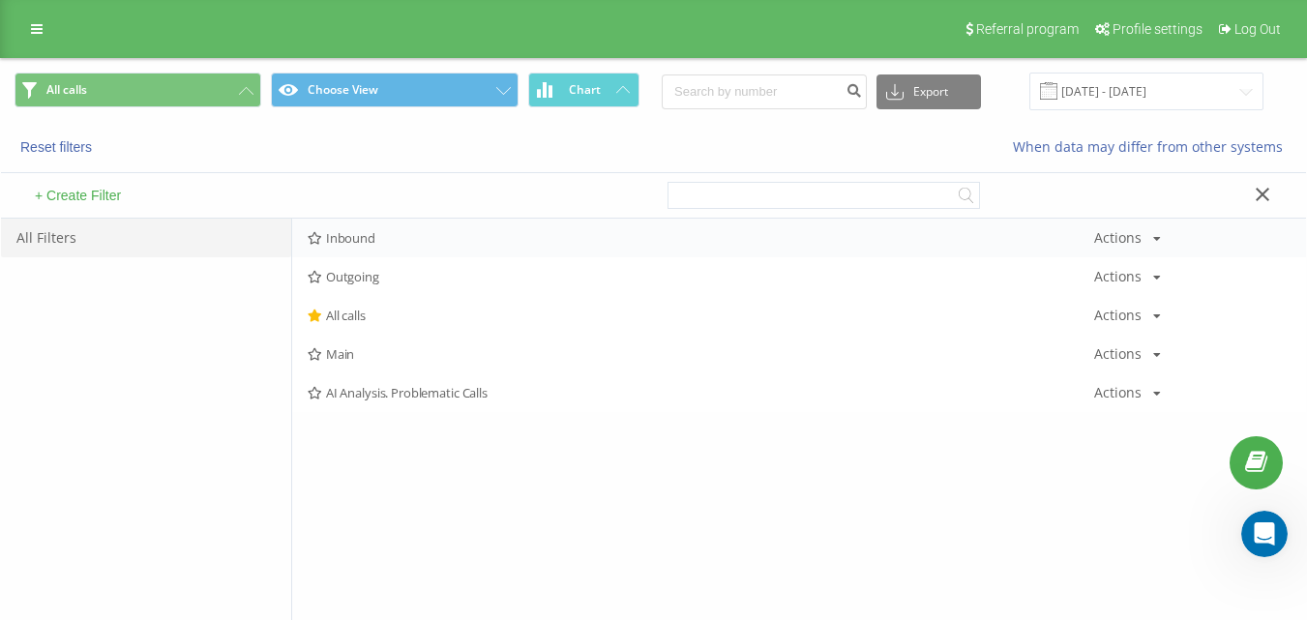
click at [348, 225] on div "Inbound Actions Edit Copy Delete Default Share" at bounding box center [799, 238] width 1014 height 39
click at [361, 242] on span "Inbound" at bounding box center [701, 238] width 786 height 14
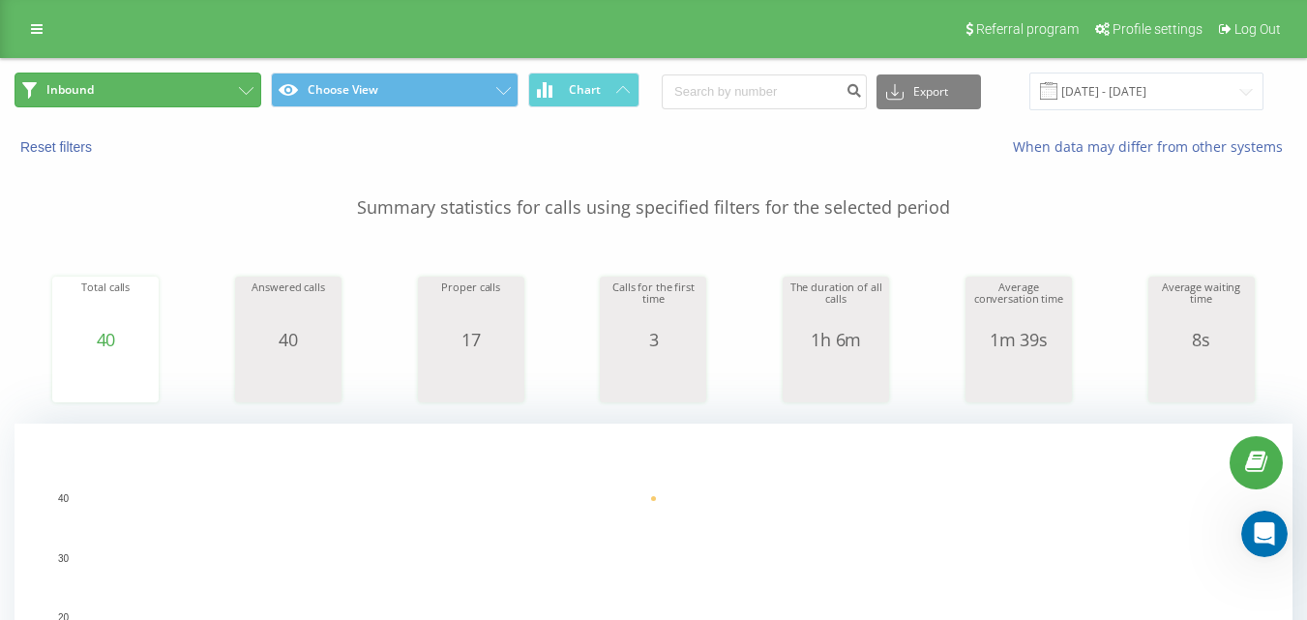
click at [214, 86] on button "Inbound" at bounding box center [138, 90] width 247 height 35
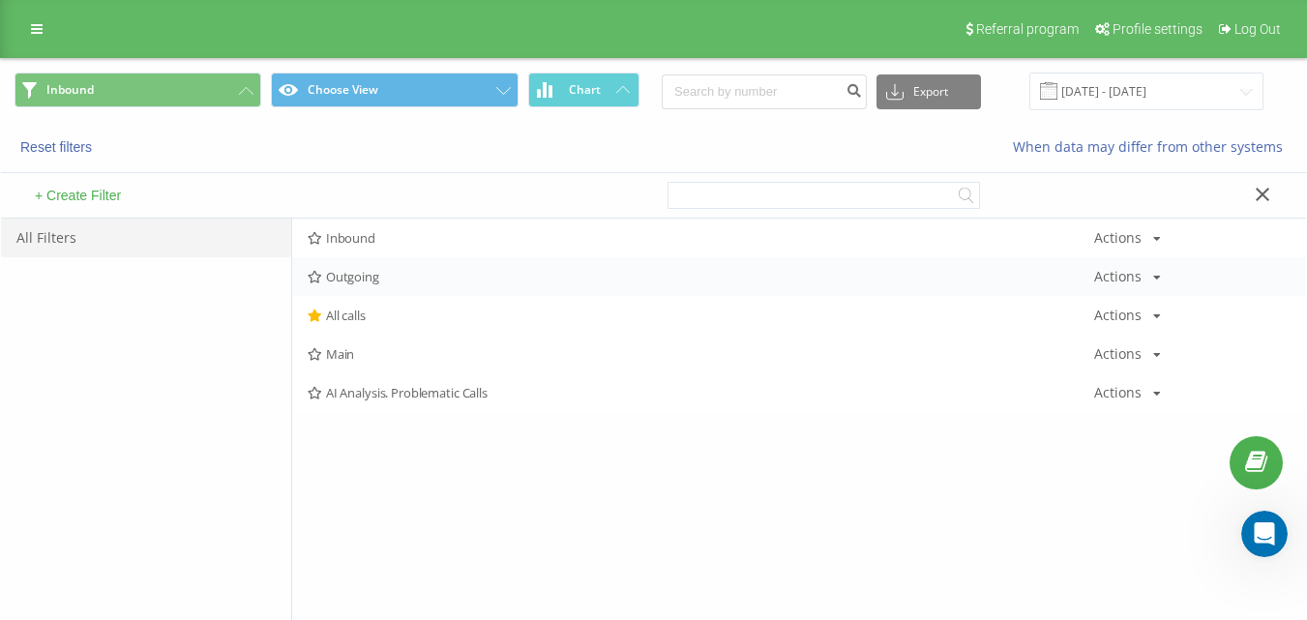
click at [377, 276] on span "Outgoing" at bounding box center [701, 277] width 786 height 14
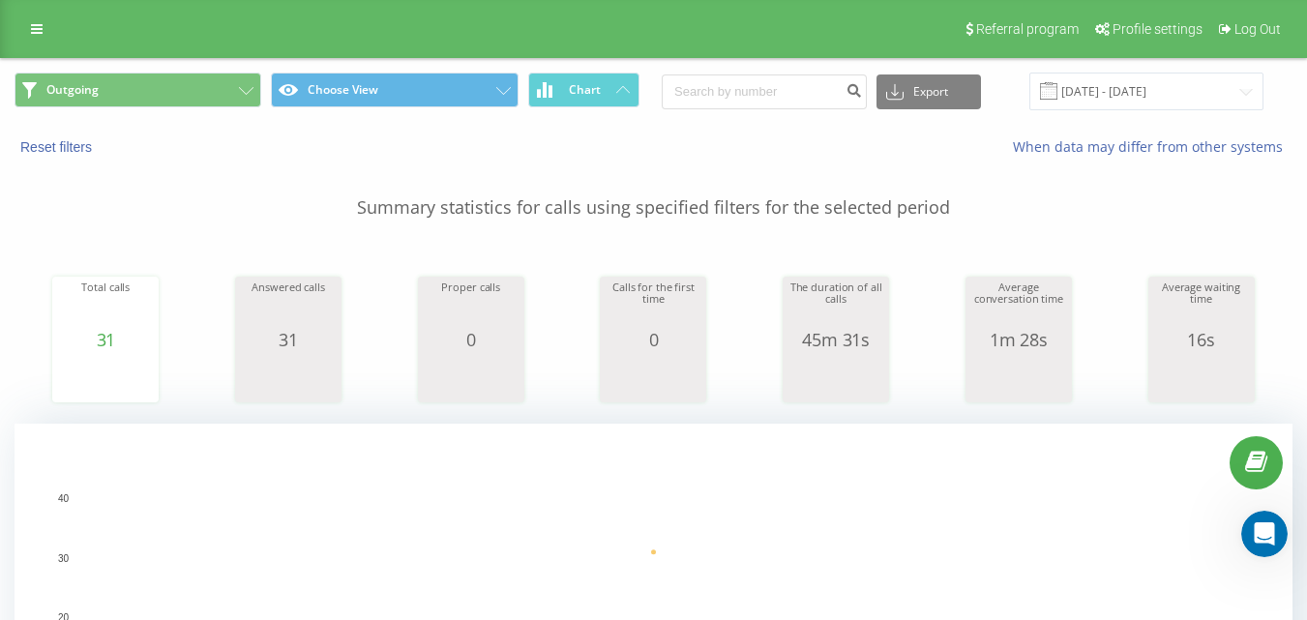
click at [152, 117] on div "Outgoing Choose View Chart Export .csv .xls .xlsx 21.08.2025 - 21.08.2025" at bounding box center [653, 91] width 1305 height 65
click at [194, 88] on button "Outgoing" at bounding box center [138, 90] width 247 height 35
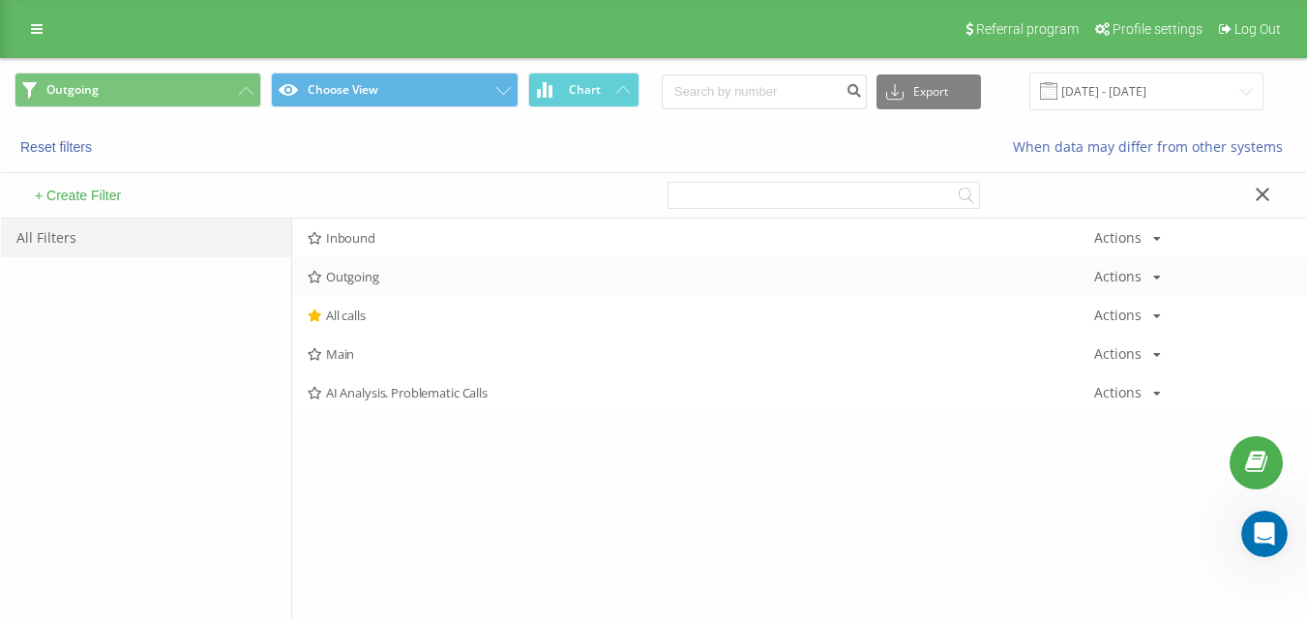
drag, startPoint x: 392, startPoint y: 268, endPoint x: 398, endPoint y: 280, distance: 14.3
click at [392, 270] on div "Outgoing Actions Edit Copy Delete Default Share" at bounding box center [799, 276] width 1014 height 39
click at [398, 280] on span "Outgoing" at bounding box center [701, 277] width 786 height 14
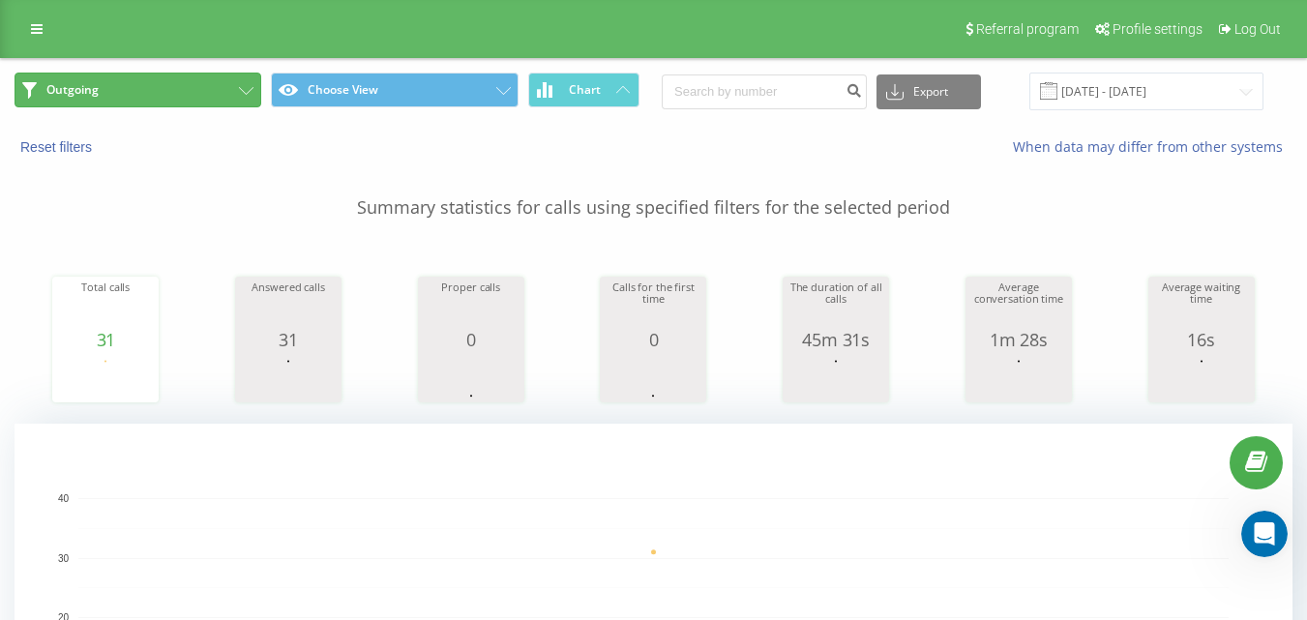
click at [210, 79] on button "Outgoing" at bounding box center [138, 90] width 247 height 35
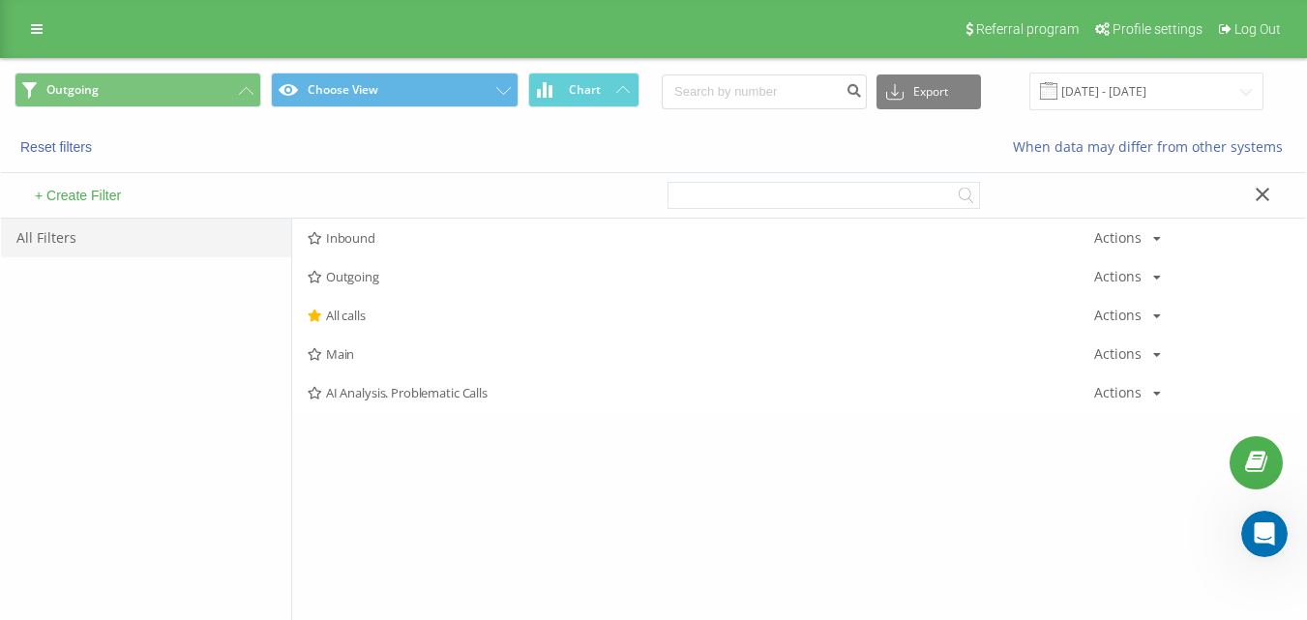
click at [405, 281] on span "Outgoing" at bounding box center [701, 277] width 786 height 14
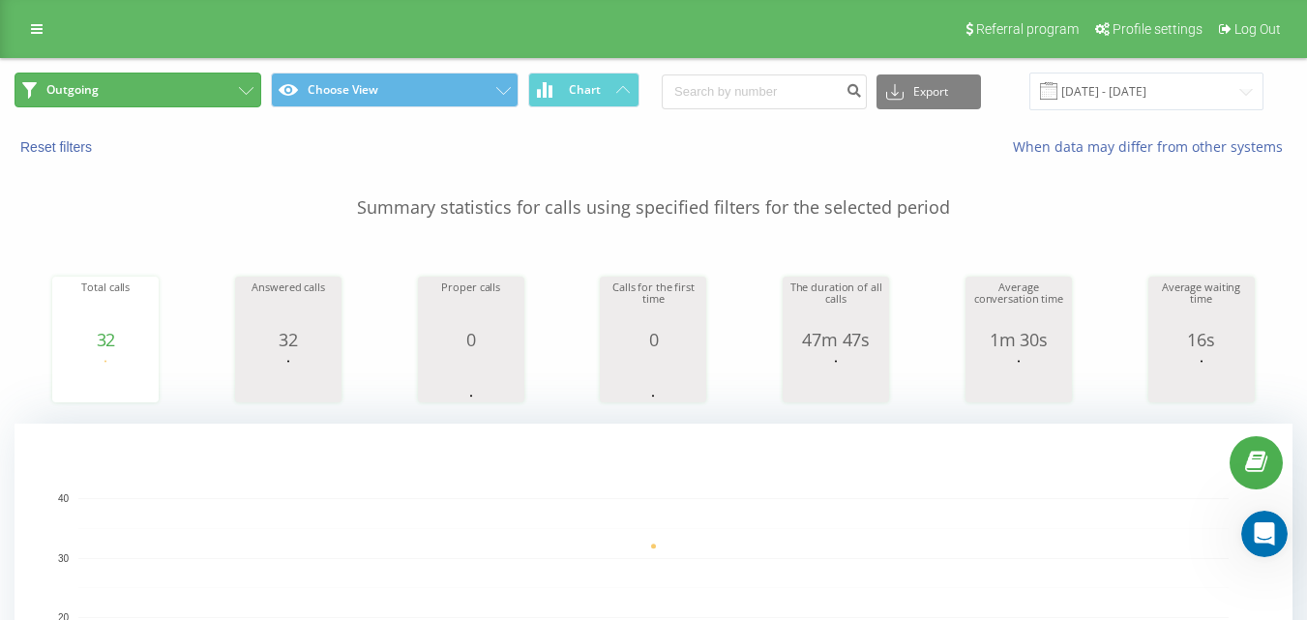
click at [210, 96] on button "Outgoing" at bounding box center [138, 90] width 247 height 35
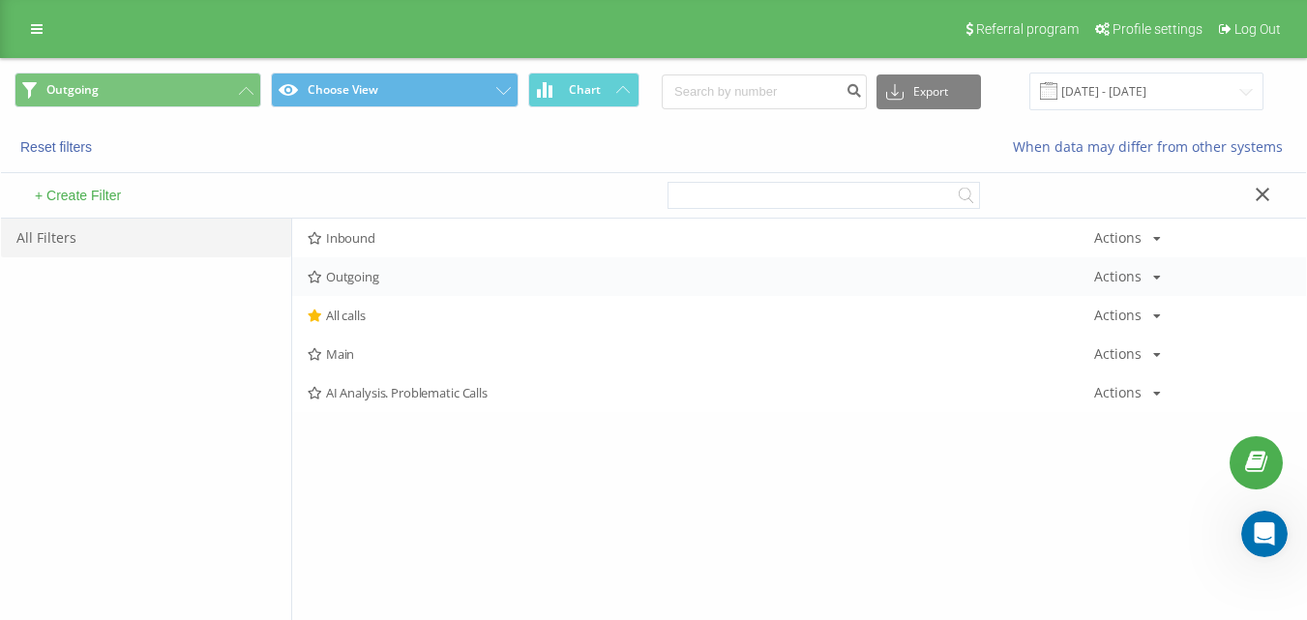
drag, startPoint x: 346, startPoint y: 256, endPoint x: 362, endPoint y: 277, distance: 25.5
click at [347, 259] on div "Inbound Actions Edit Copy Delete Default Share Outgoing Actions Edit Copy Delet…" at bounding box center [799, 315] width 1014 height 193
click at [362, 277] on span "Outgoing" at bounding box center [701, 277] width 786 height 14
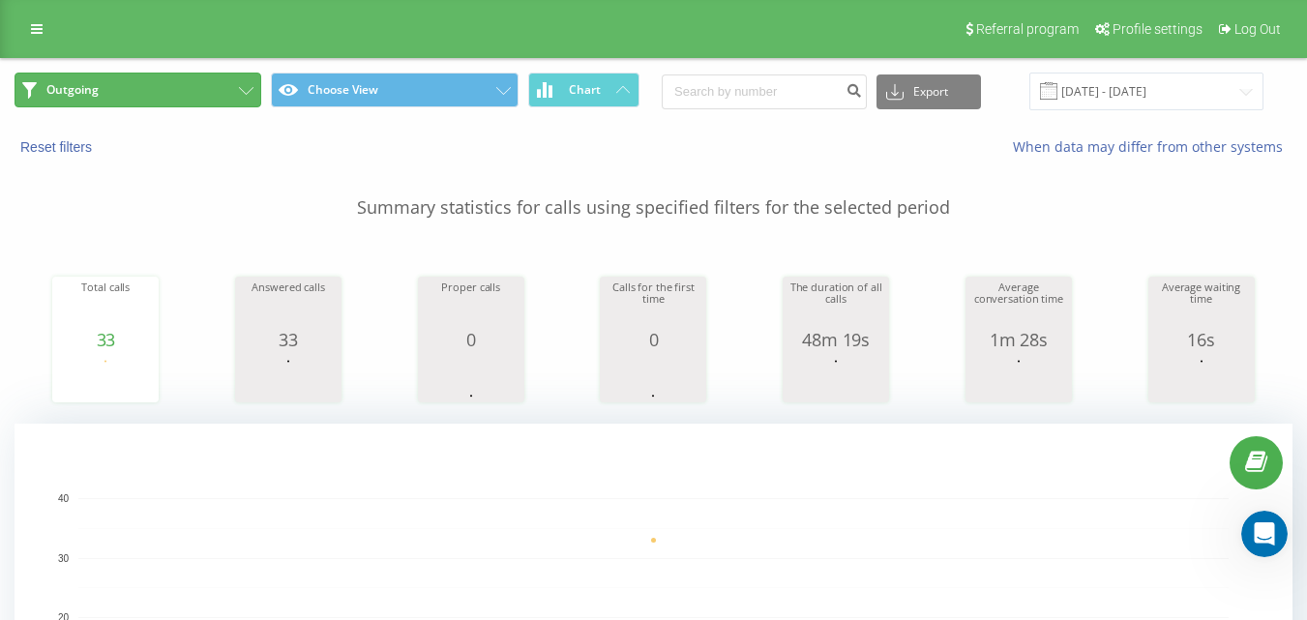
click at [182, 104] on button "Outgoing" at bounding box center [138, 90] width 247 height 35
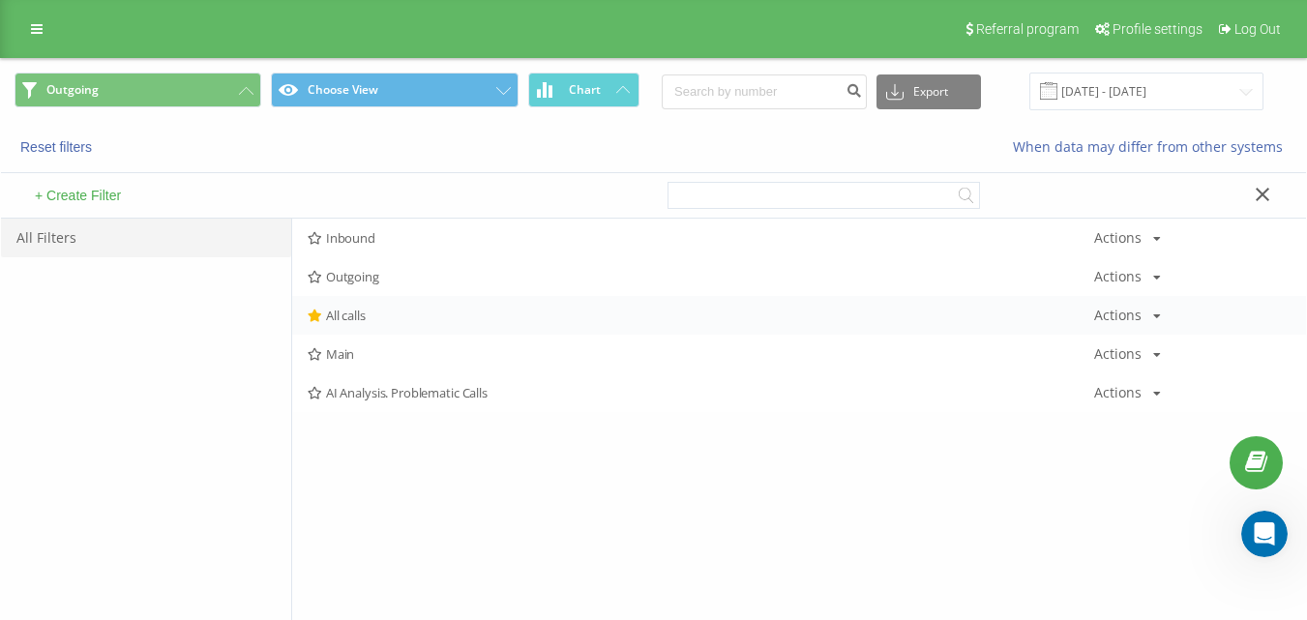
click at [353, 301] on div "All calls Actions Edit Copy Delete Default Share" at bounding box center [799, 315] width 1014 height 39
click at [360, 287] on div "Outgoing Actions Edit Copy Delete Default Share" at bounding box center [799, 276] width 1014 height 39
click at [361, 280] on span "Outgoing" at bounding box center [701, 277] width 786 height 14
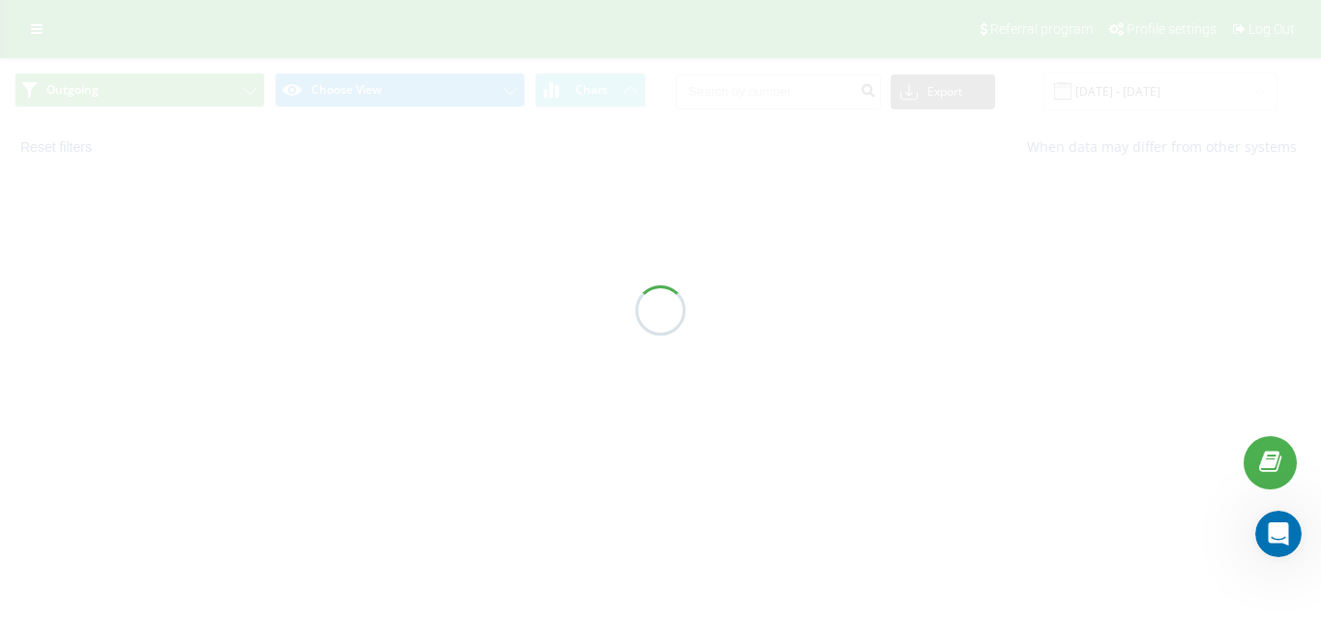
click at [358, 276] on div at bounding box center [660, 310] width 1321 height 620
